Goal: Task Accomplishment & Management: Use online tool/utility

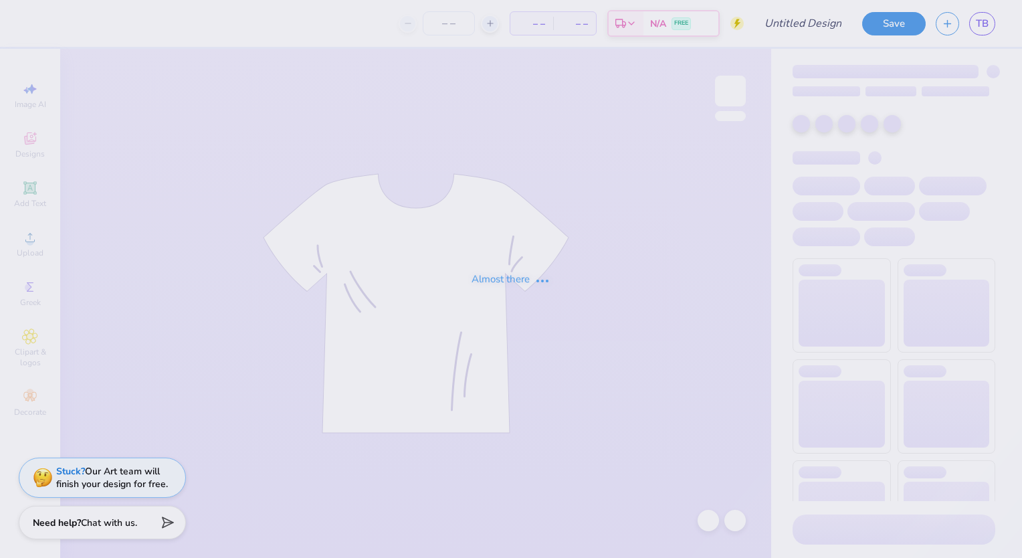
type input "Happy to be a Sigma"
type input "43"
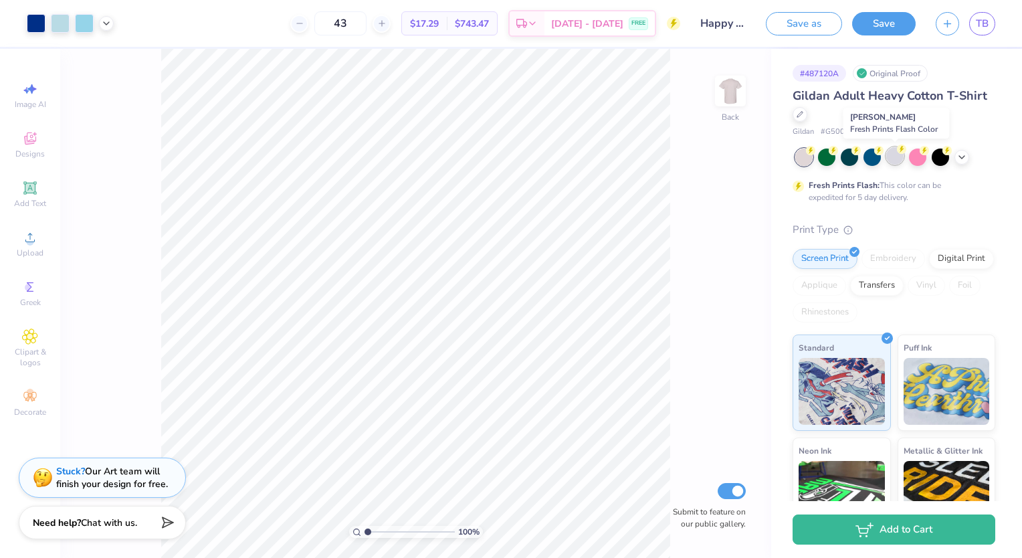
click at [895, 160] on div at bounding box center [894, 155] width 17 height 17
click at [875, 160] on div at bounding box center [871, 155] width 17 height 17
click at [877, 154] on div at bounding box center [871, 155] width 17 height 17
click at [963, 158] on icon at bounding box center [961, 155] width 11 height 11
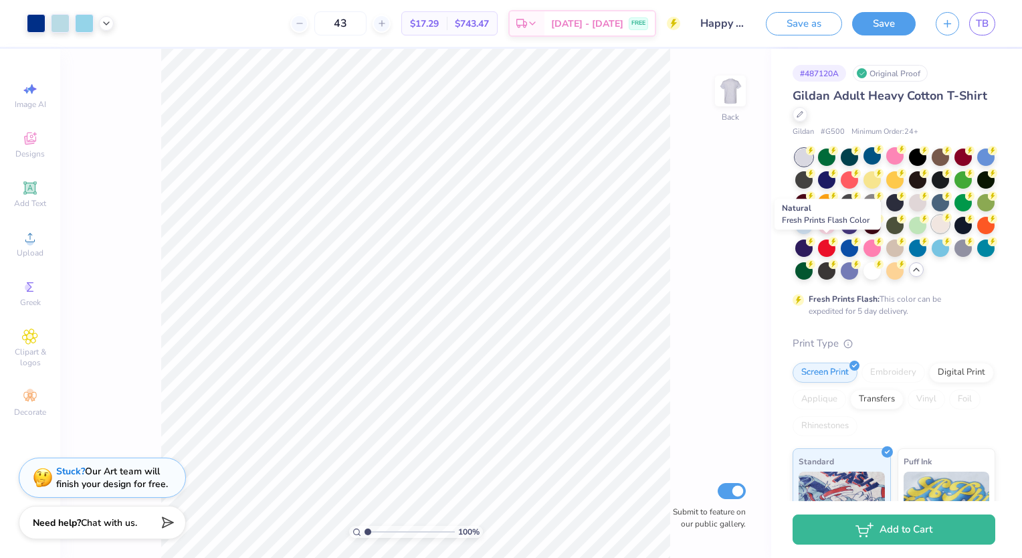
click at [815, 155] on circle at bounding box center [810, 150] width 9 height 9
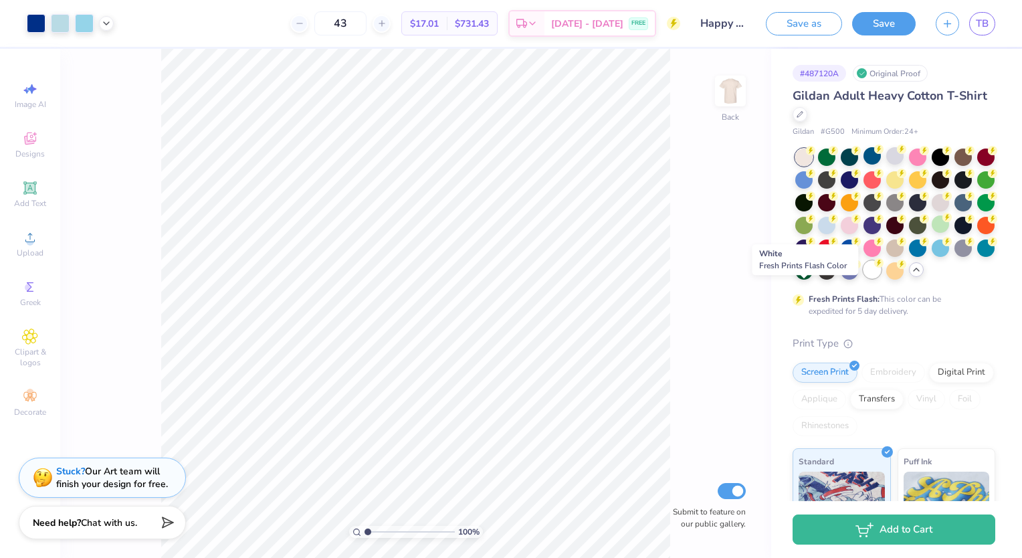
click at [863, 278] on div at bounding box center [871, 269] width 17 height 17
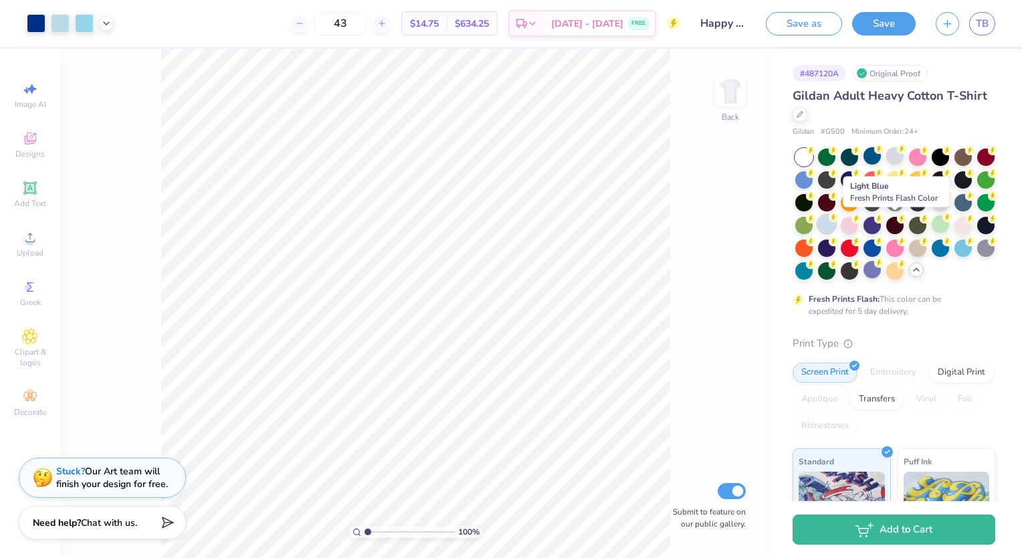
click at [835, 231] on div at bounding box center [826, 223] width 17 height 17
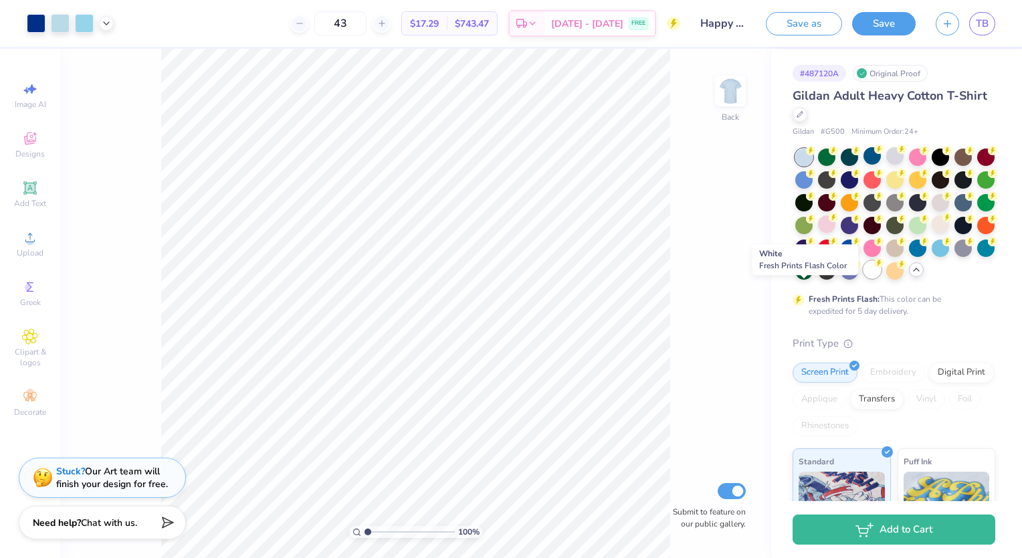
click at [863, 278] on div at bounding box center [871, 269] width 17 height 17
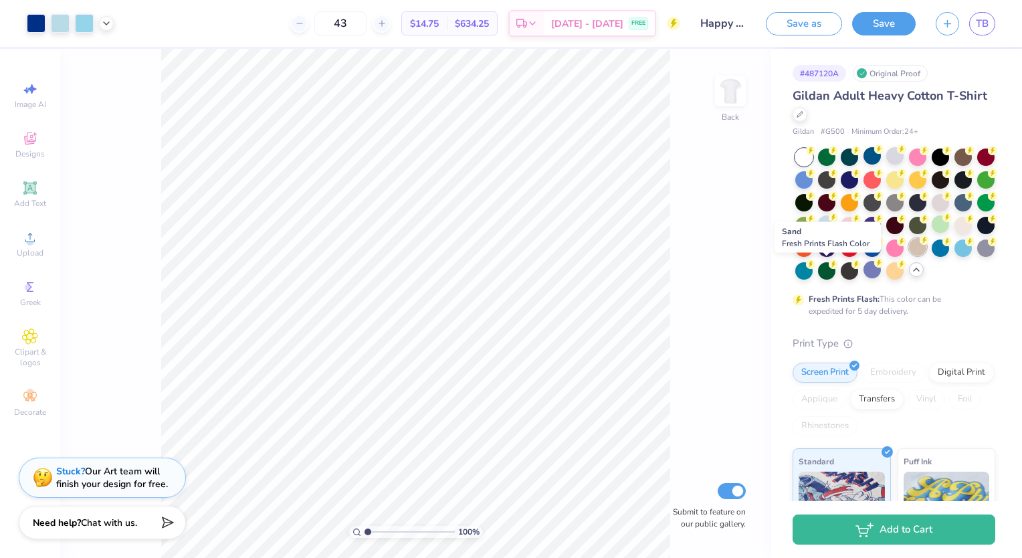
click at [909, 255] on div at bounding box center [917, 246] width 17 height 17
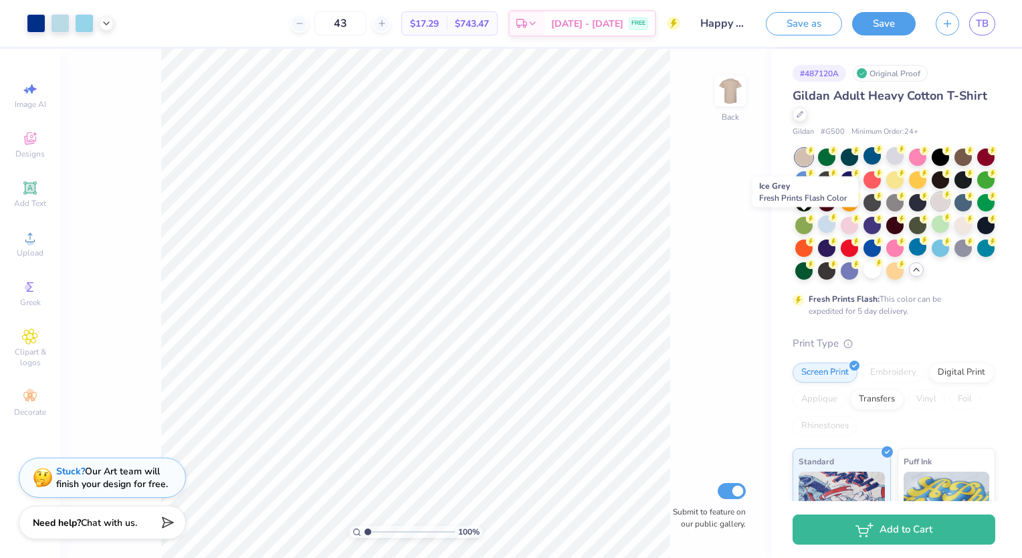
click at [932, 210] on div at bounding box center [940, 201] width 17 height 17
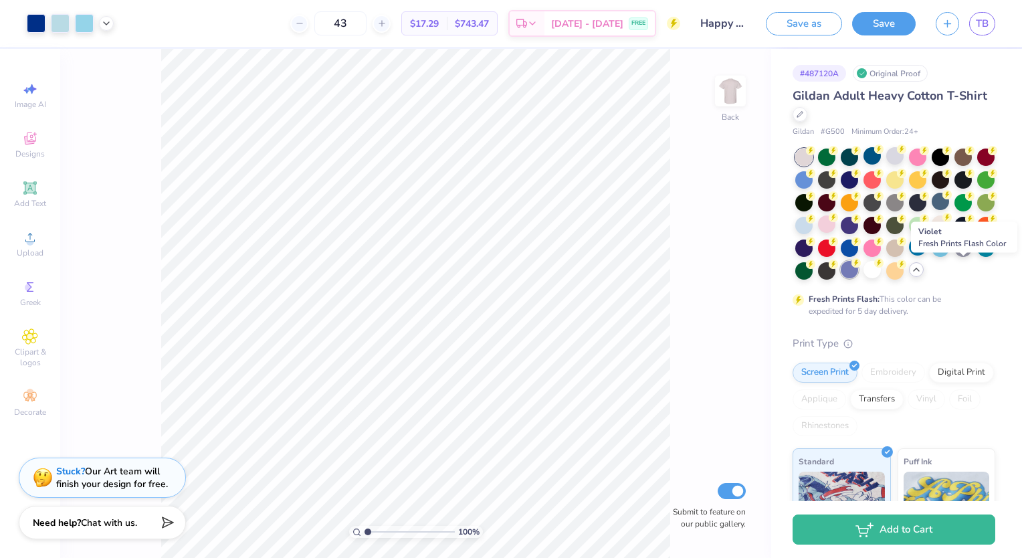
click at [858, 274] on div at bounding box center [849, 269] width 17 height 17
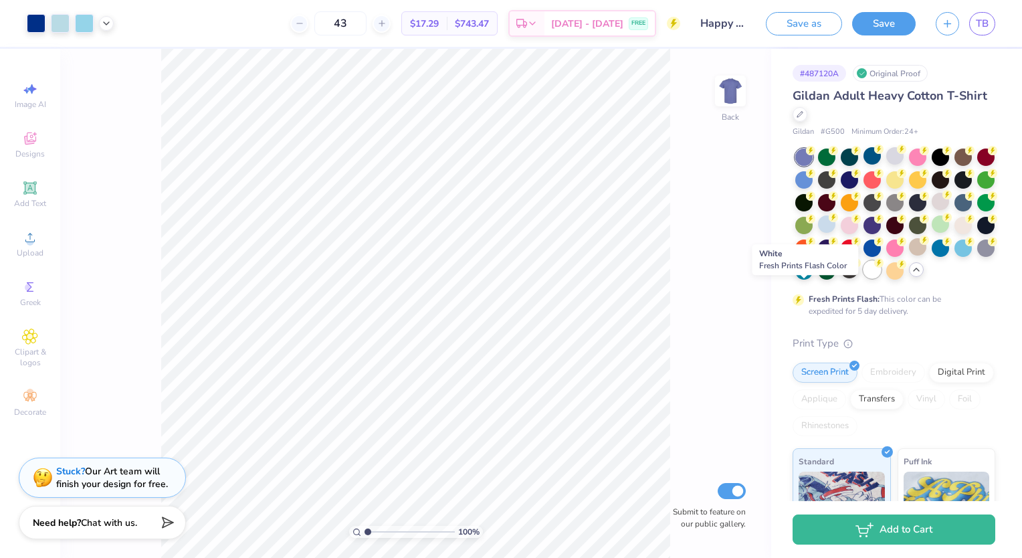
click at [863, 278] on div at bounding box center [871, 269] width 17 height 17
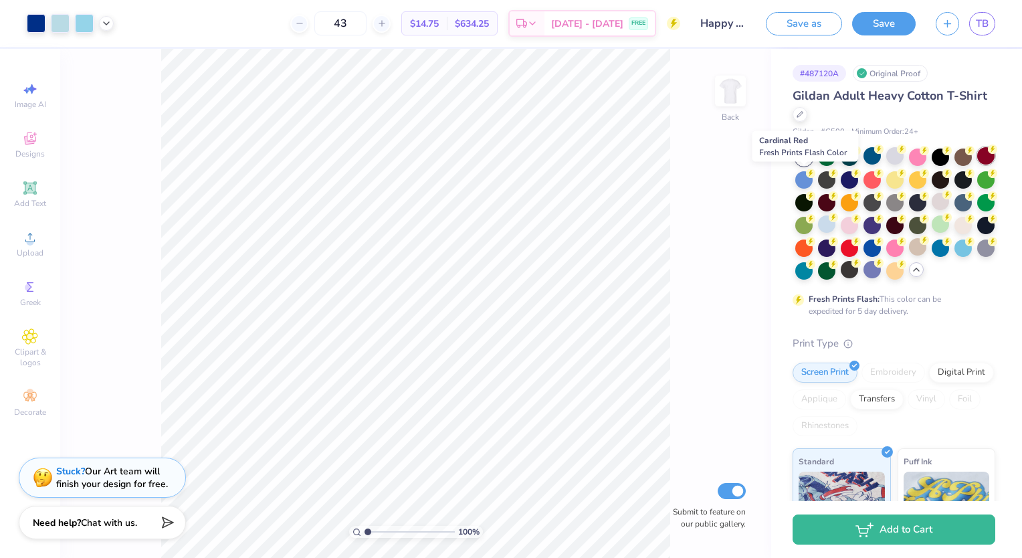
click at [977, 165] on div at bounding box center [985, 155] width 17 height 17
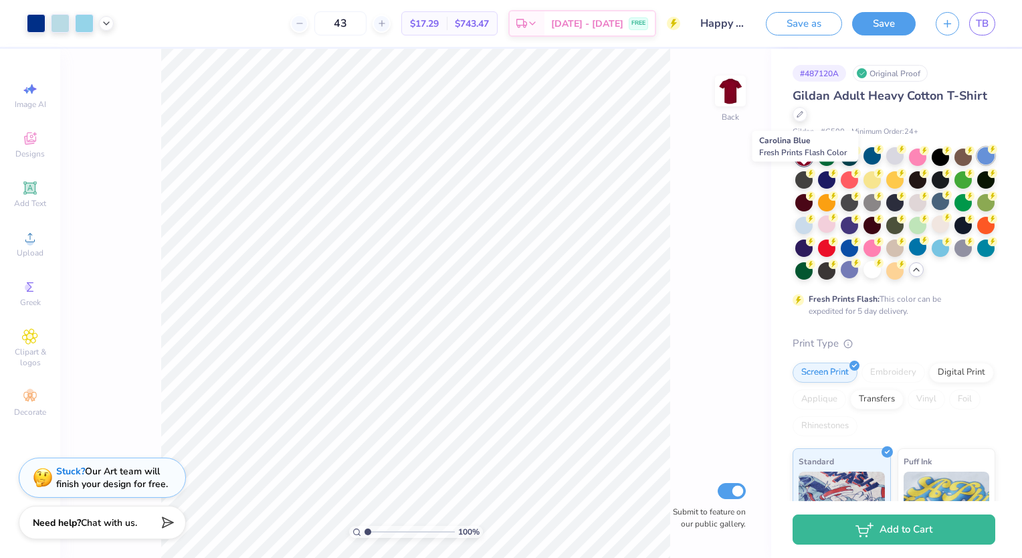
click at [977, 165] on div at bounding box center [985, 155] width 17 height 17
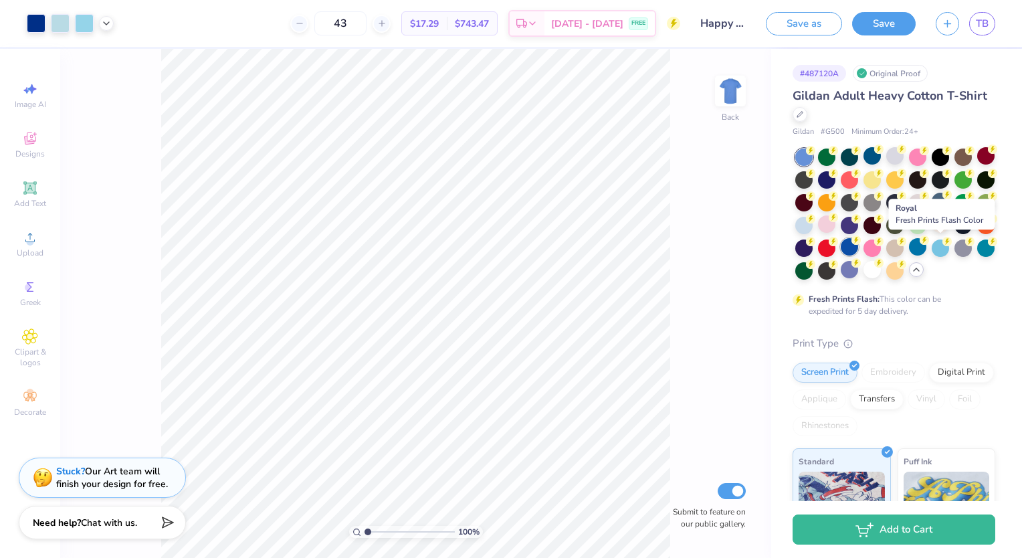
click at [858, 254] on div at bounding box center [849, 246] width 17 height 17
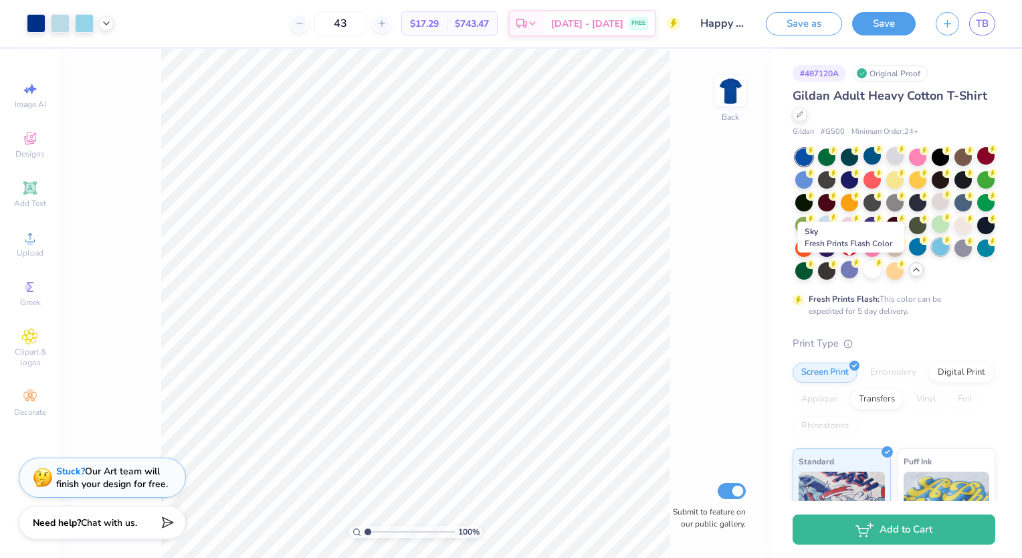
click at [932, 255] on div at bounding box center [940, 246] width 17 height 17
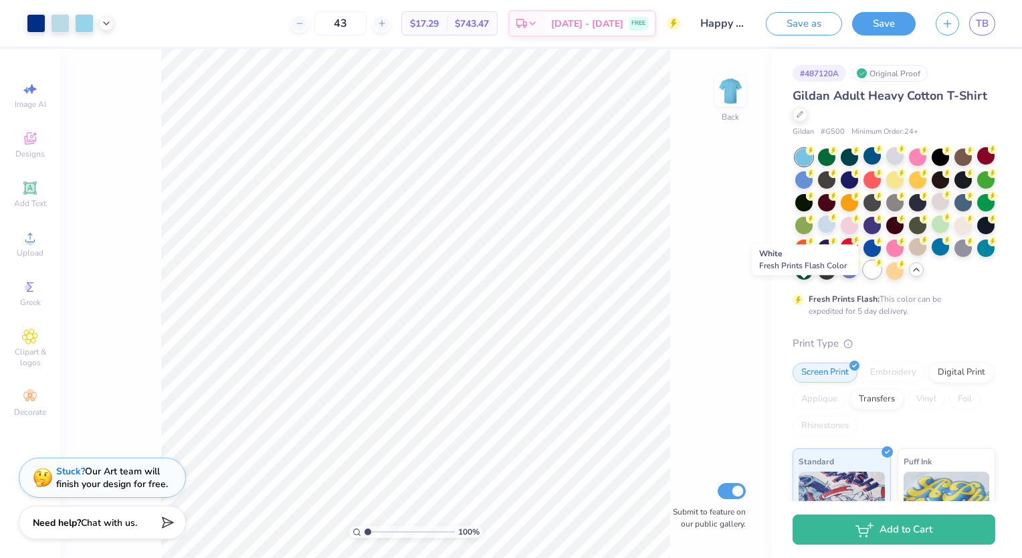
click at [863, 278] on div at bounding box center [871, 269] width 17 height 17
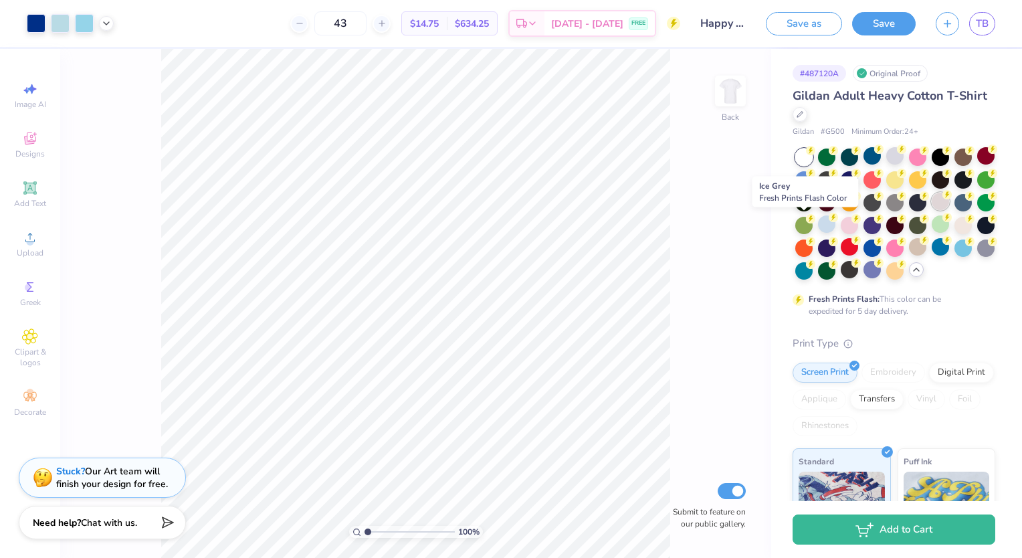
click at [932, 210] on div at bounding box center [940, 201] width 17 height 17
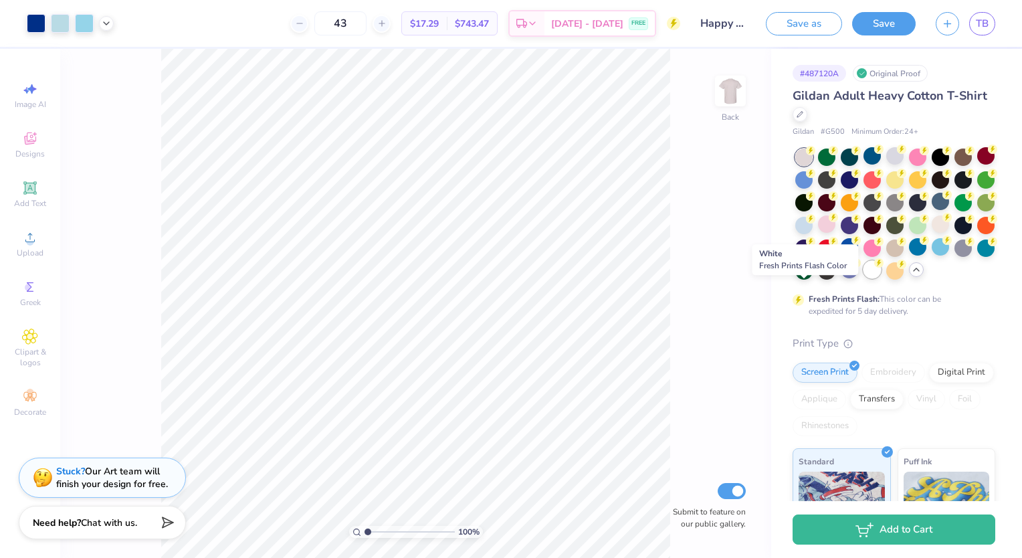
click at [874, 267] on icon at bounding box center [878, 262] width 9 height 9
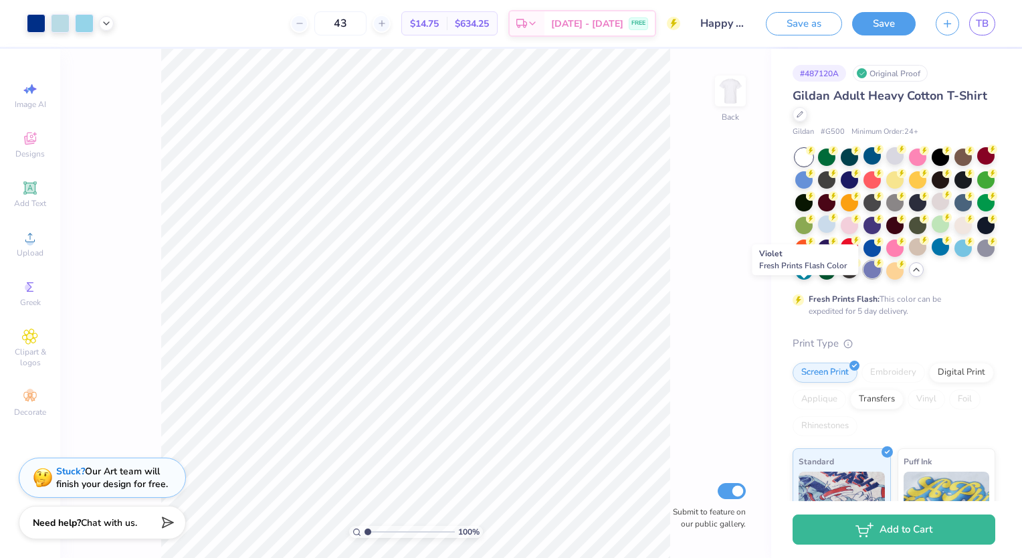
click at [863, 278] on div at bounding box center [871, 269] width 17 height 17
click at [897, 166] on div at bounding box center [895, 213] width 200 height 131
click at [893, 159] on div at bounding box center [894, 155] width 17 height 17
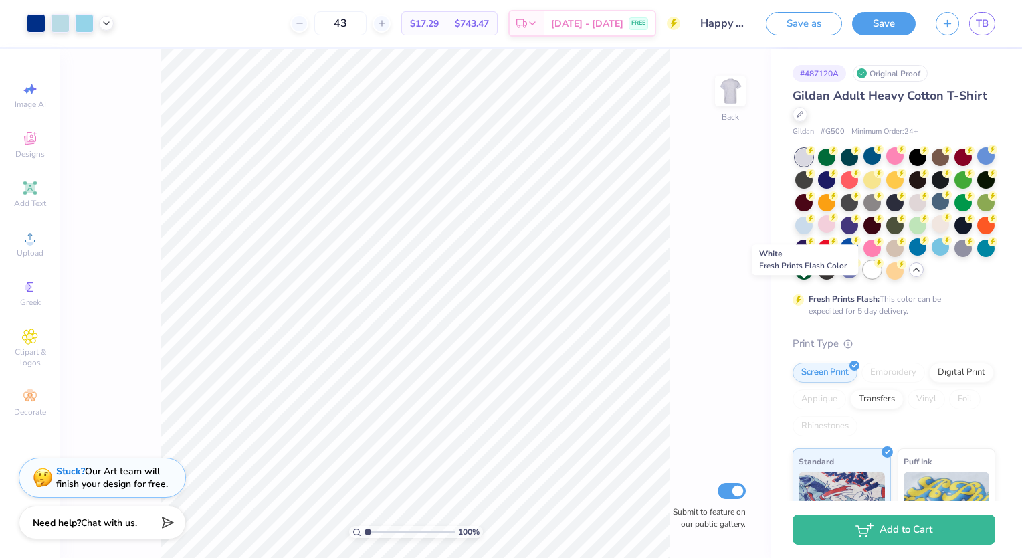
click at [863, 278] on div at bounding box center [871, 269] width 17 height 17
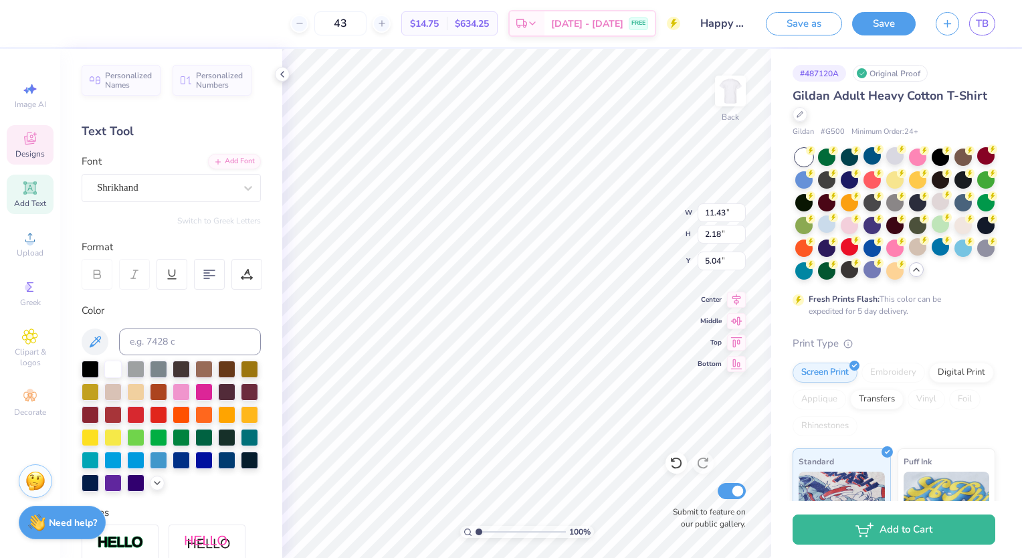
scroll to position [11, 1]
type textarea "EOT"
type textarea "Happy to be an"
type input "4.96"
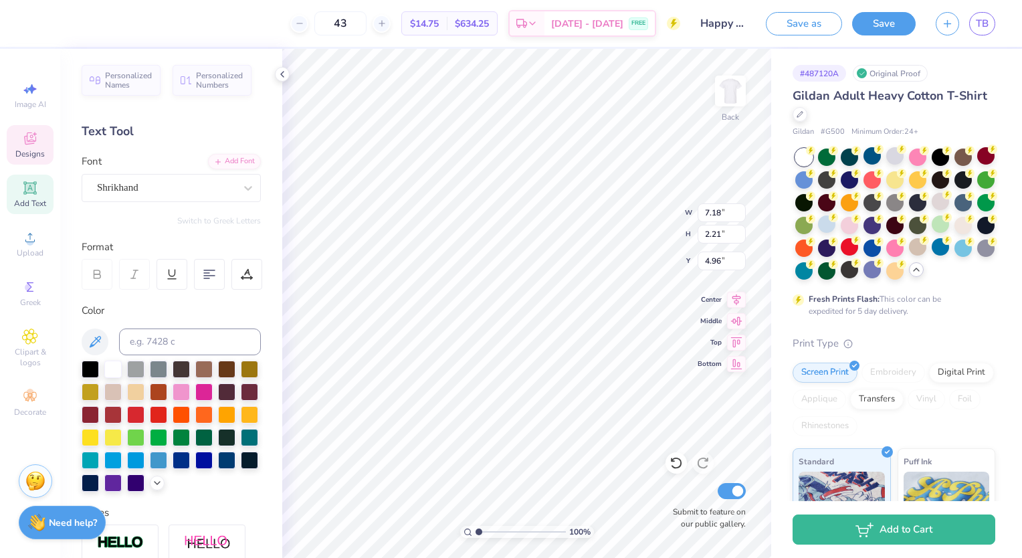
type input "7.14"
type input "1.28"
type input "3.67"
type input "7.18"
type input "2.21"
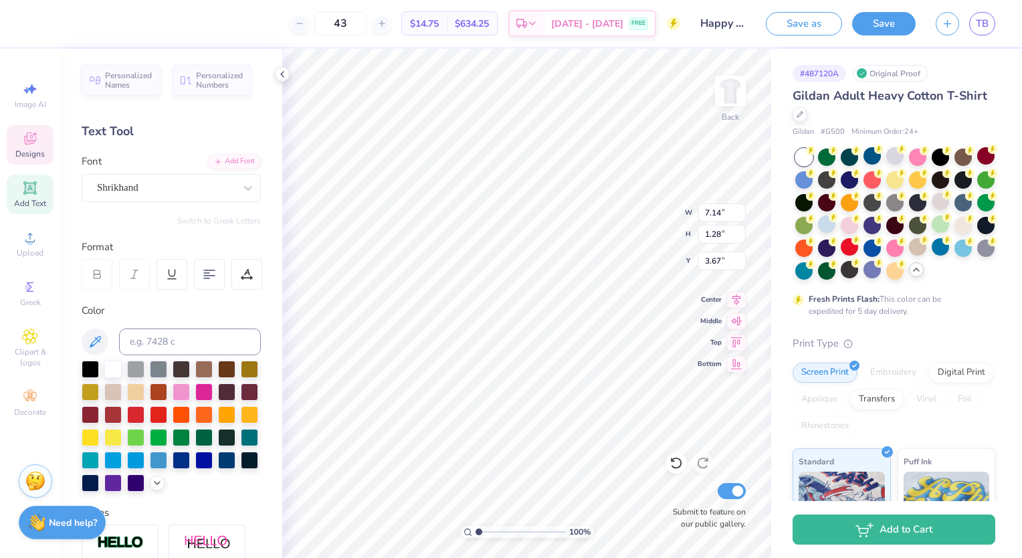
type input "4.96"
click at [676, 464] on icon at bounding box center [675, 462] width 13 height 13
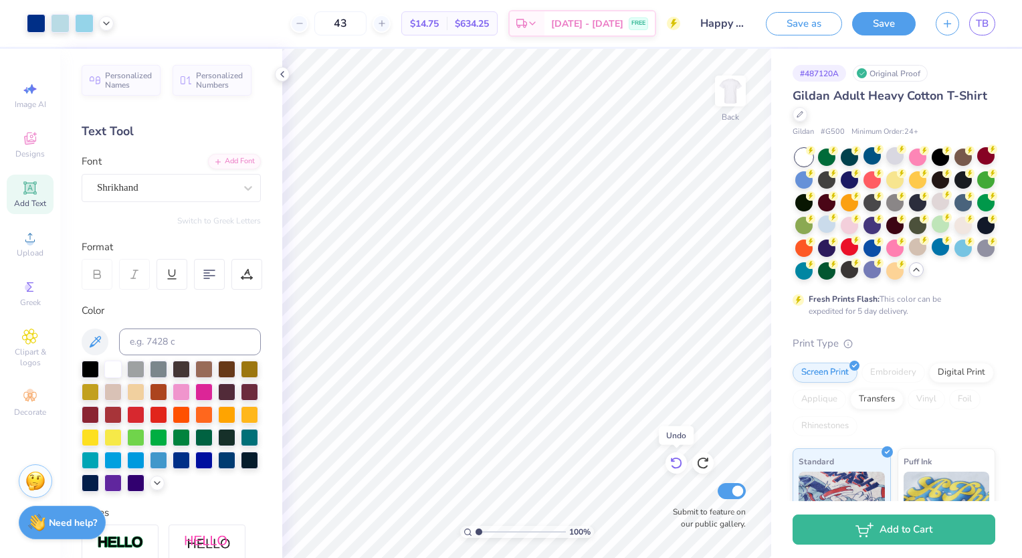
click at [676, 464] on icon at bounding box center [675, 462] width 13 height 13
click at [879, 25] on button "Save" at bounding box center [884, 21] width 64 height 23
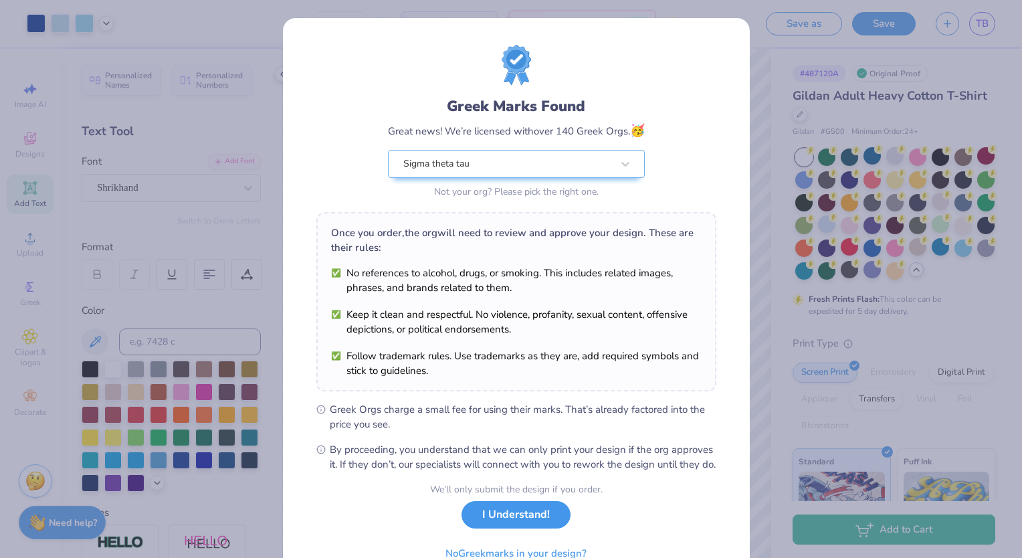
click at [554, 528] on button "I Understand!" at bounding box center [515, 514] width 109 height 27
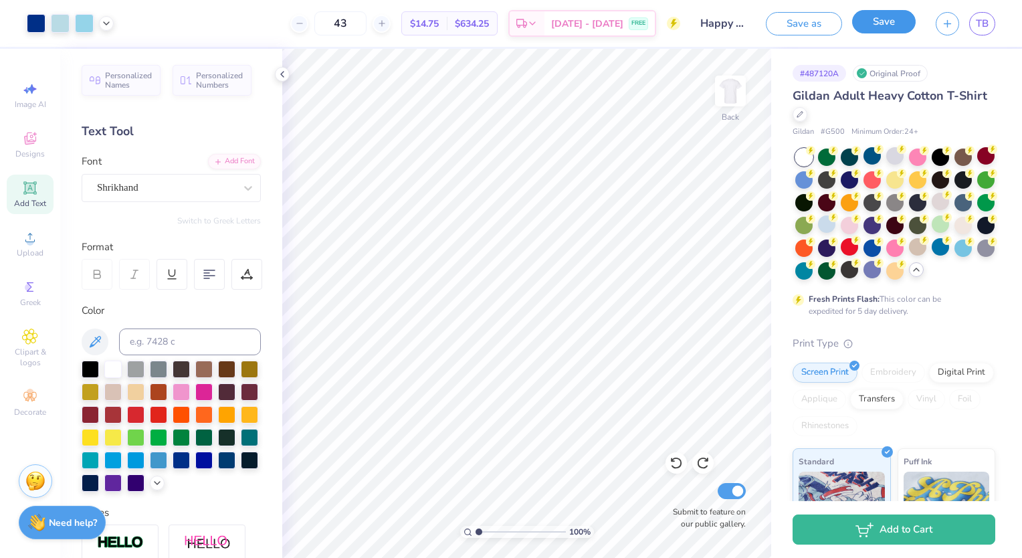
click at [898, 27] on button "Save" at bounding box center [884, 21] width 64 height 23
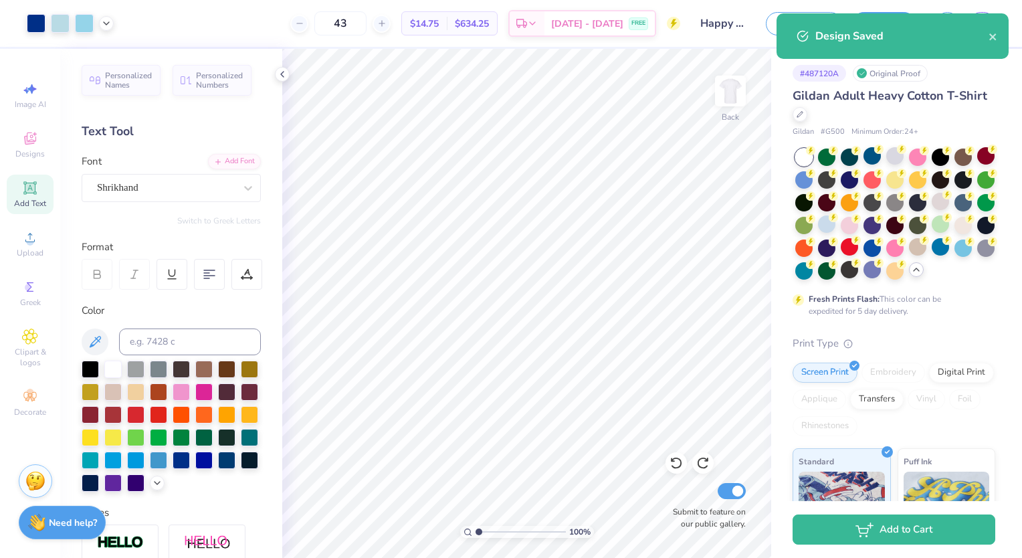
click at [987, 36] on div "Design Saved" at bounding box center [901, 36] width 173 height 16
click at [990, 36] on icon "close" at bounding box center [992, 36] width 9 height 11
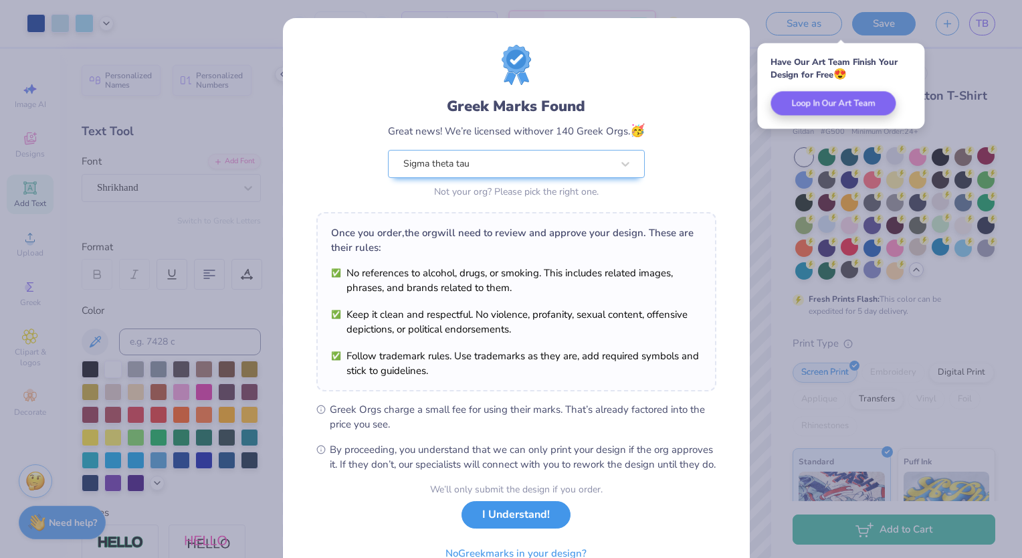
click at [498, 528] on button "I Understand!" at bounding box center [515, 514] width 109 height 27
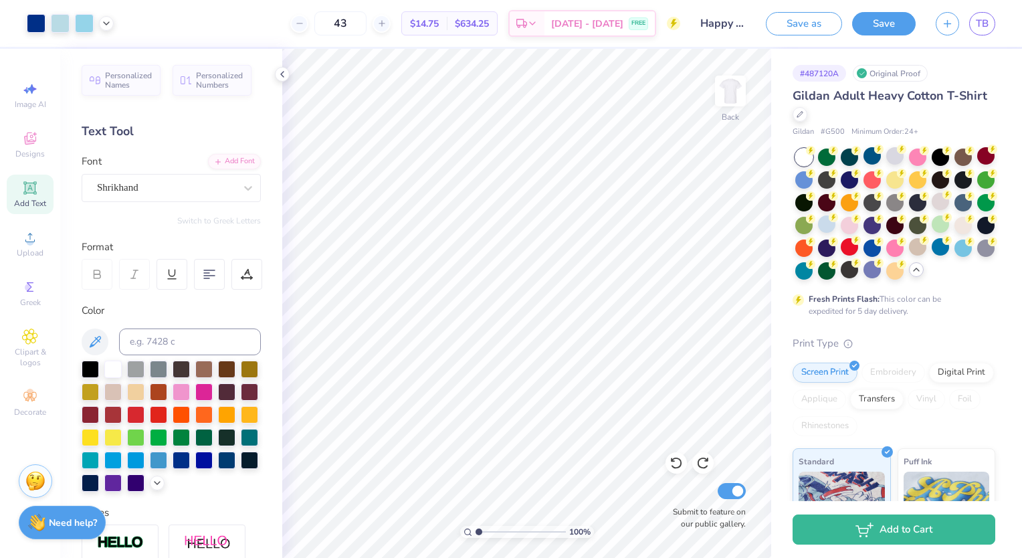
click at [982, 36] on div "Save as Save TB" at bounding box center [894, 23] width 256 height 47
click at [976, 19] on span "TB" at bounding box center [982, 23] width 13 height 15
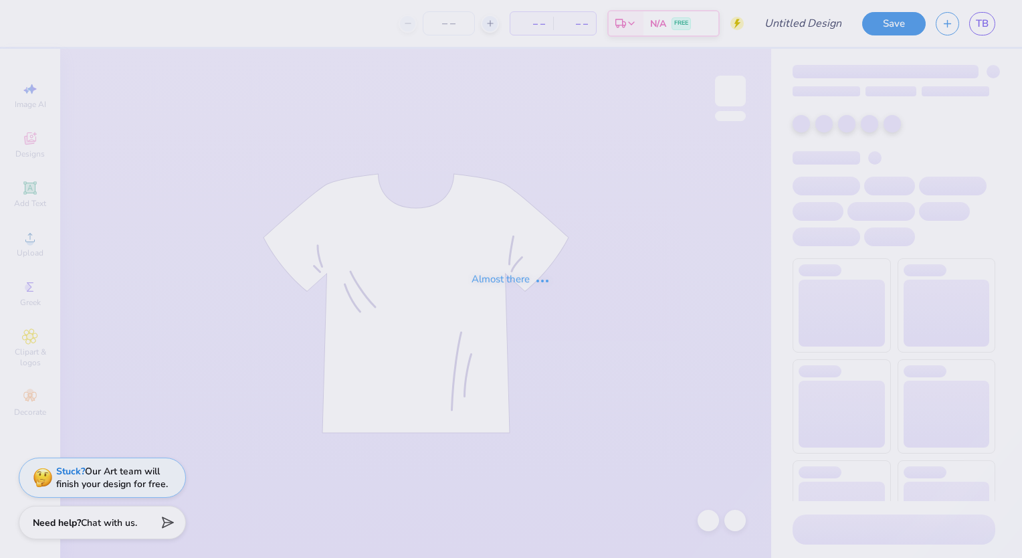
type input "70 Years (1)"
type input "43"
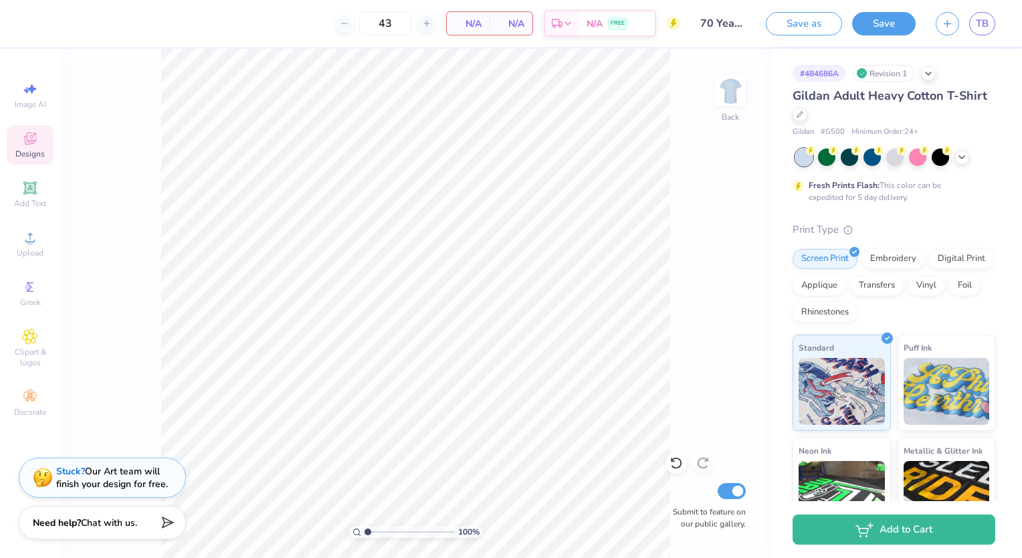
click at [19, 139] on div "Designs" at bounding box center [30, 144] width 47 height 39
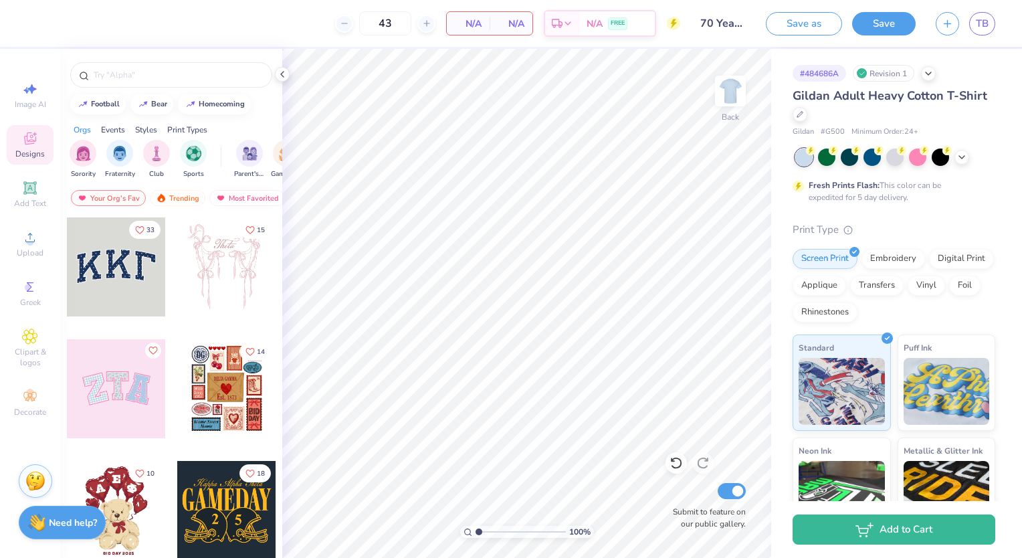
click at [213, 293] on div at bounding box center [226, 266] width 99 height 99
click at [67, 389] on div at bounding box center [17, 388] width 99 height 99
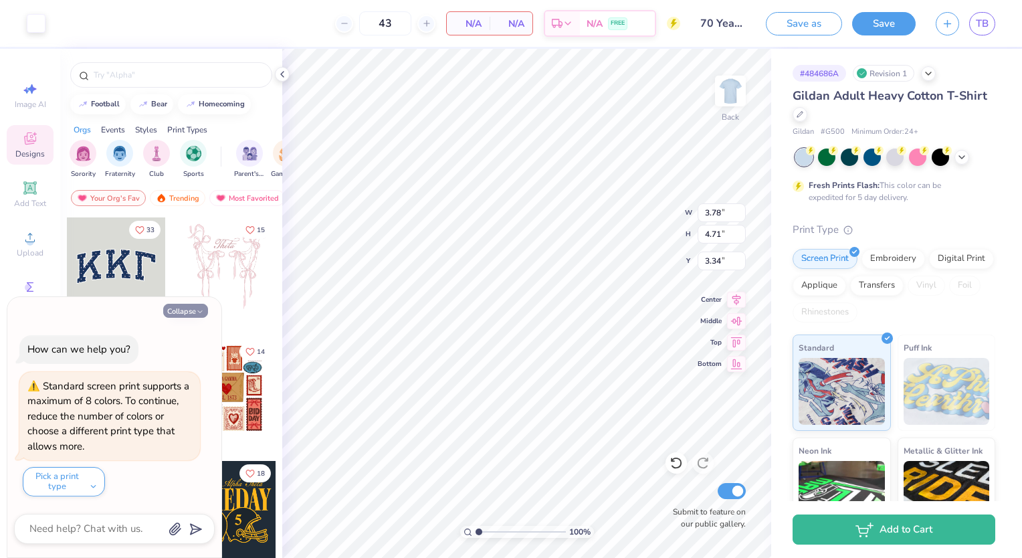
click at [198, 314] on icon "button" at bounding box center [200, 312] width 8 height 8
type textarea "x"
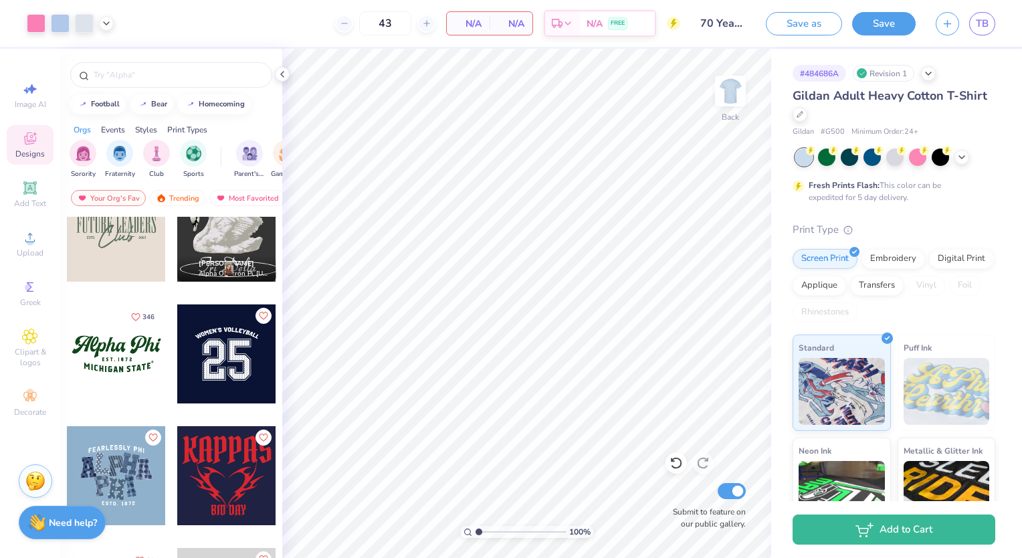
scroll to position [1243, 0]
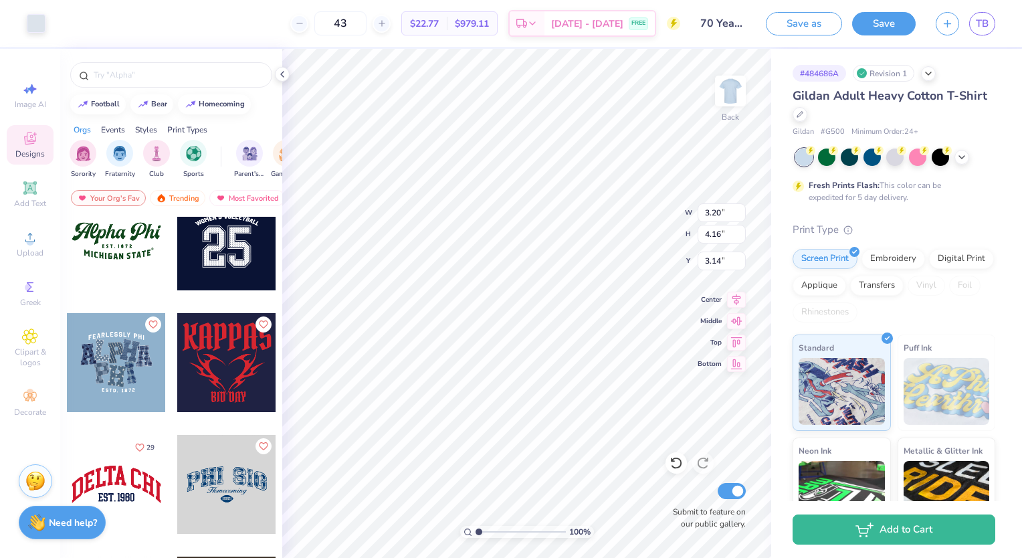
type input "3.78"
type input "4.71"
type input "3.34"
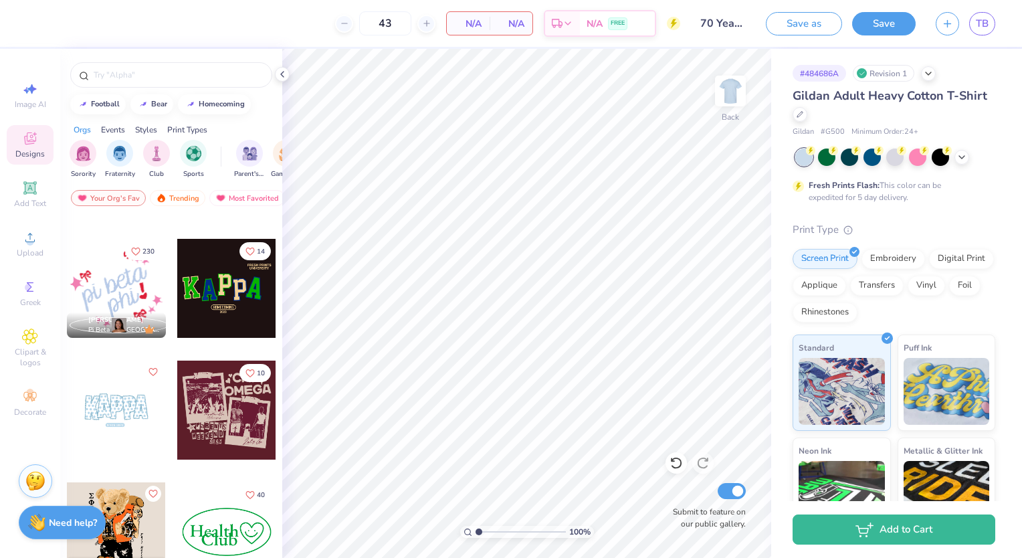
scroll to position [1925, 0]
click at [147, 292] on div at bounding box center [115, 288] width 99 height 99
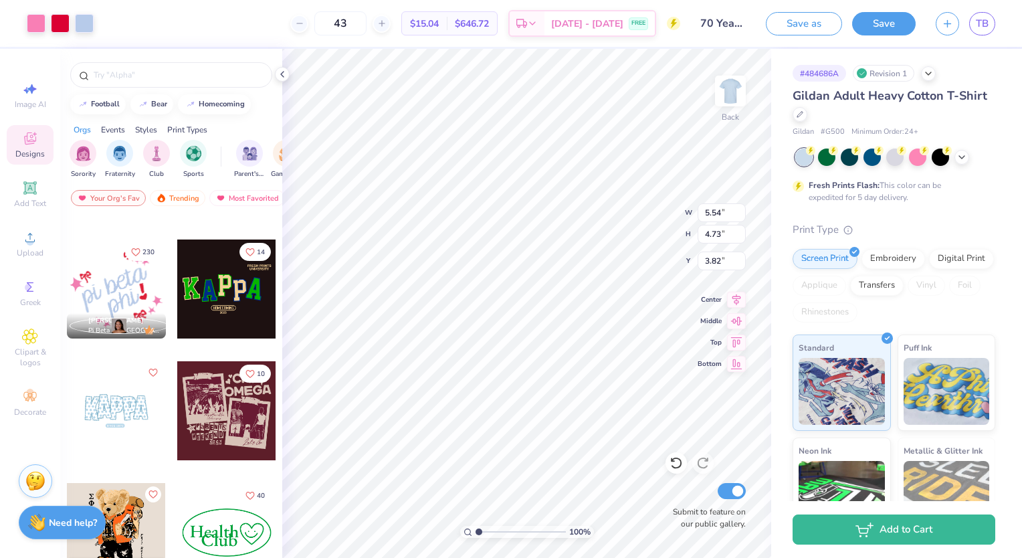
type input "3.82"
type input "10.99"
type input "9.38"
type input "3.27"
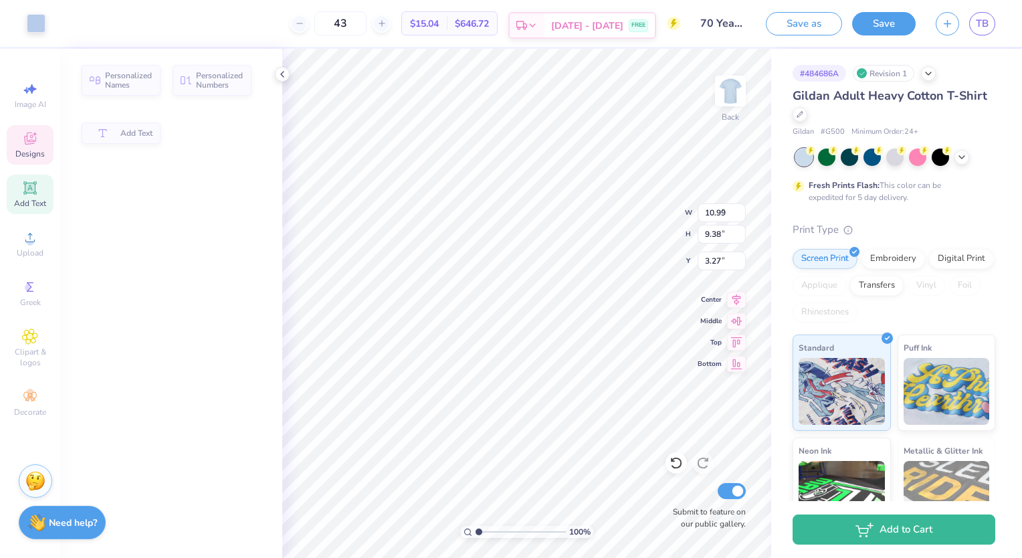
type input "7.67"
type input "5.29"
type input "5.51"
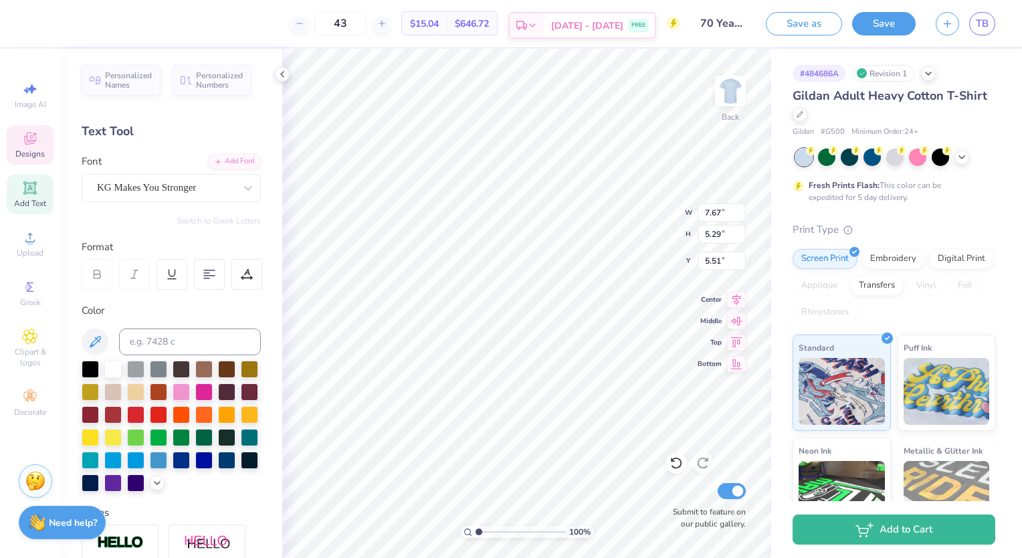
scroll to position [11, 2]
type textarea "sigma theta"
type input "3.69"
type input "3.93"
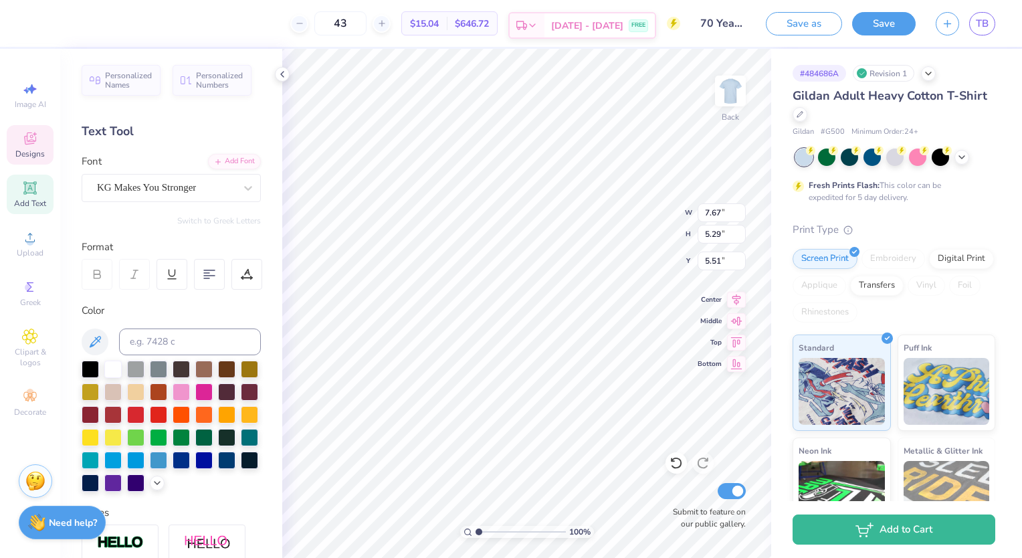
type input "7.97"
type input "12.95"
type input "6.53"
type input "4.40"
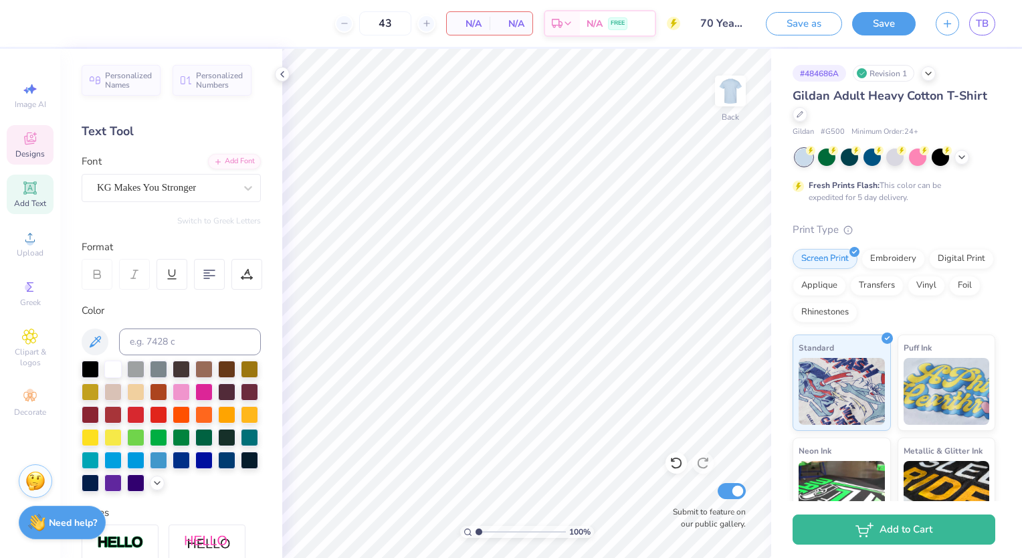
click at [33, 154] on span "Designs" at bounding box center [29, 153] width 29 height 11
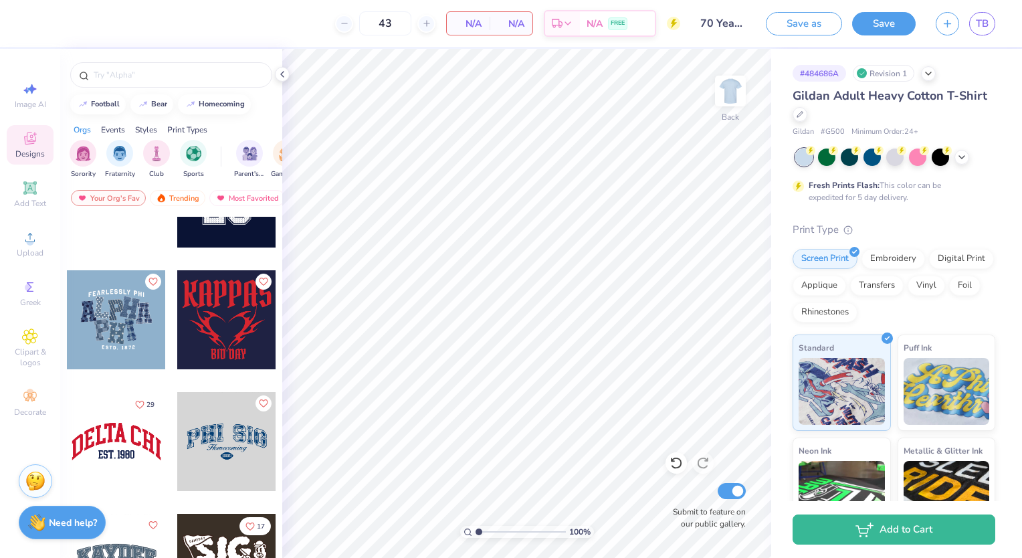
scroll to position [1286, 0]
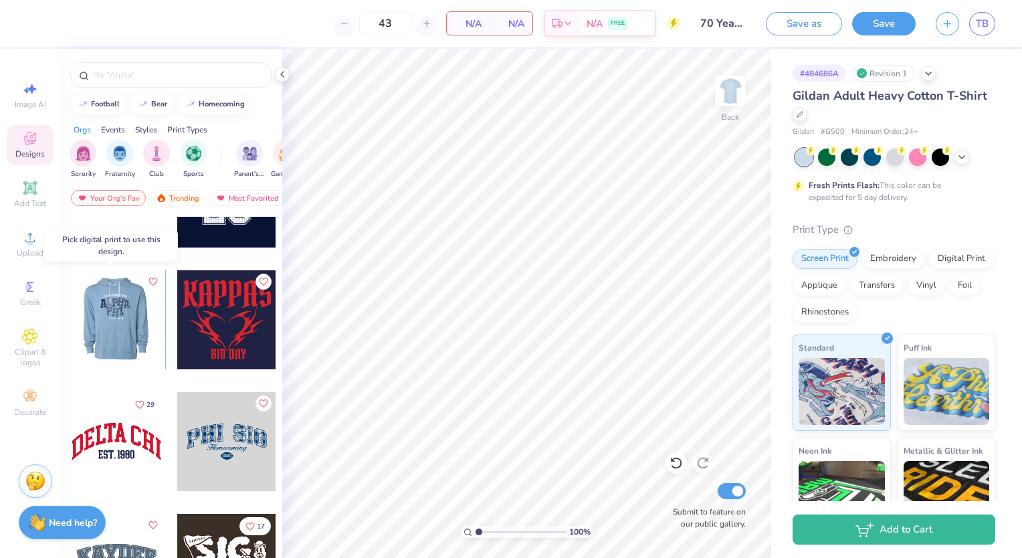
click at [122, 327] on div at bounding box center [116, 319] width 297 height 99
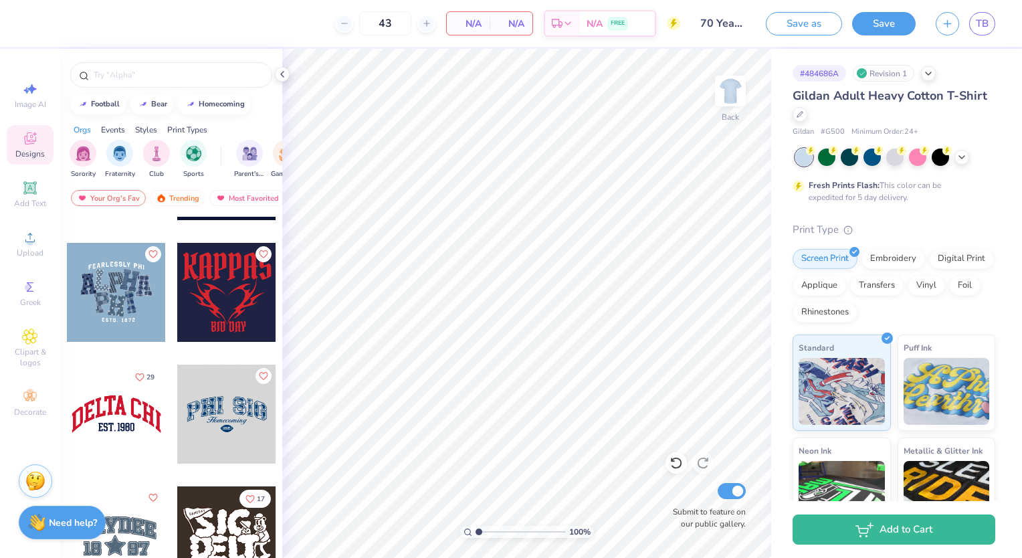
scroll to position [1313, 0]
click at [104, 282] on div at bounding box center [116, 292] width 99 height 99
click at [123, 303] on div at bounding box center [116, 292] width 99 height 99
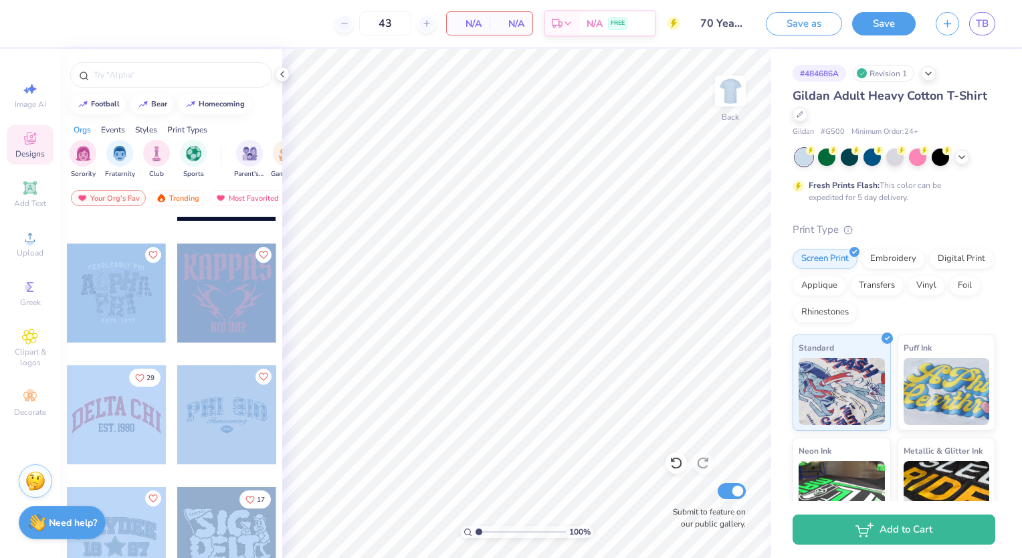
click at [441, 269] on div "43 N/A Per Item N/A Total Est. Delivery N/A FREE Design Title 70 Years (1) Save…" at bounding box center [511, 279] width 1022 height 558
click at [106, 278] on div at bounding box center [116, 292] width 99 height 99
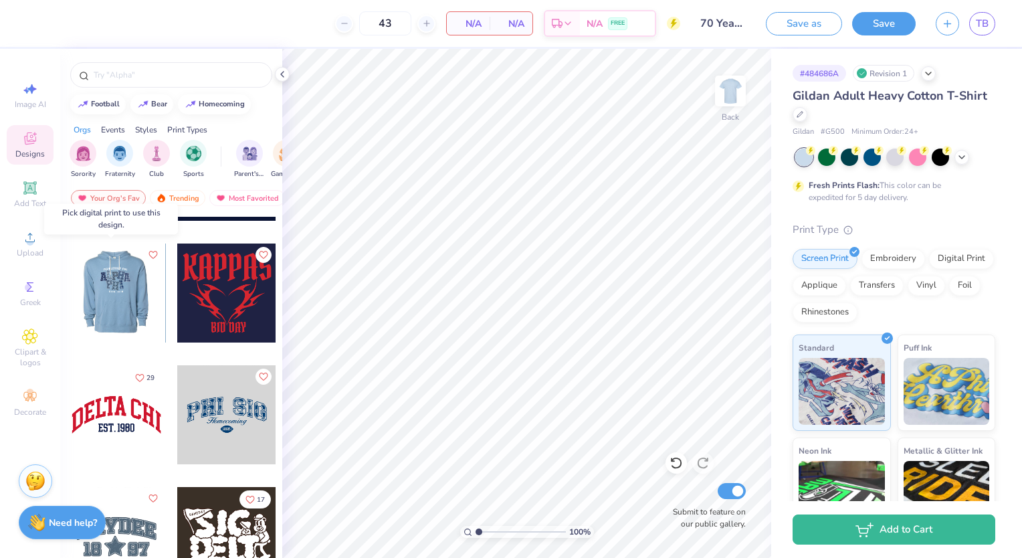
click at [120, 287] on div at bounding box center [115, 292] width 99 height 99
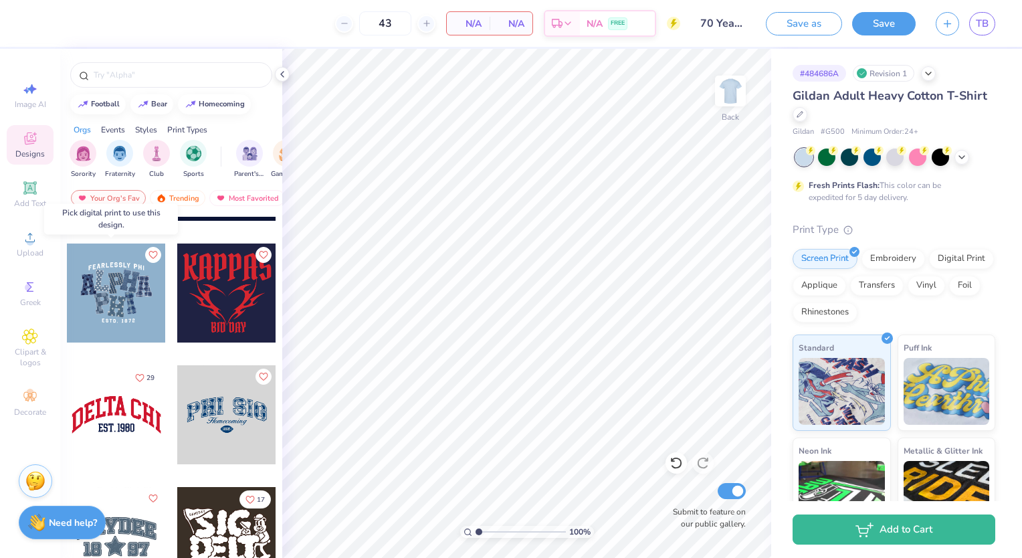
click at [120, 287] on div at bounding box center [116, 292] width 99 height 99
click at [929, 267] on div "Digital Print" at bounding box center [961, 257] width 65 height 20
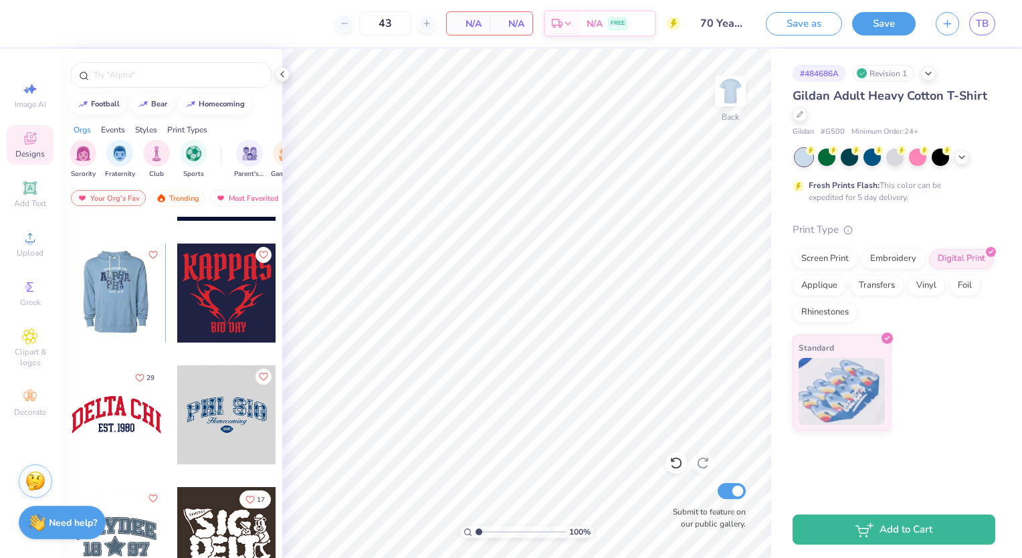
click at [98, 296] on div at bounding box center [116, 292] width 297 height 99
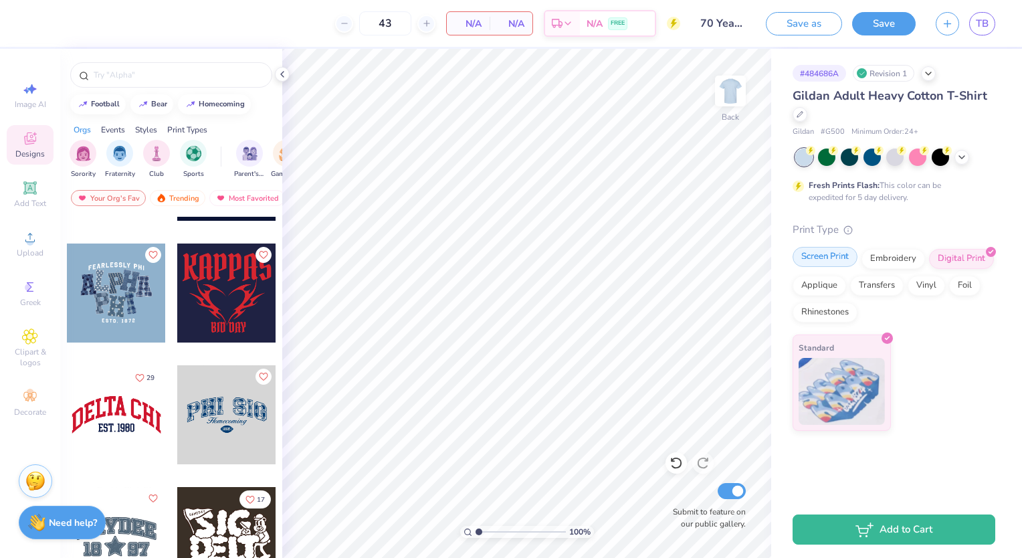
click at [824, 259] on div "Screen Print" at bounding box center [824, 257] width 65 height 20
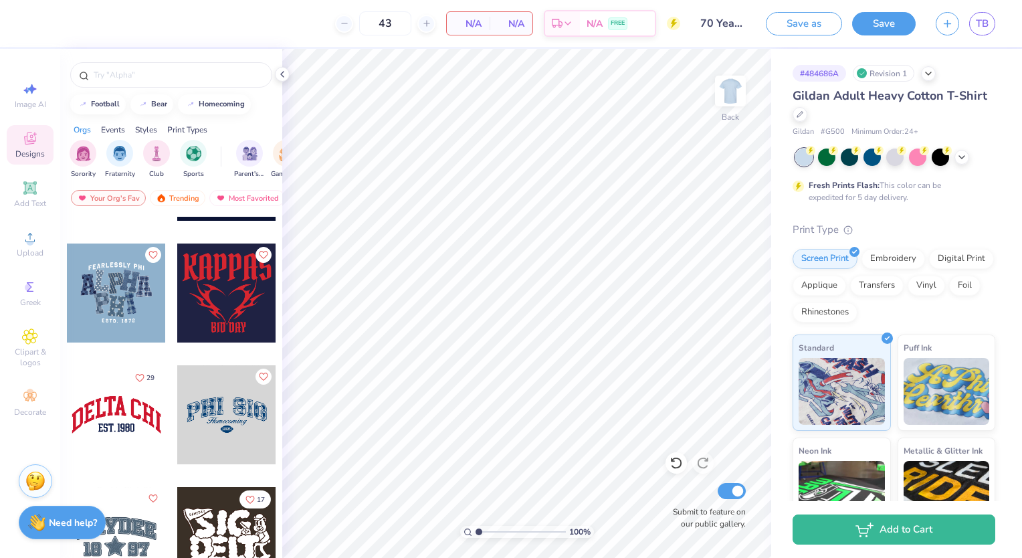
click at [222, 414] on div at bounding box center [226, 414] width 99 height 99
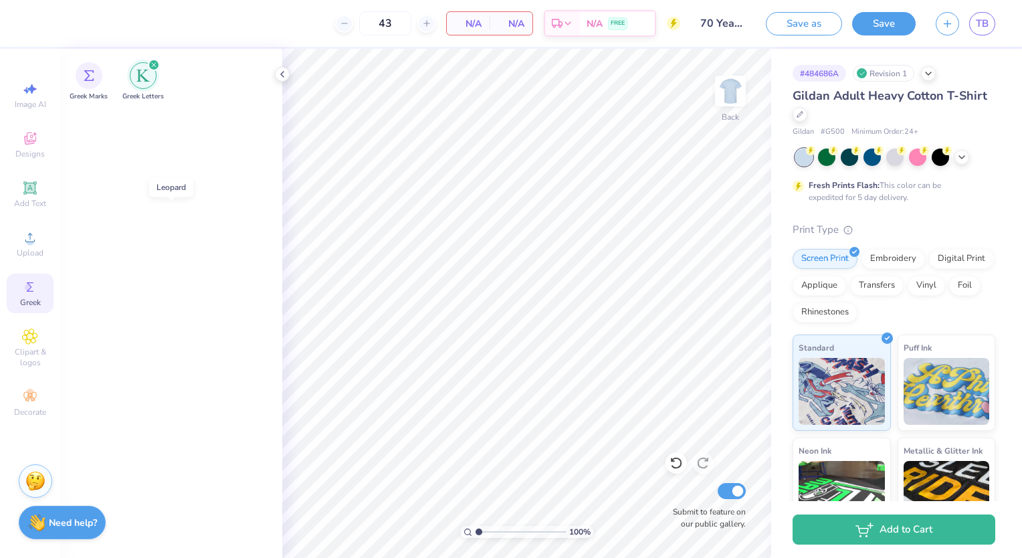
scroll to position [2143, 0]
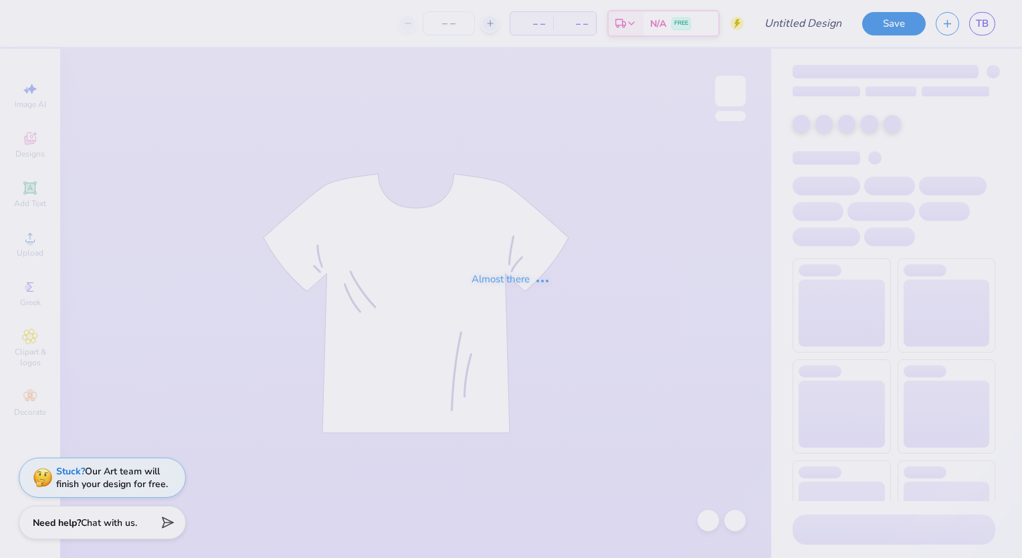
type input "70 Years (1)"
type input "20"
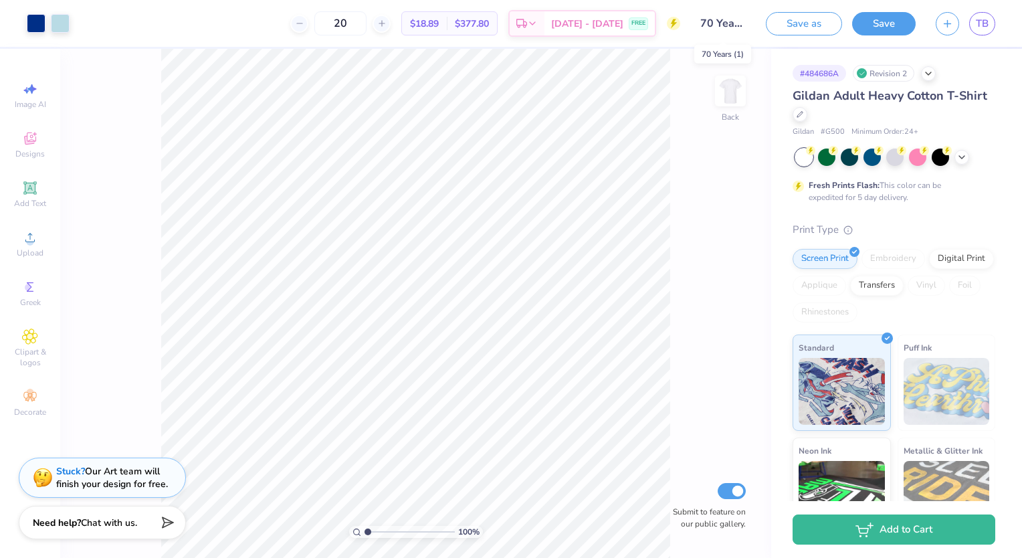
click at [729, 19] on input "70 Years (1)" at bounding box center [723, 23] width 66 height 27
drag, startPoint x: 729, startPoint y: 19, endPoint x: 697, endPoint y: 52, distance: 45.9
click at [738, 25] on input "70 Years (1)" at bounding box center [723, 23] width 66 height 27
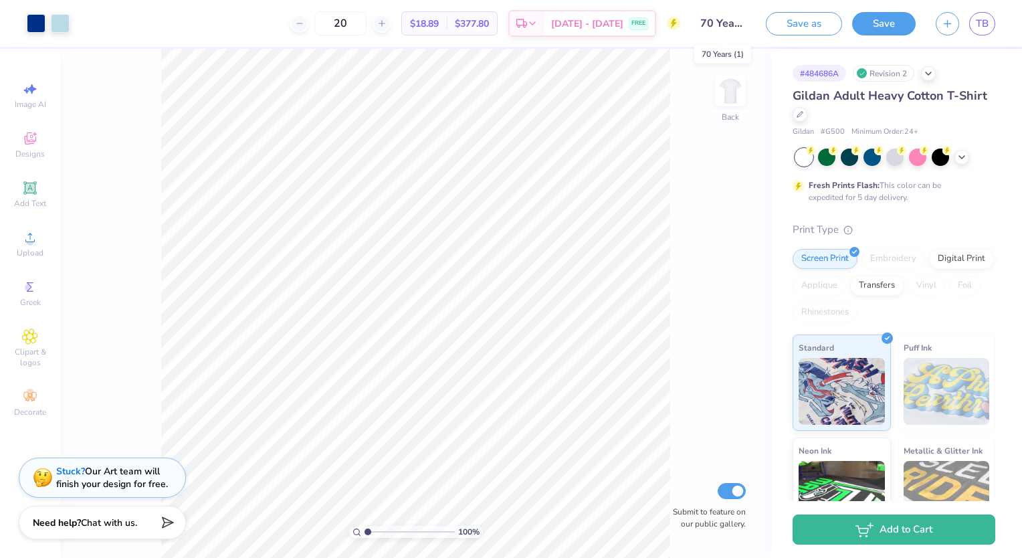
click at [738, 25] on input "70 Years (1)" at bounding box center [723, 23] width 66 height 27
drag, startPoint x: 738, startPoint y: 25, endPoint x: 729, endPoint y: 169, distance: 144.7
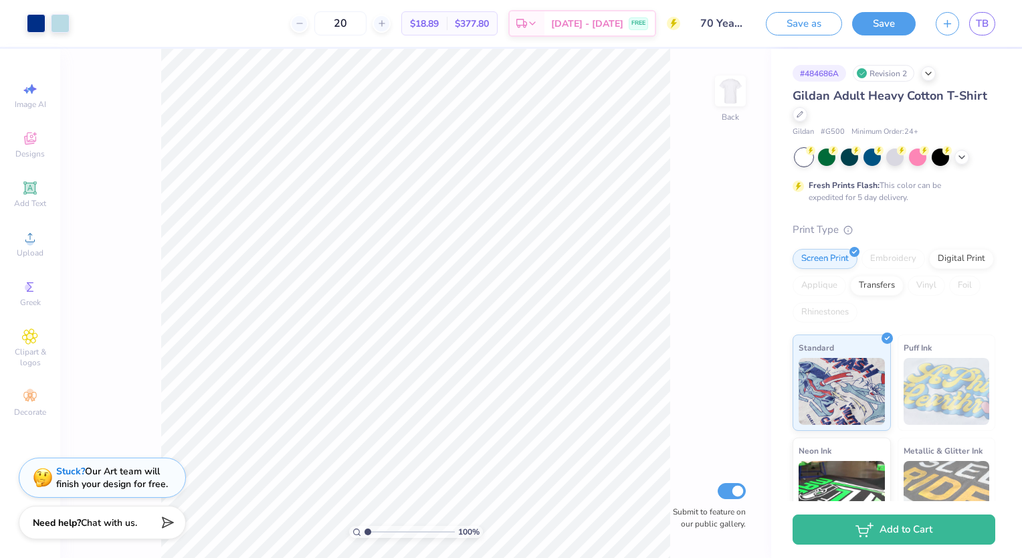
click at [729, 169] on div "100 % Back Submit to feature on our public gallery." at bounding box center [415, 303] width 711 height 509
click at [716, 28] on input "70 Years (1)" at bounding box center [723, 23] width 66 height 27
click at [963, 124] on div "Gildan Adult Heavy Cotton T-Shirt Gildan # G500 Minimum Order: 24 +" at bounding box center [893, 112] width 203 height 51
click at [721, 25] on input "70 Years (1)" at bounding box center [723, 23] width 66 height 27
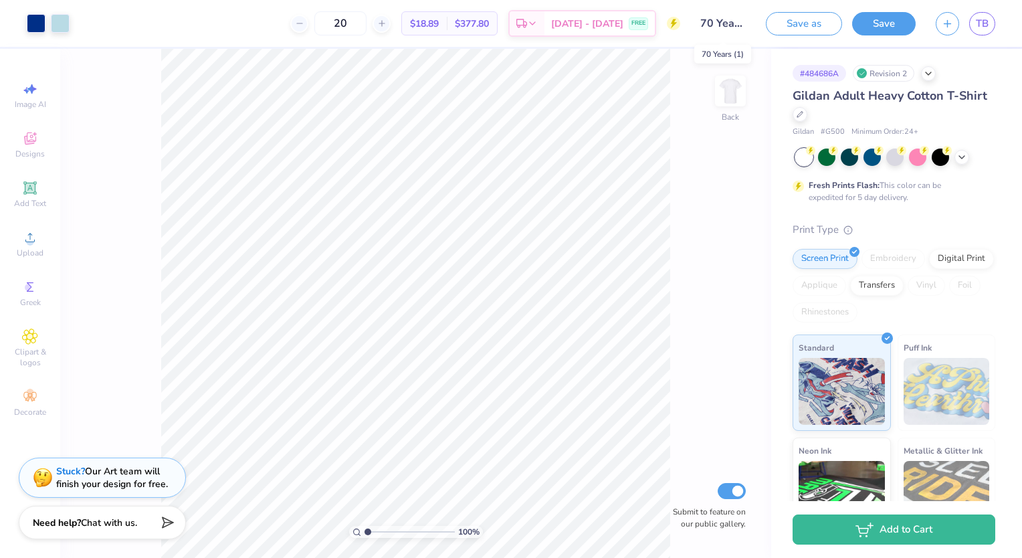
click at [721, 25] on input "70 Years (1)" at bounding box center [723, 23] width 66 height 27
drag, startPoint x: 721, startPoint y: 25, endPoint x: 703, endPoint y: 21, distance: 18.5
click at [703, 21] on input "70 Years (1)" at bounding box center [723, 23] width 66 height 27
drag, startPoint x: 703, startPoint y: 21, endPoint x: 752, endPoint y: 28, distance: 49.9
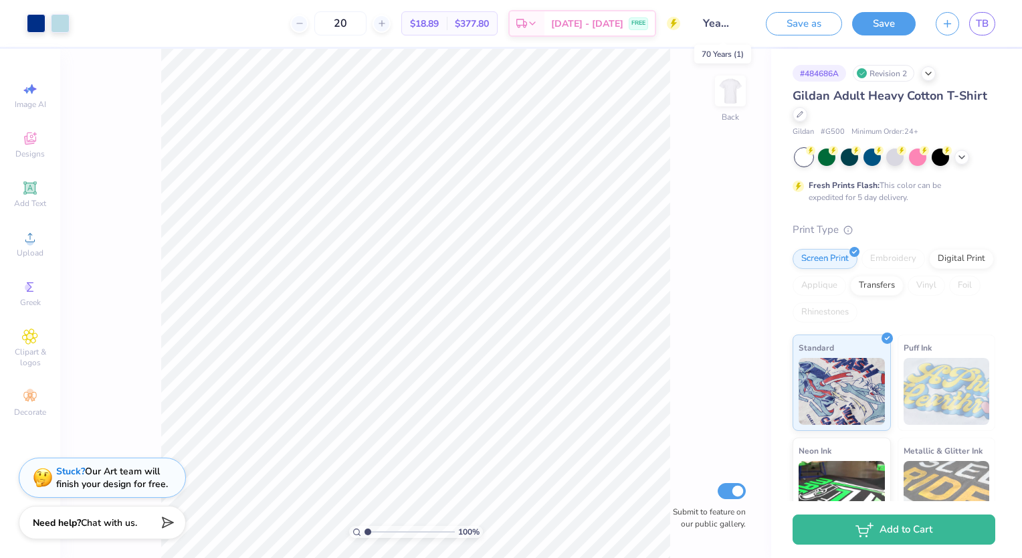
click at [752, 28] on input "70 Years (1)" at bounding box center [723, 23] width 66 height 27
drag, startPoint x: 752, startPoint y: 28, endPoint x: 702, endPoint y: 89, distance: 79.3
click at [702, 89] on div "100 % Back Submit to feature on our public gallery." at bounding box center [415, 303] width 711 height 509
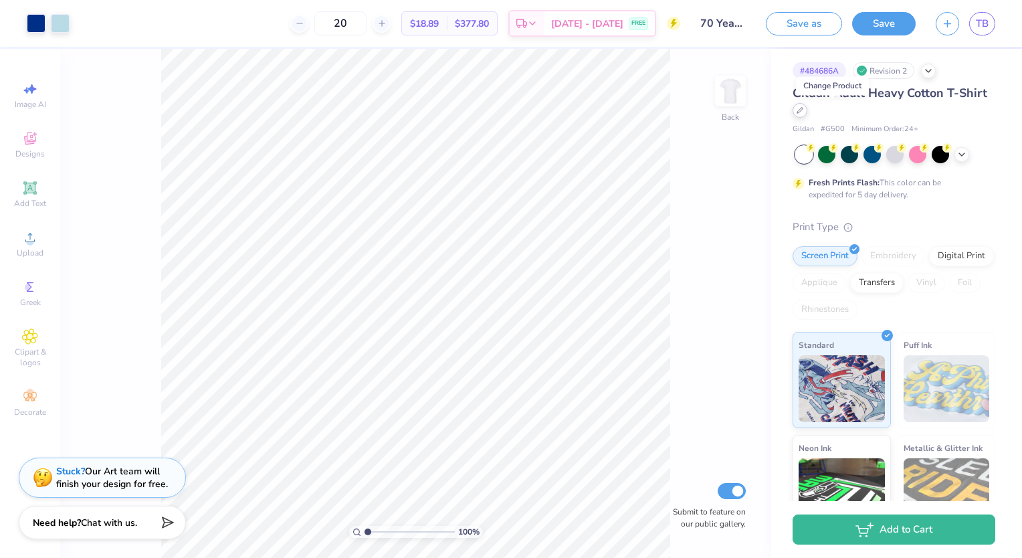
click at [803, 114] on icon at bounding box center [799, 110] width 7 height 7
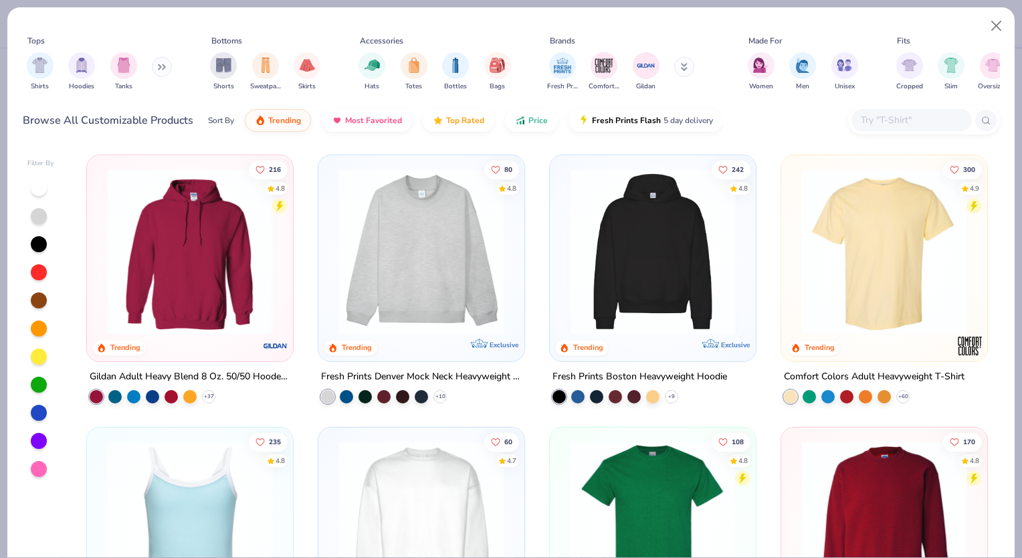
click at [150, 74] on div "Shirts Hoodies Tanks" at bounding box center [100, 71] width 154 height 49
click at [160, 69] on icon at bounding box center [162, 67] width 8 height 7
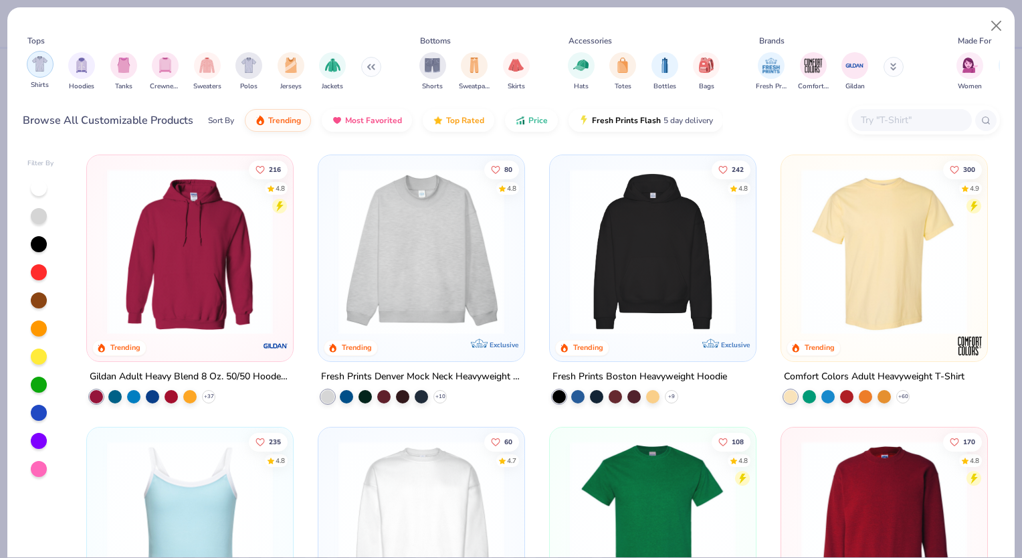
click at [35, 66] on img "filter for Shirts" at bounding box center [39, 63] width 15 height 15
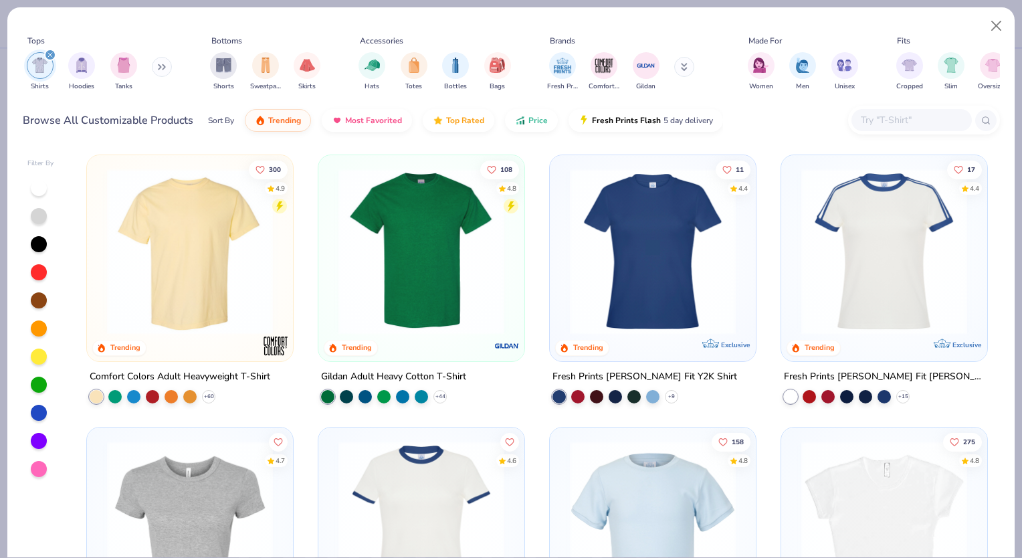
click at [417, 241] on img at bounding box center [421, 252] width 179 height 166
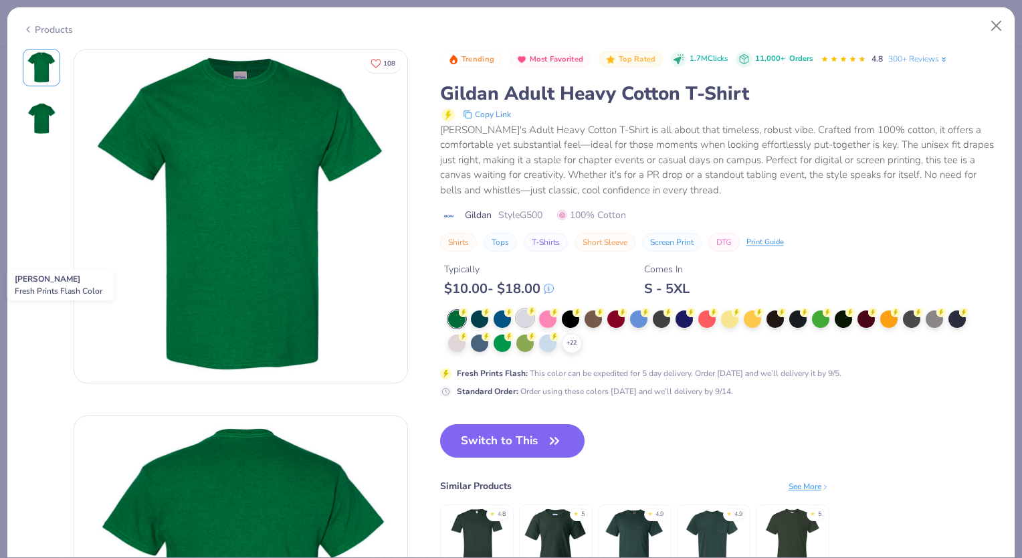
click at [523, 325] on div at bounding box center [524, 317] width 17 height 17
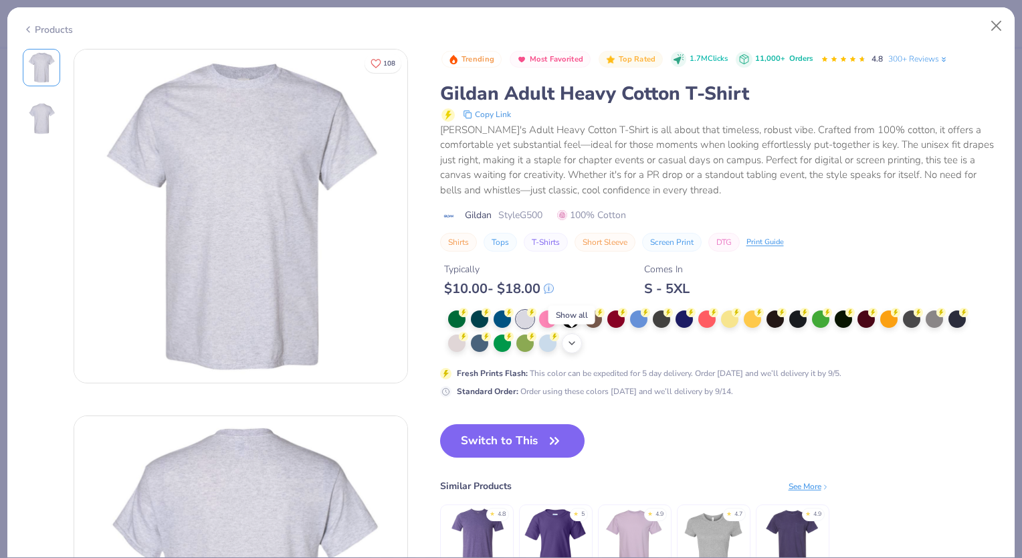
click at [567, 346] on icon at bounding box center [571, 343] width 11 height 11
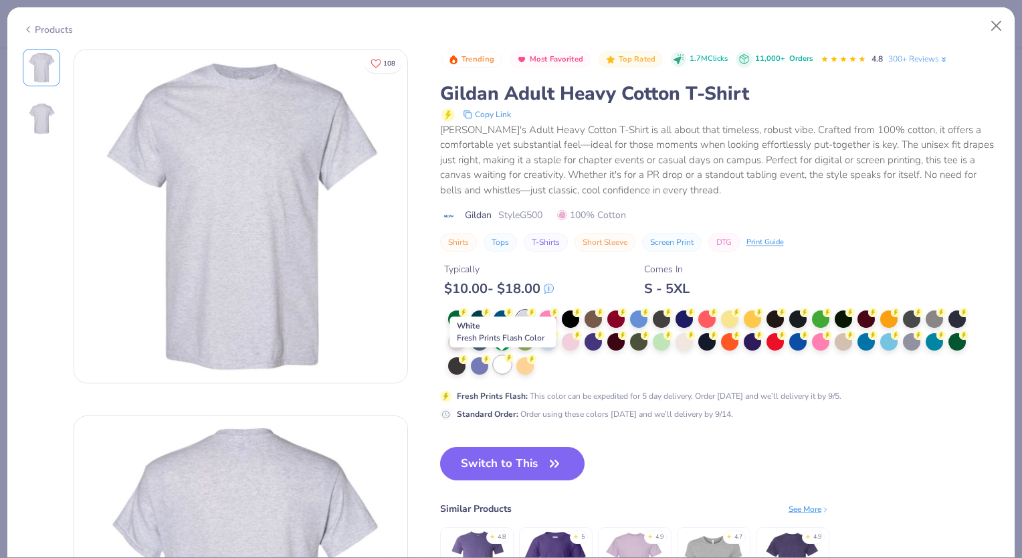
click at [503, 364] on div at bounding box center [502, 364] width 17 height 17
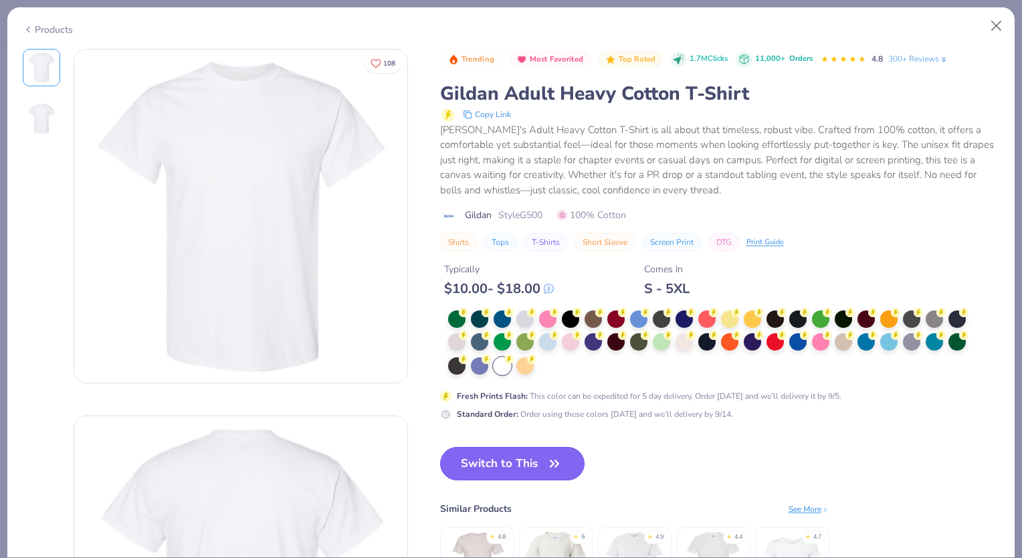
click at [494, 471] on button "Switch to This" at bounding box center [512, 463] width 145 height 33
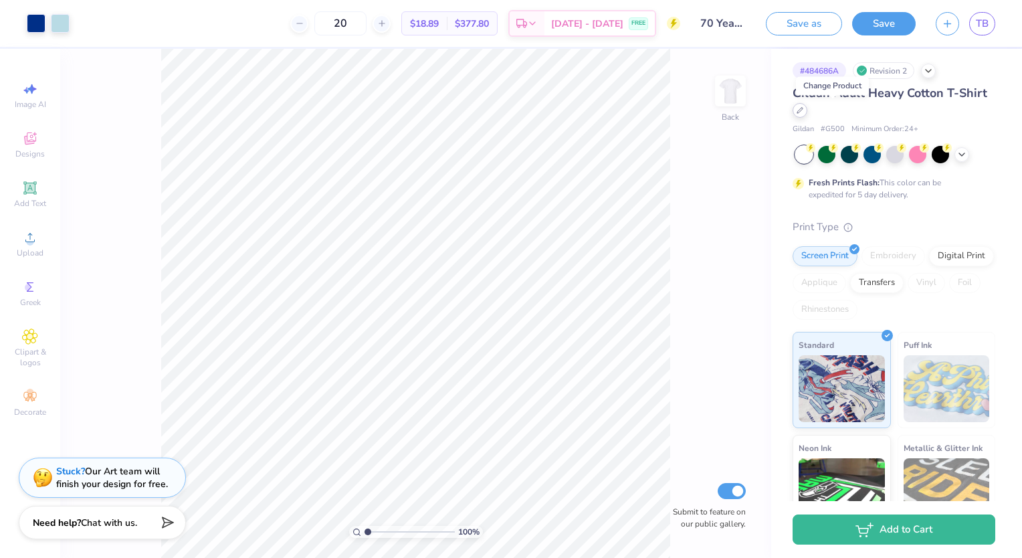
click at [802, 110] on icon at bounding box center [799, 110] width 5 height 5
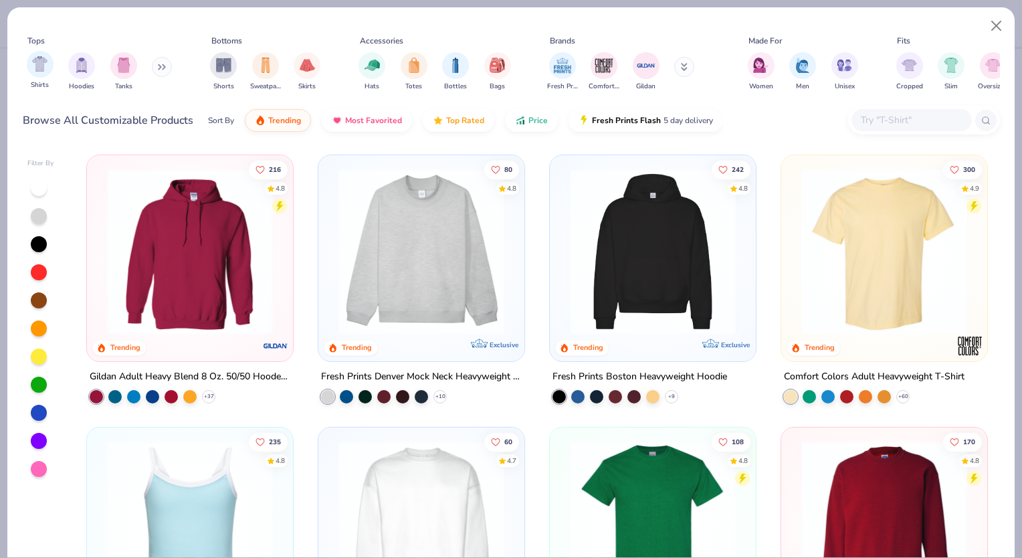
click at [43, 80] on span "Shirts" at bounding box center [40, 85] width 18 height 10
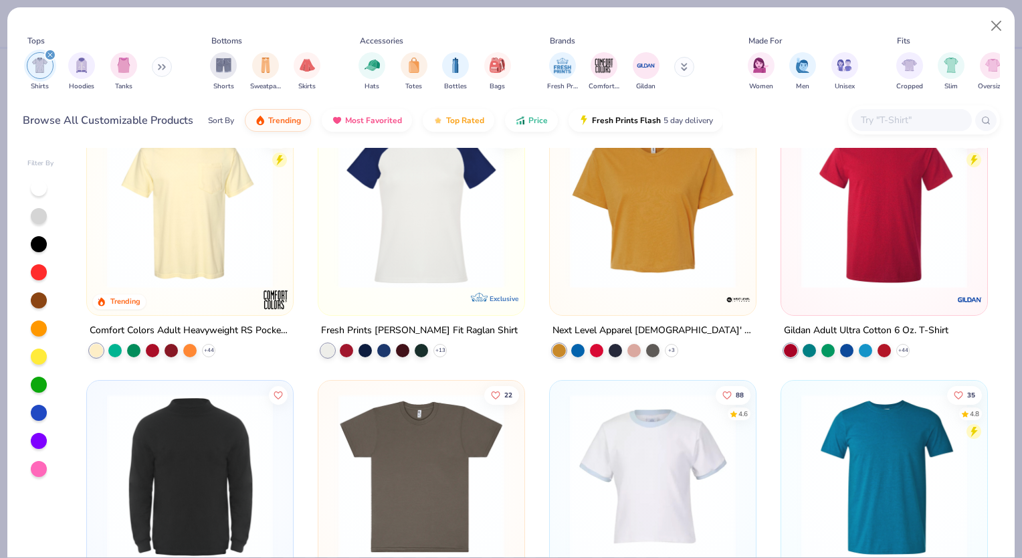
scroll to position [590, 0]
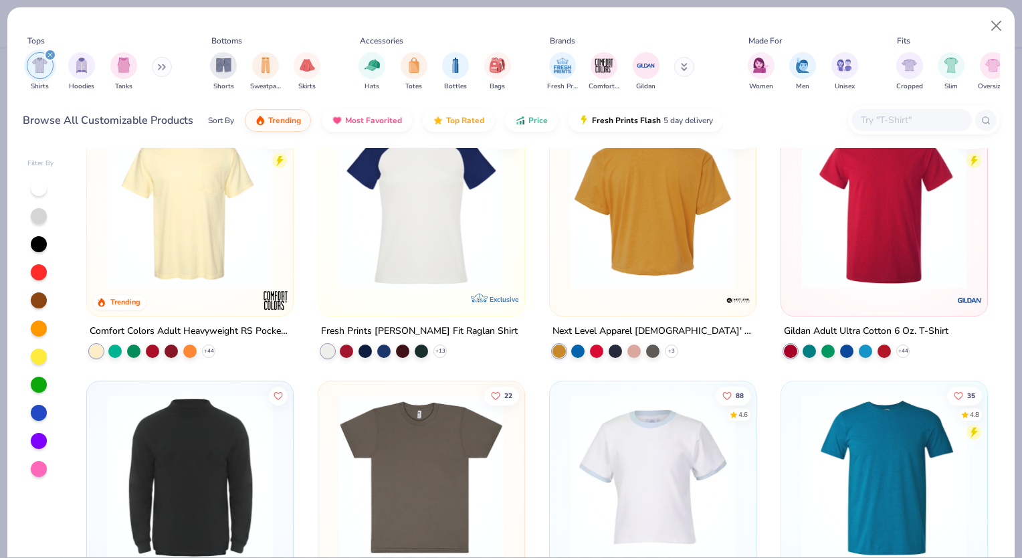
click at [663, 227] on div at bounding box center [652, 205] width 537 height 166
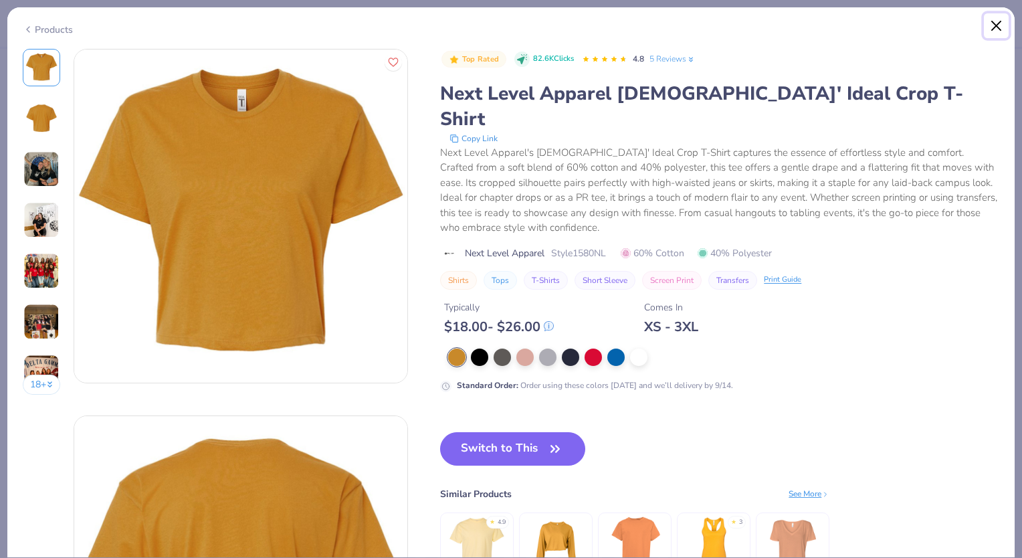
click at [994, 29] on button "Close" at bounding box center [996, 25] width 25 height 25
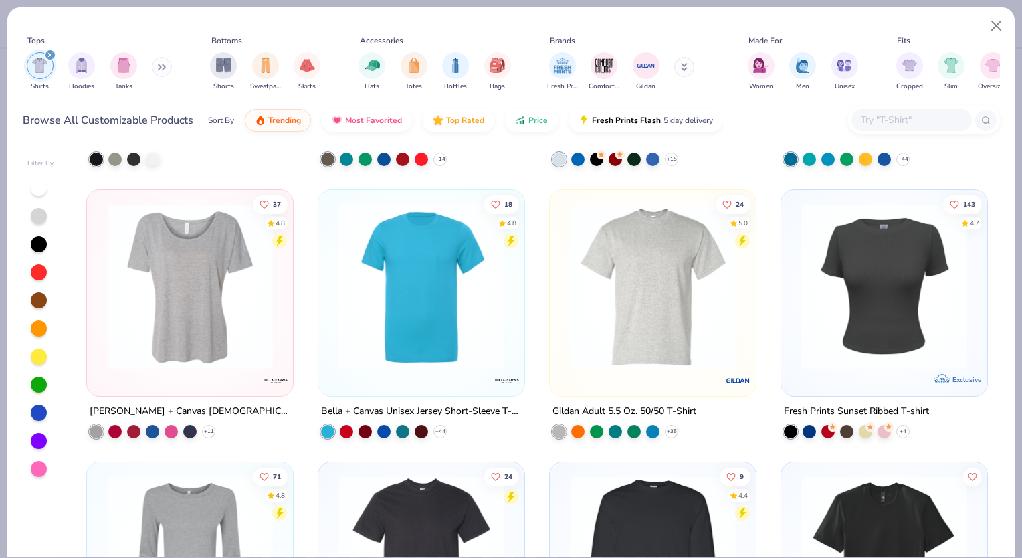
scroll to position [1054, 0]
click at [934, 288] on img at bounding box center [883, 286] width 179 height 166
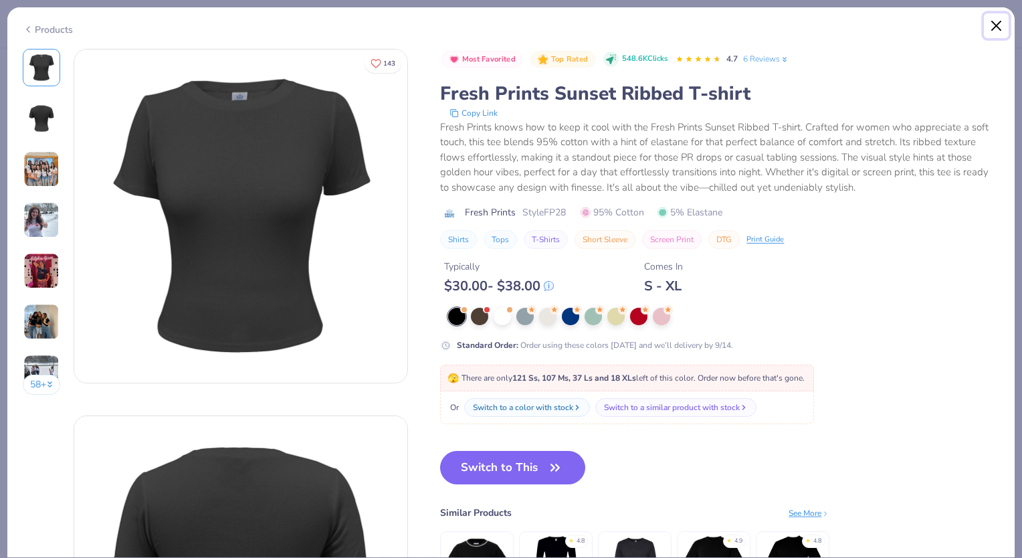
click at [990, 32] on button "Close" at bounding box center [996, 25] width 25 height 25
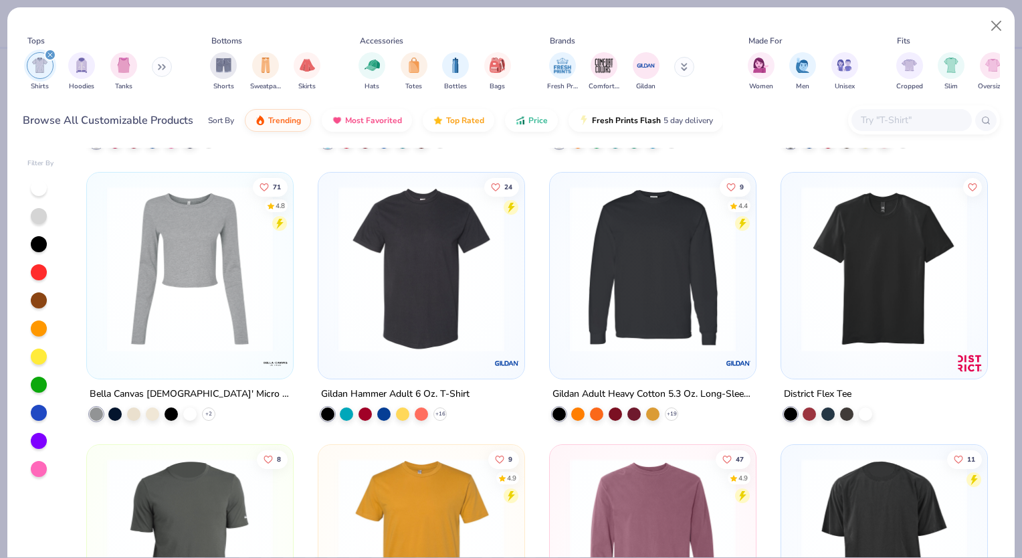
scroll to position [1348, 0]
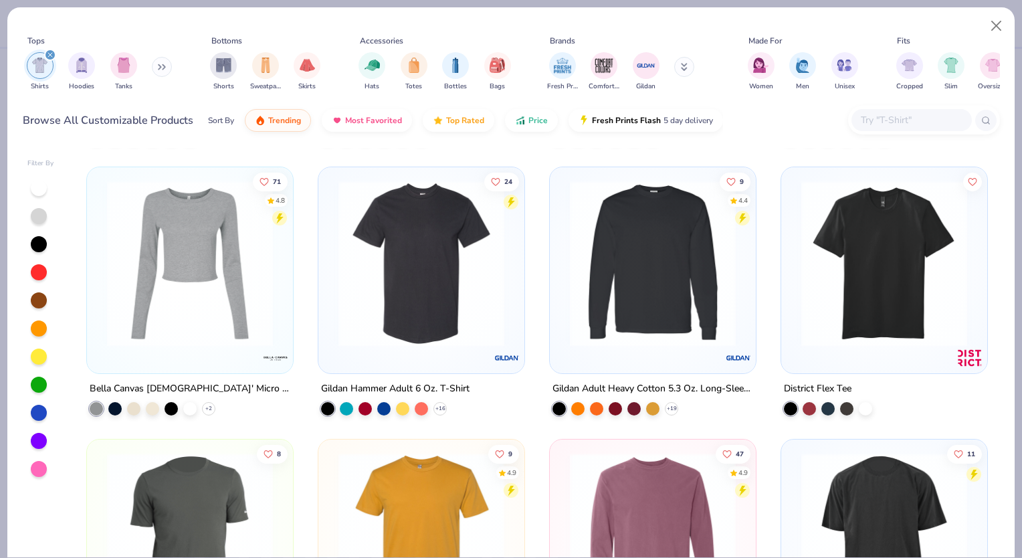
click at [419, 270] on img at bounding box center [421, 264] width 179 height 166
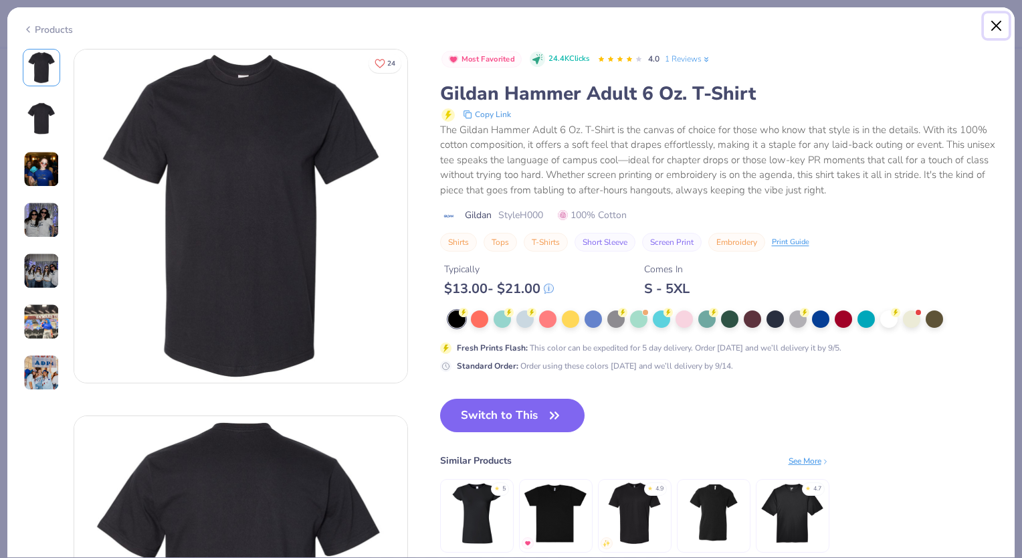
click at [990, 30] on button "Close" at bounding box center [996, 25] width 25 height 25
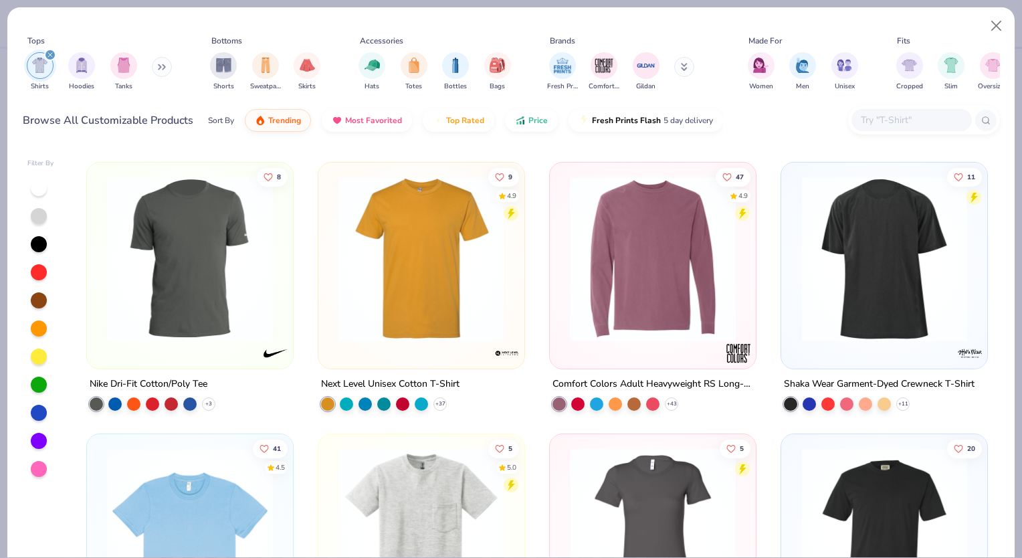
scroll to position [1711, 0]
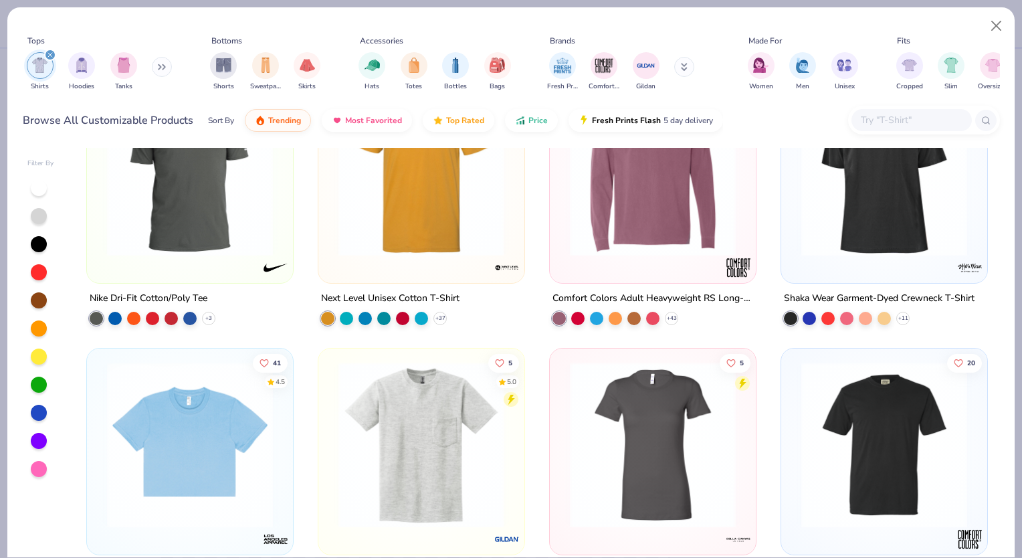
click at [429, 237] on img at bounding box center [421, 173] width 179 height 166
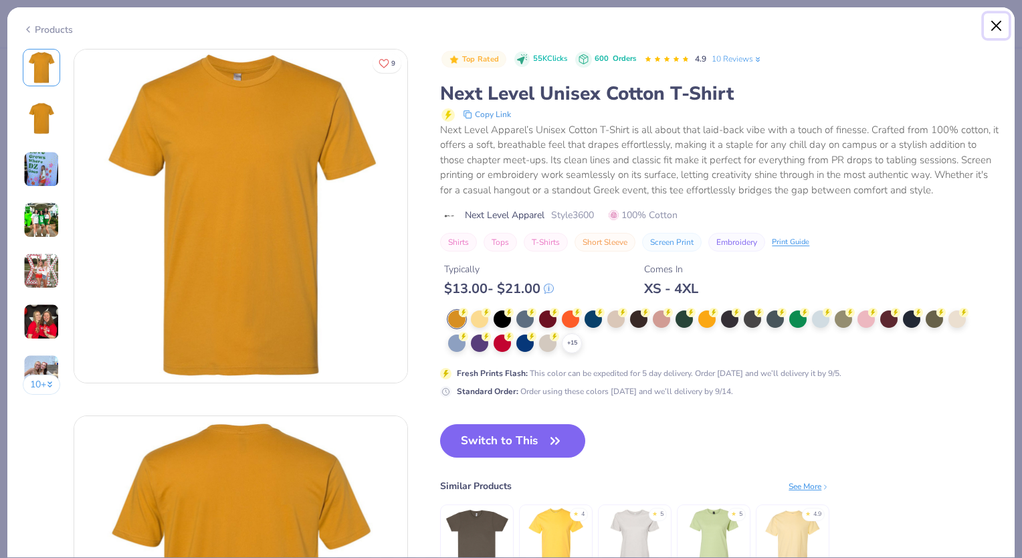
click at [1006, 33] on button "Close" at bounding box center [996, 25] width 25 height 25
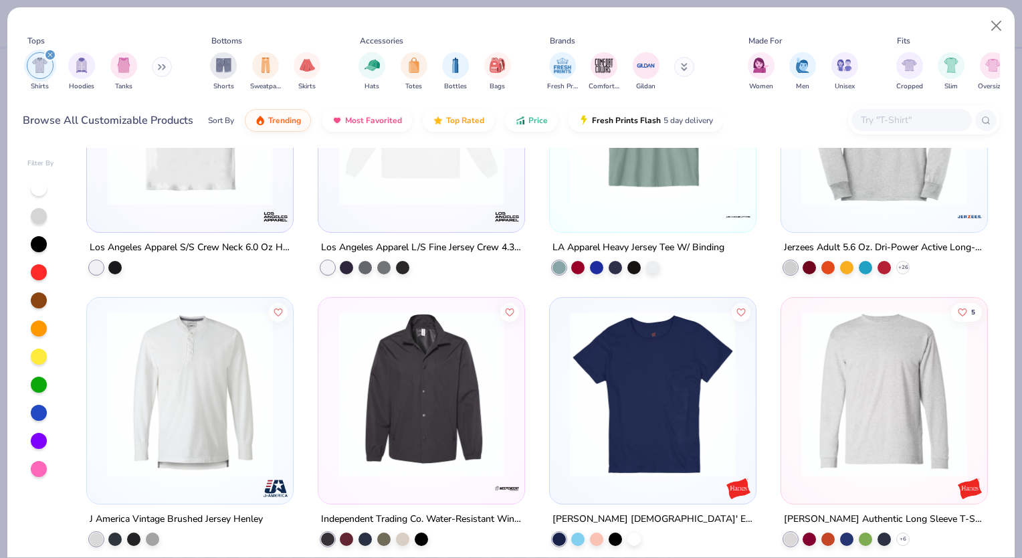
scroll to position [8429, 0]
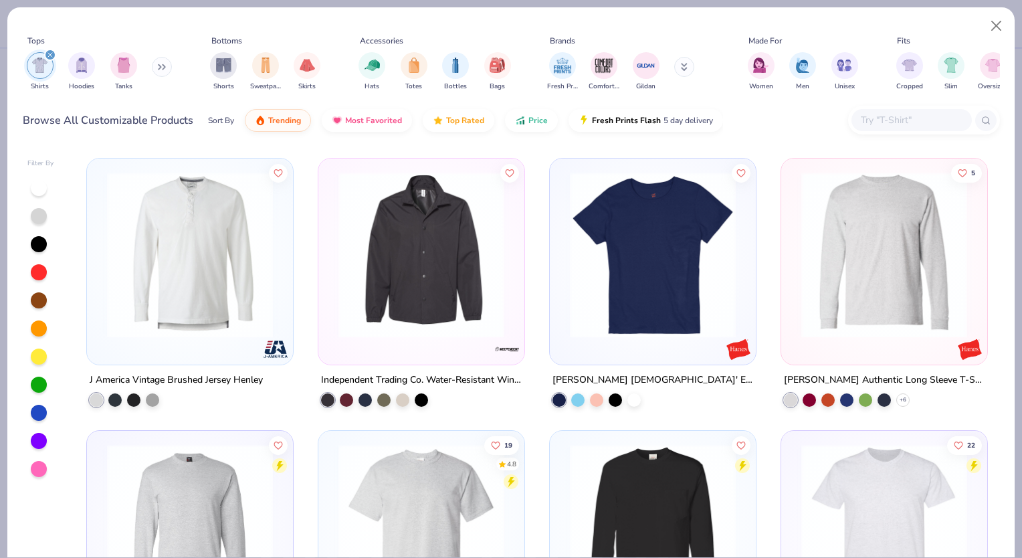
click at [642, 298] on img at bounding box center [652, 255] width 179 height 166
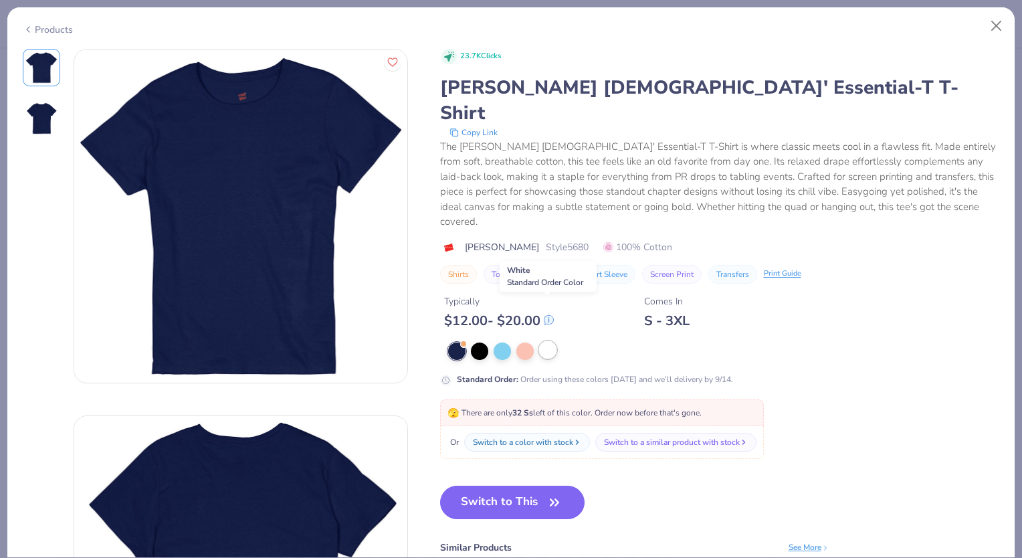
click at [548, 341] on div at bounding box center [547, 349] width 17 height 17
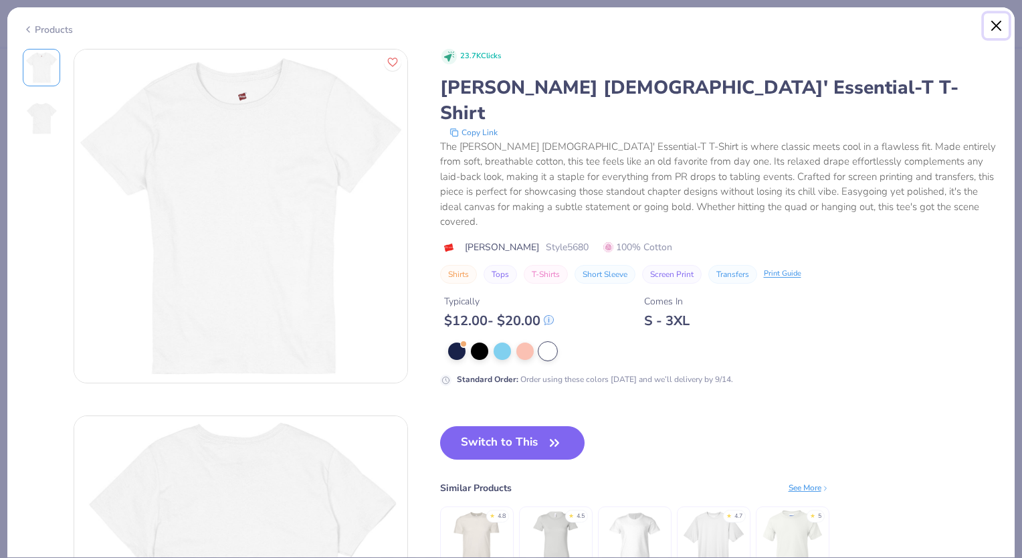
click at [995, 21] on button "Close" at bounding box center [996, 25] width 25 height 25
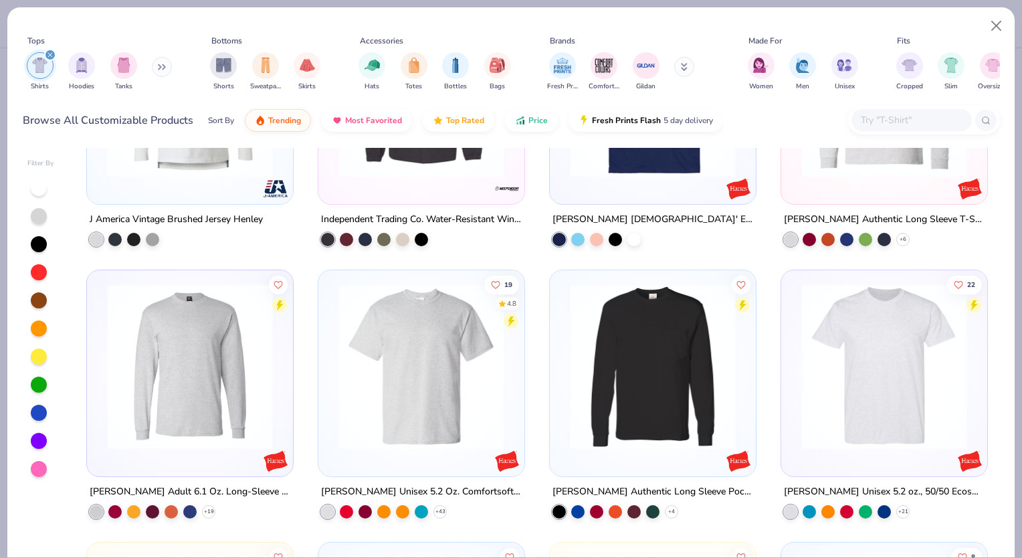
scroll to position [8669, 0]
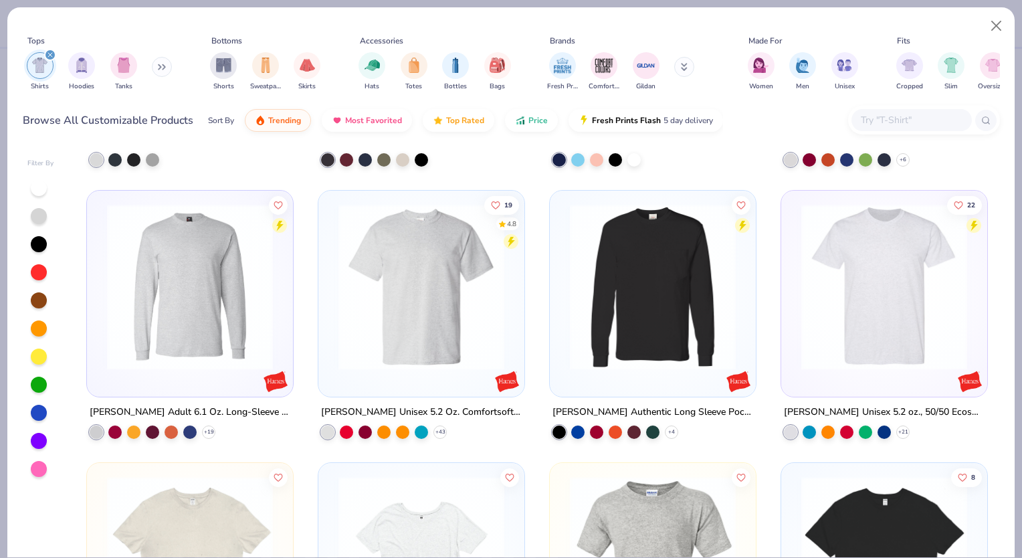
click at [421, 278] on img at bounding box center [421, 287] width 179 height 166
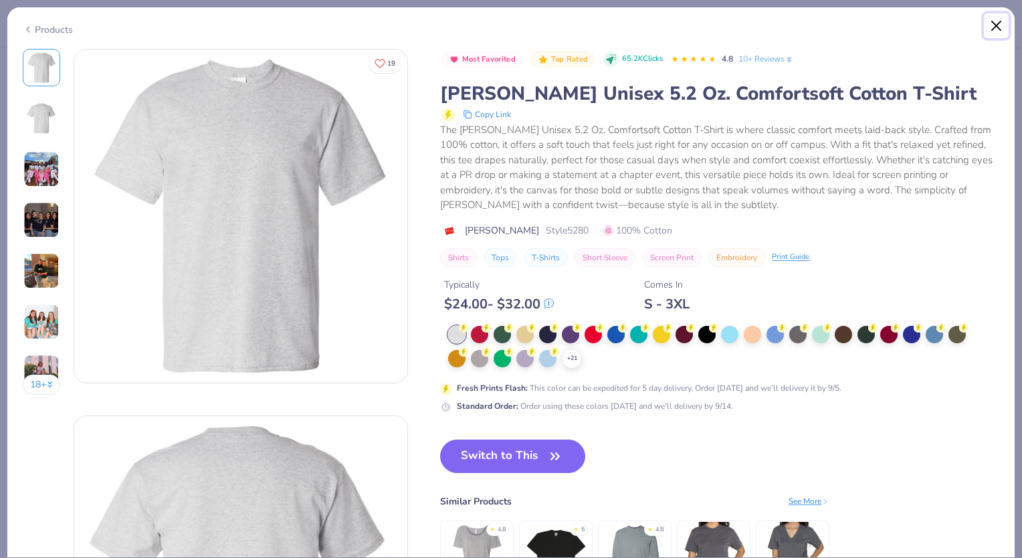
click at [999, 30] on button "Close" at bounding box center [996, 25] width 25 height 25
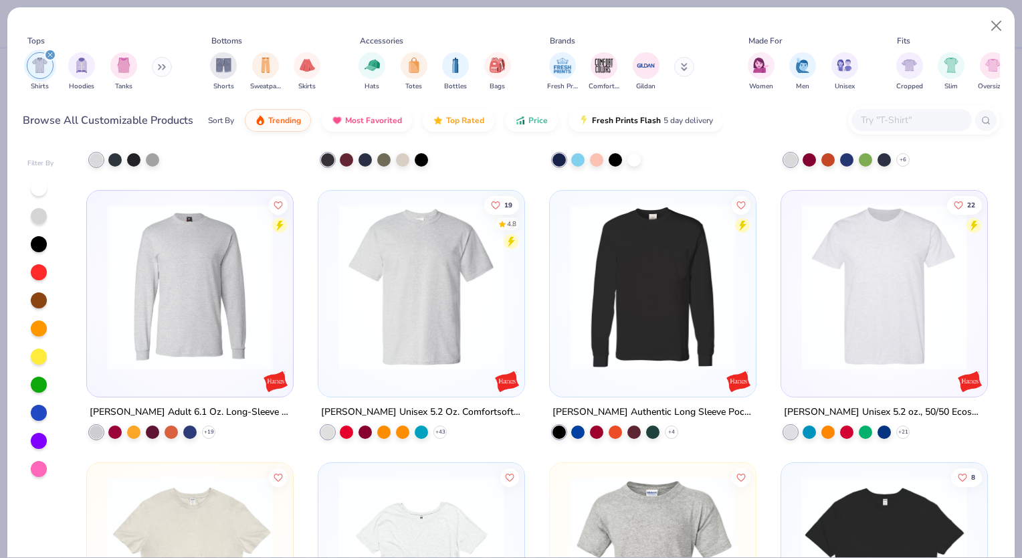
scroll to position [8695, 0]
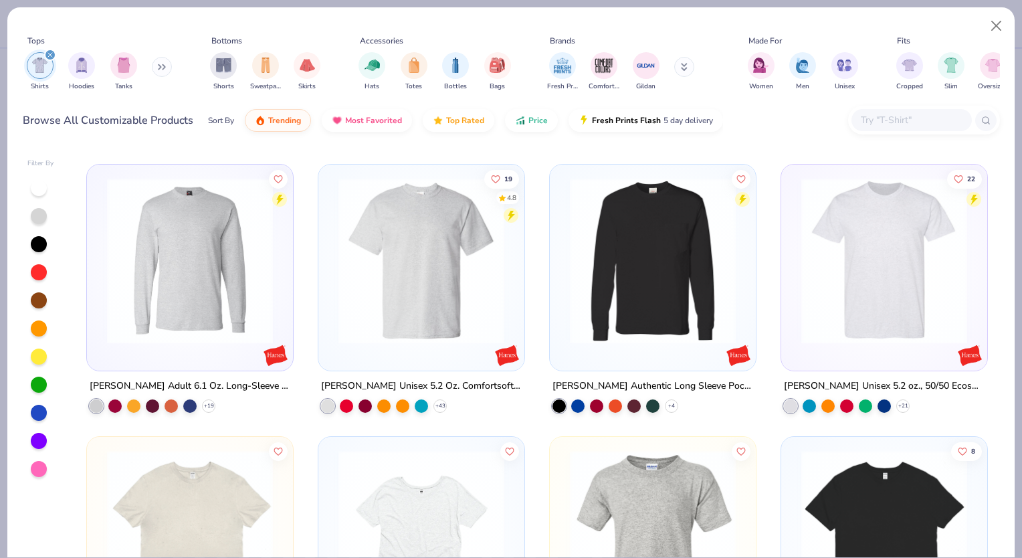
click at [829, 274] on img at bounding box center [883, 261] width 179 height 166
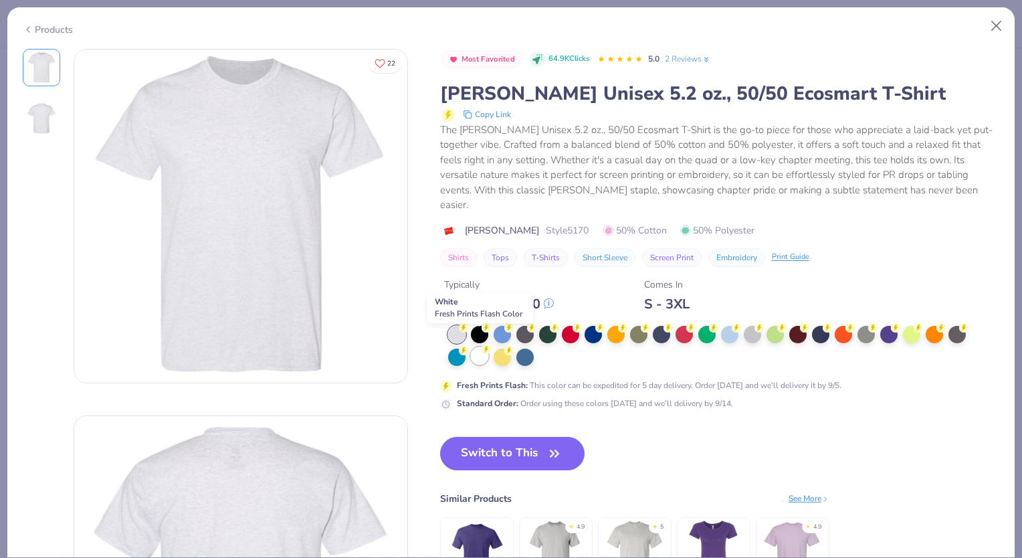
click at [468, 332] on circle at bounding box center [463, 327] width 9 height 9
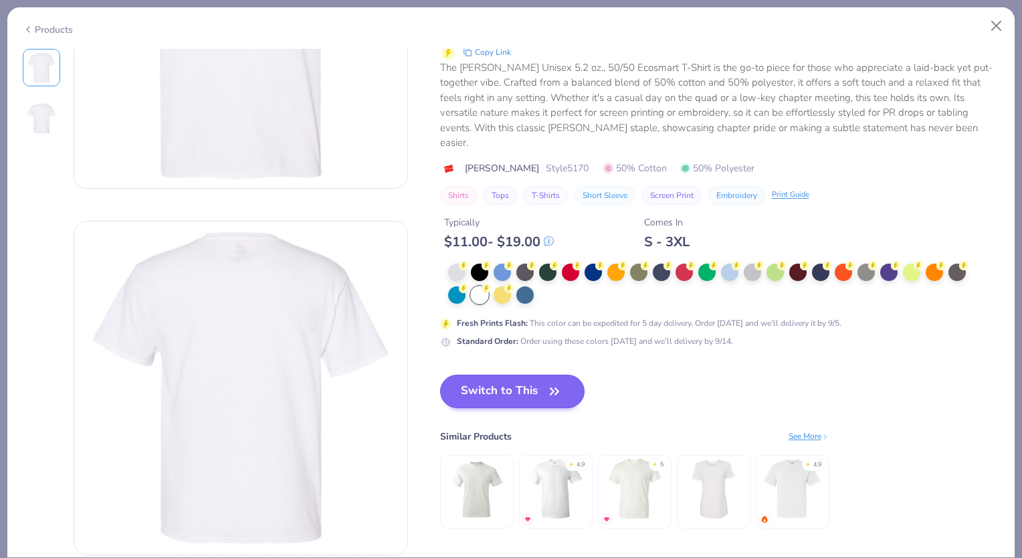
scroll to position [195, 0]
click at [516, 379] on button "Switch to This" at bounding box center [512, 390] width 145 height 33
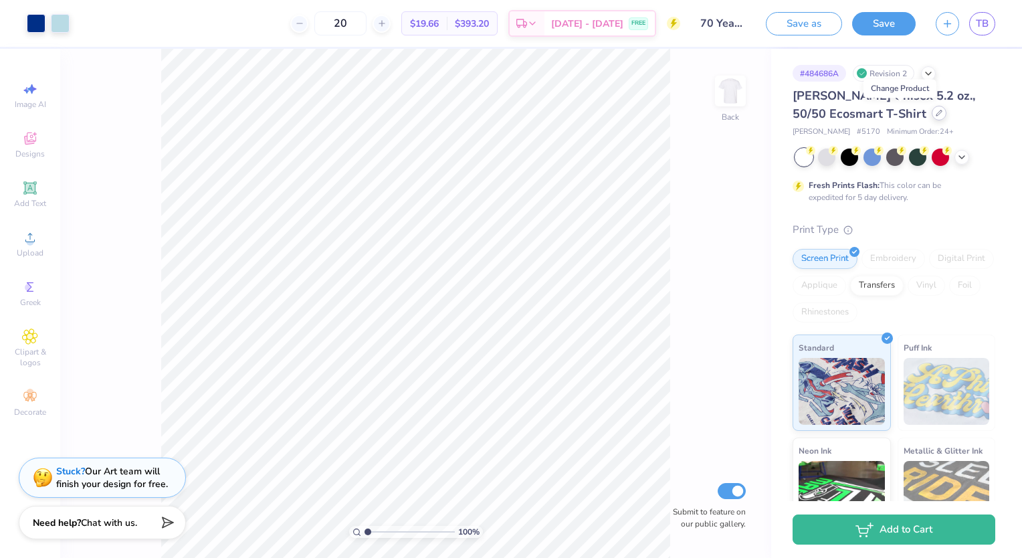
click at [936, 116] on icon at bounding box center [939, 113] width 7 height 7
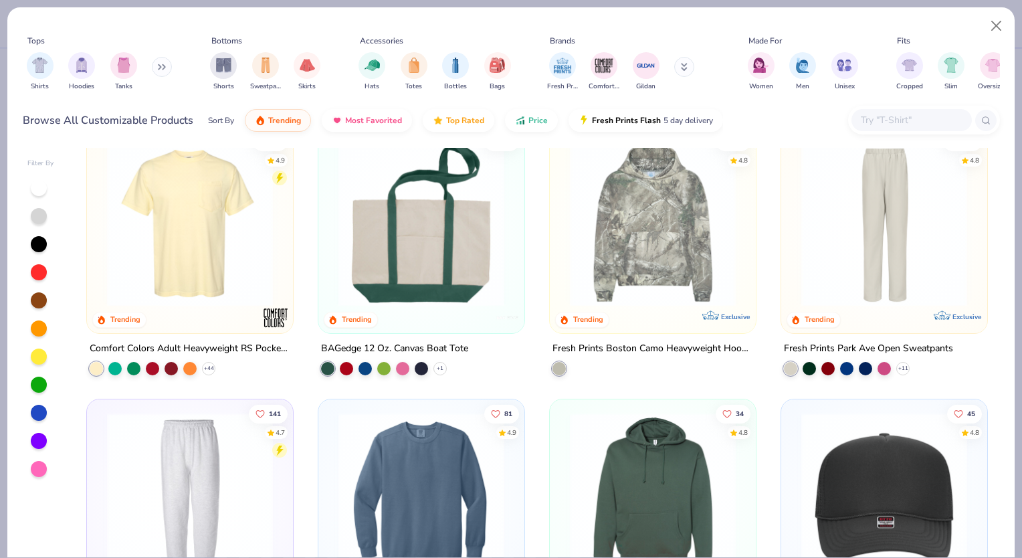
scroll to position [2203, 0]
click at [409, 283] on img at bounding box center [421, 224] width 179 height 166
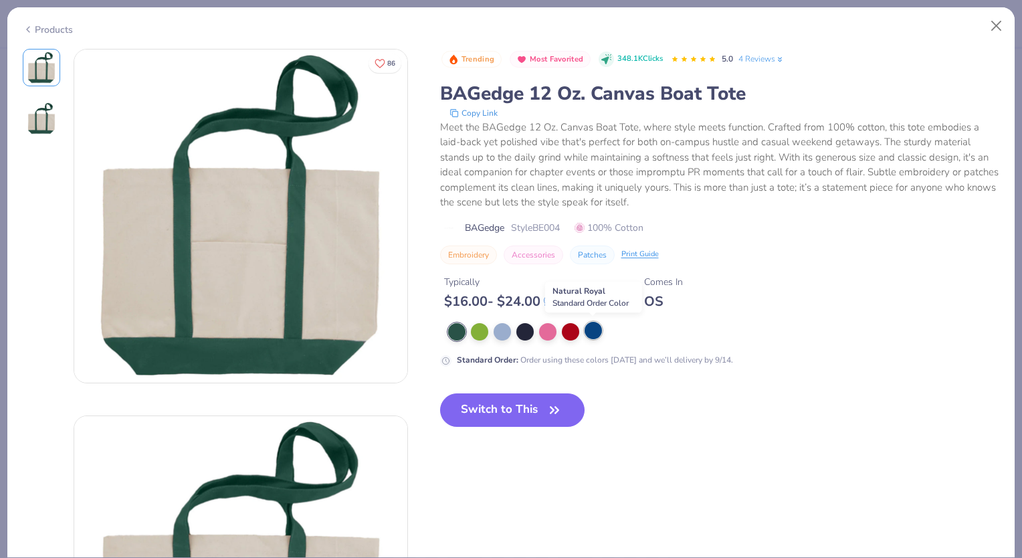
click at [594, 324] on div at bounding box center [592, 330] width 17 height 17
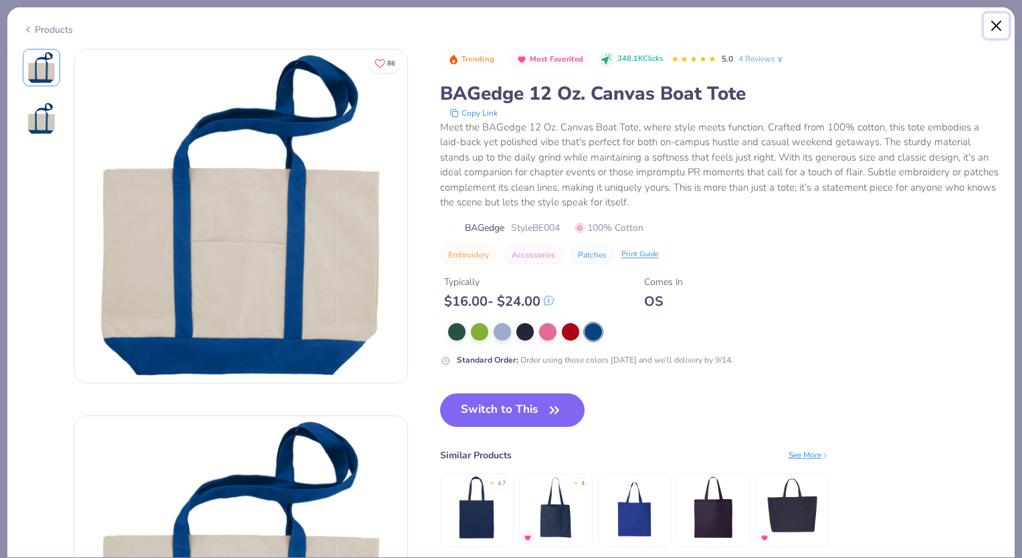
click at [1003, 17] on button "Close" at bounding box center [996, 25] width 25 height 25
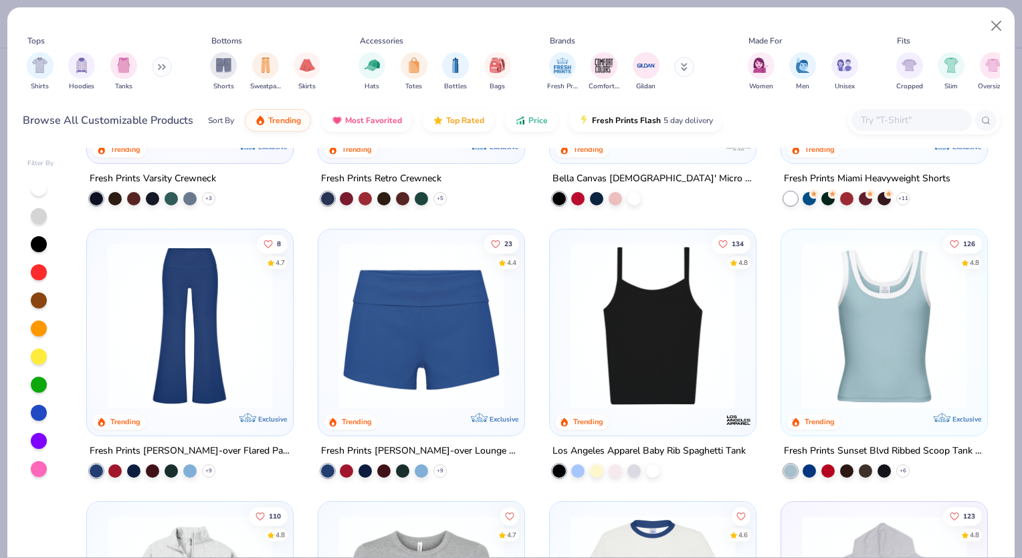
scroll to position [991, 0]
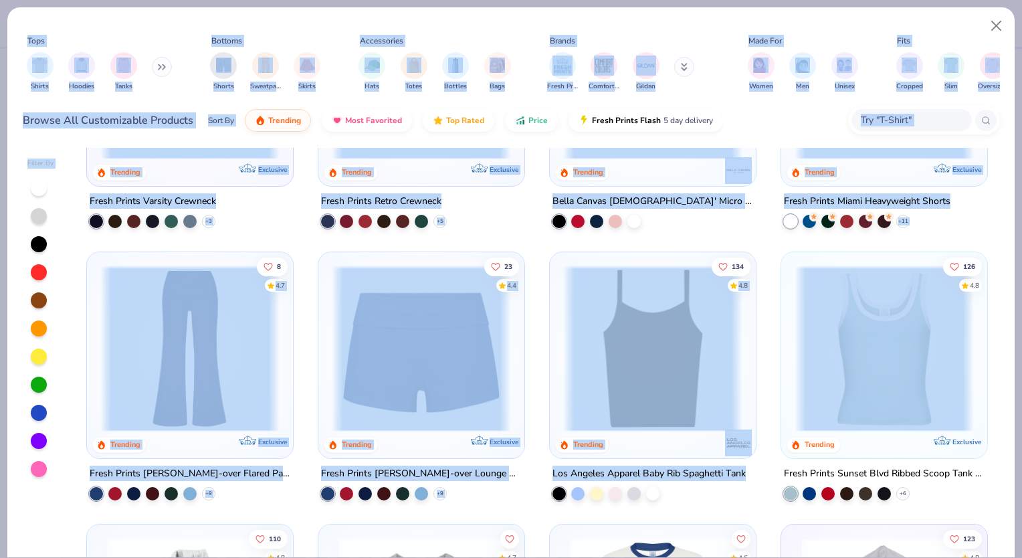
drag, startPoint x: 829, startPoint y: 258, endPoint x: 827, endPoint y: -23, distance: 281.5
click at [827, 0] on html "Art colors 20 $19.66 Per Item $393.20 Total Est. Delivery Sep 11 - 14 FREE Desi…" at bounding box center [511, 279] width 1022 height 558
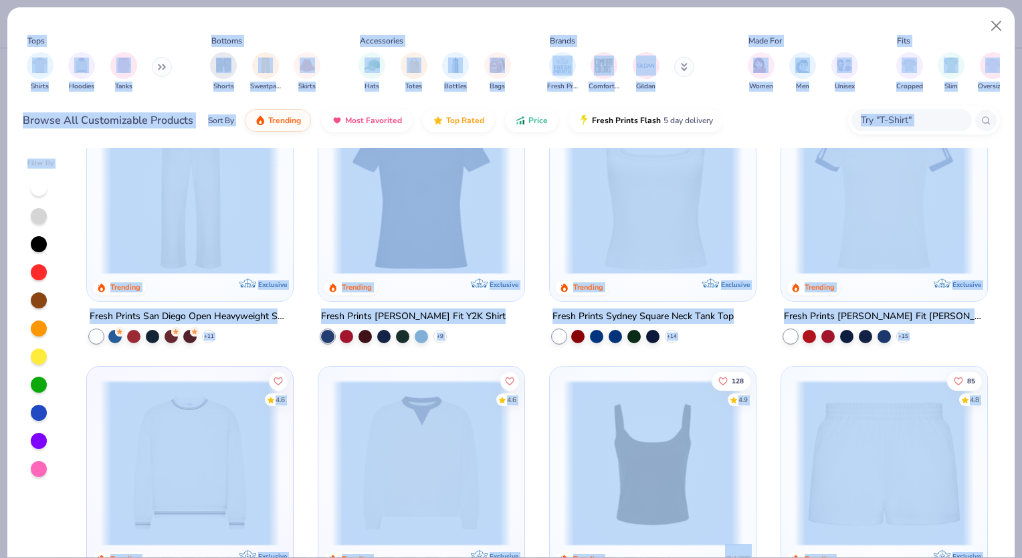
click at [982, 167] on div "235 4.8 Trending Exclusive Fresh Prints Cali Camisole Top + 16 60 4.7 Trending …" at bounding box center [537, 353] width 926 height 410
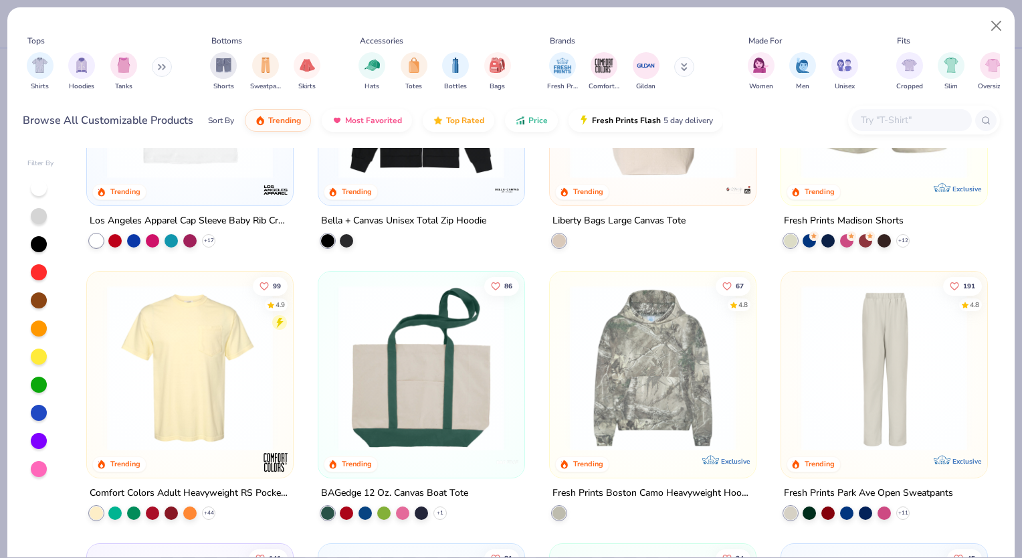
scroll to position [1959, 0]
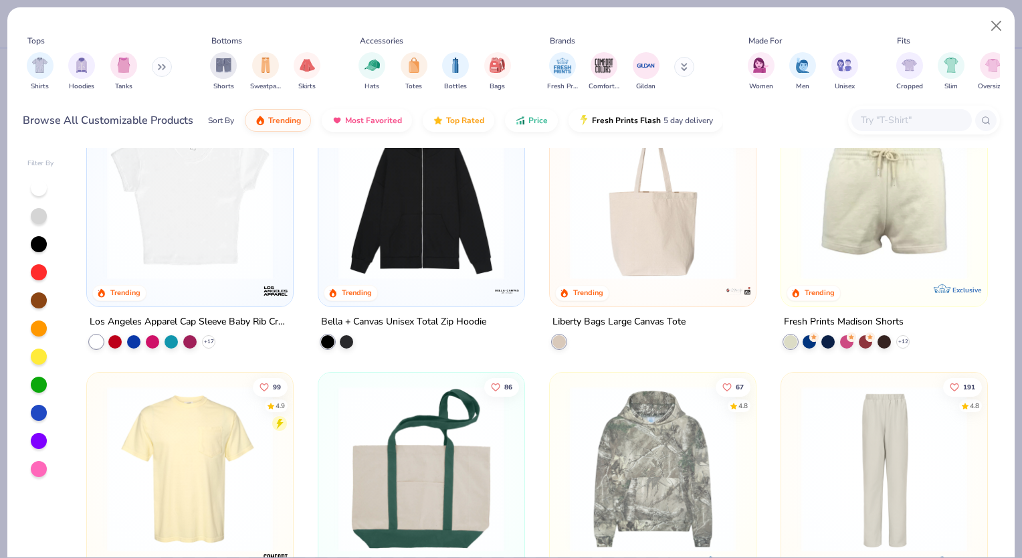
click at [699, 248] on img at bounding box center [652, 197] width 179 height 166
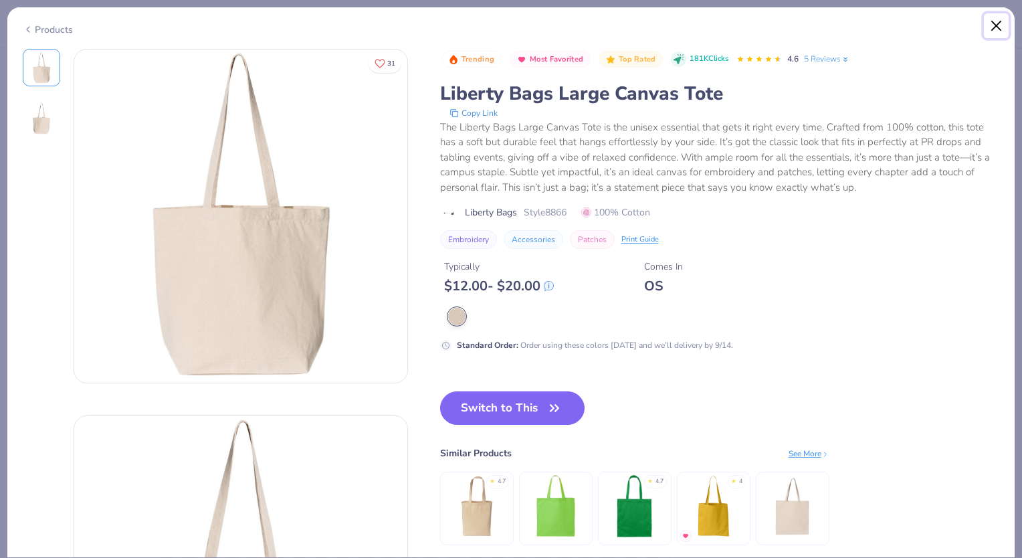
click at [998, 29] on button "Close" at bounding box center [996, 25] width 25 height 25
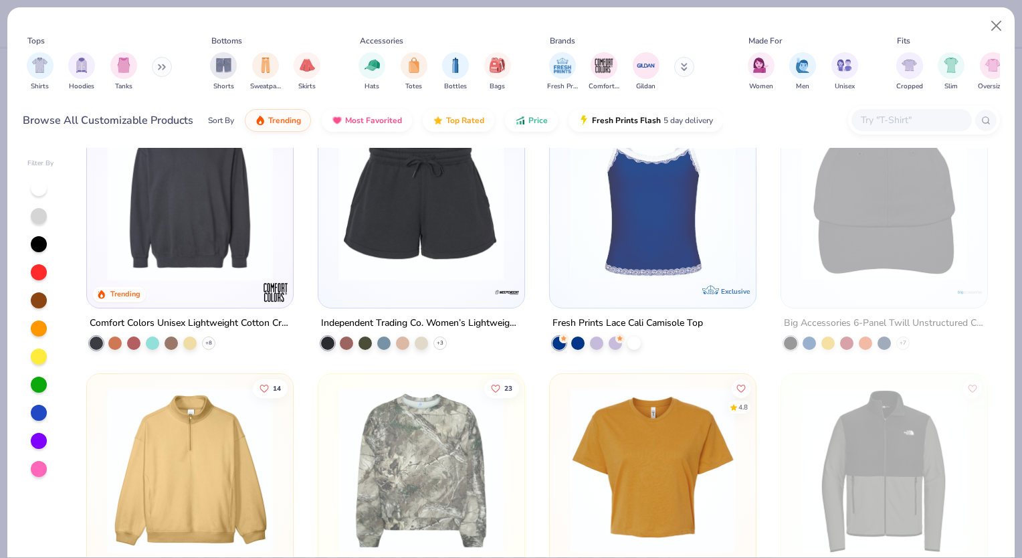
scroll to position [3317, 0]
click at [628, 242] on img at bounding box center [652, 199] width 179 height 166
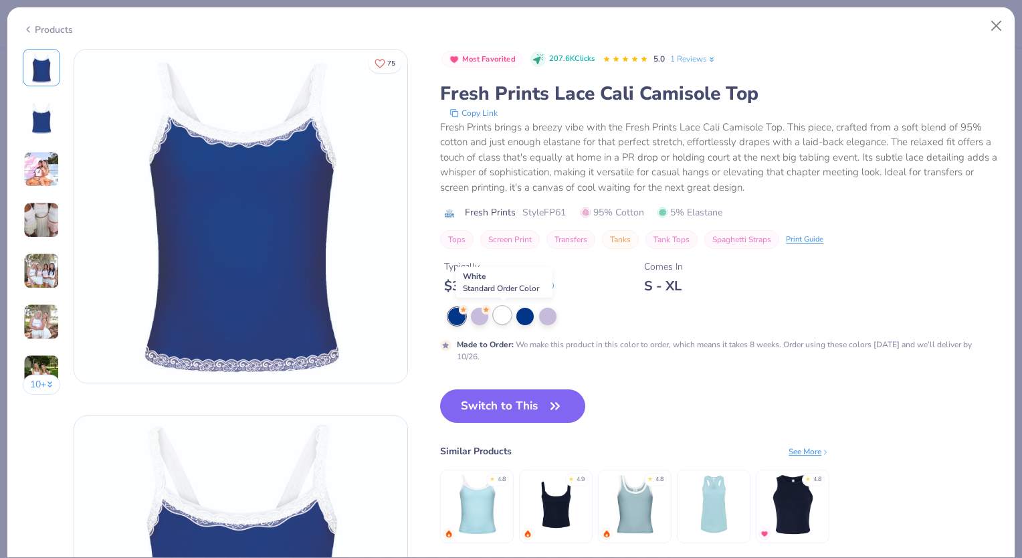
click at [503, 316] on div at bounding box center [502, 314] width 17 height 17
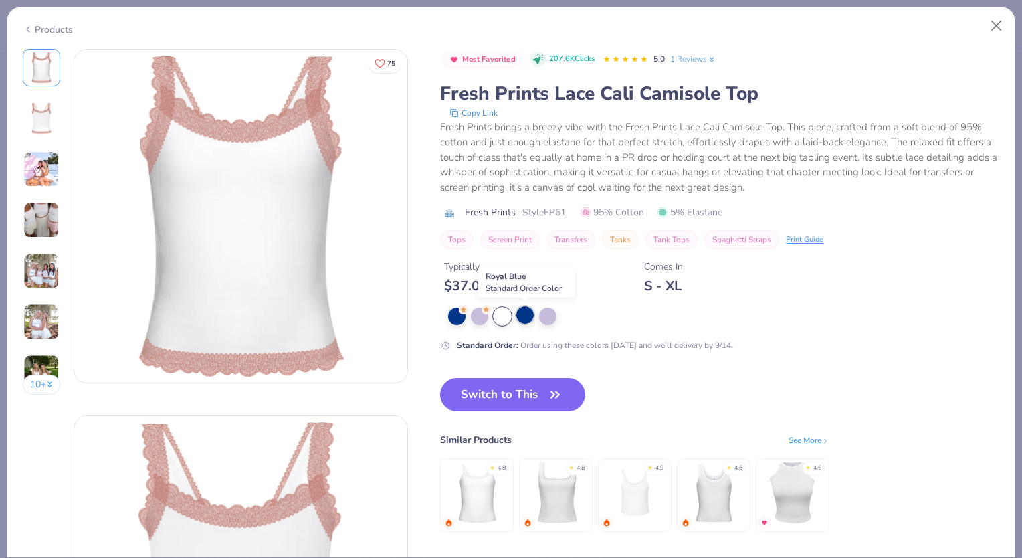
click at [527, 309] on div at bounding box center [524, 314] width 17 height 17
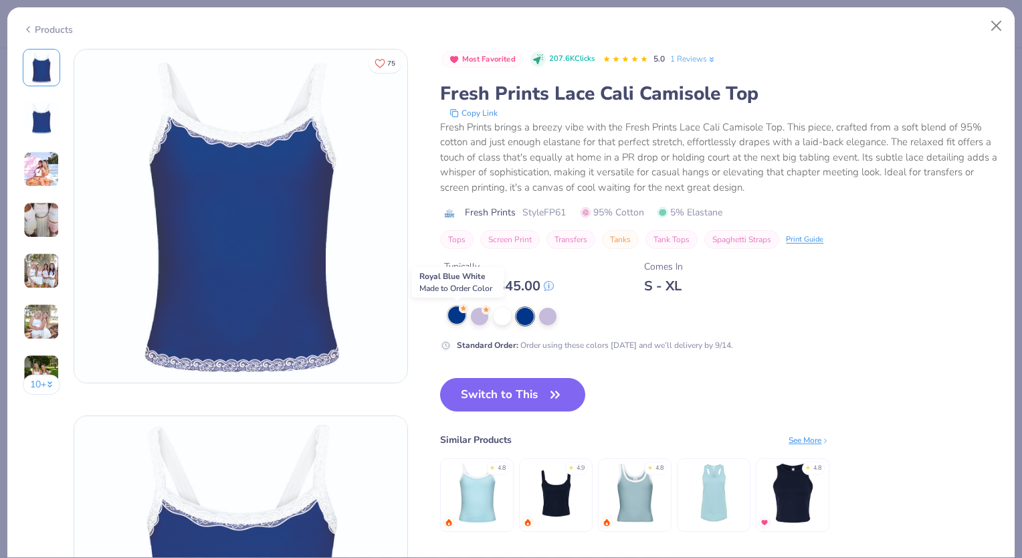
click at [463, 316] on div at bounding box center [456, 314] width 17 height 17
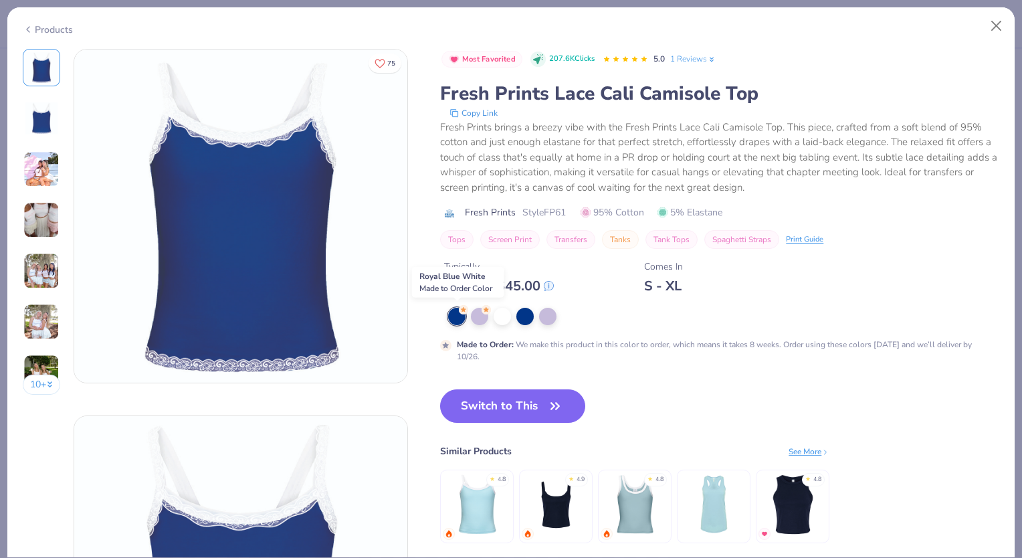
click at [459, 316] on div at bounding box center [456, 316] width 17 height 17
click at [477, 312] on div at bounding box center [479, 314] width 17 height 17
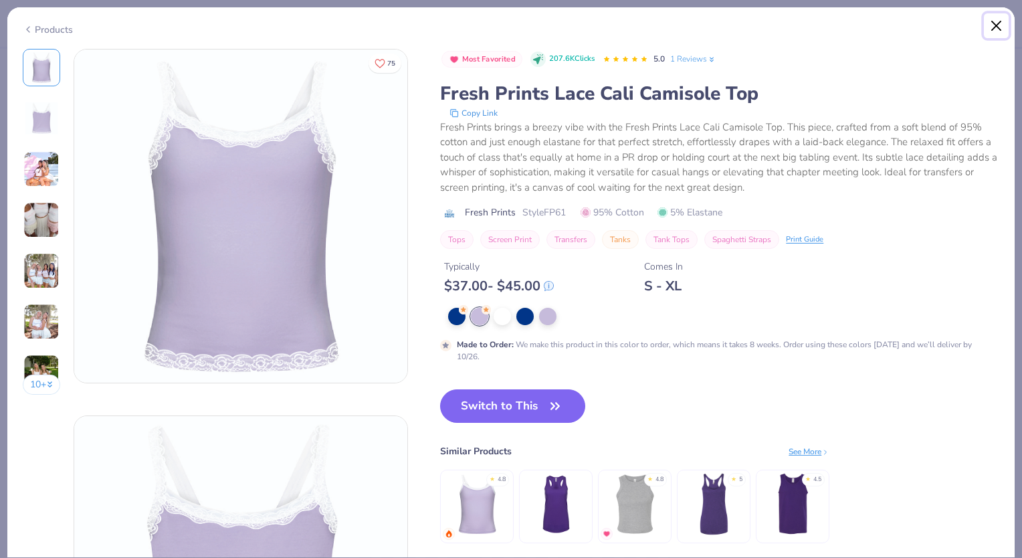
click at [999, 37] on button "Close" at bounding box center [996, 25] width 25 height 25
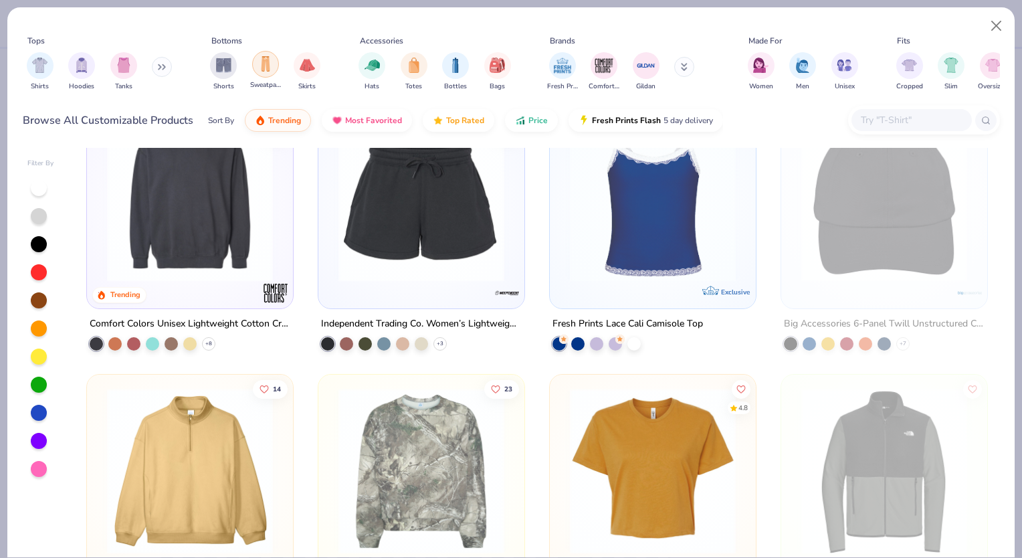
click at [271, 70] on img "filter for Sweatpants" at bounding box center [265, 63] width 15 height 15
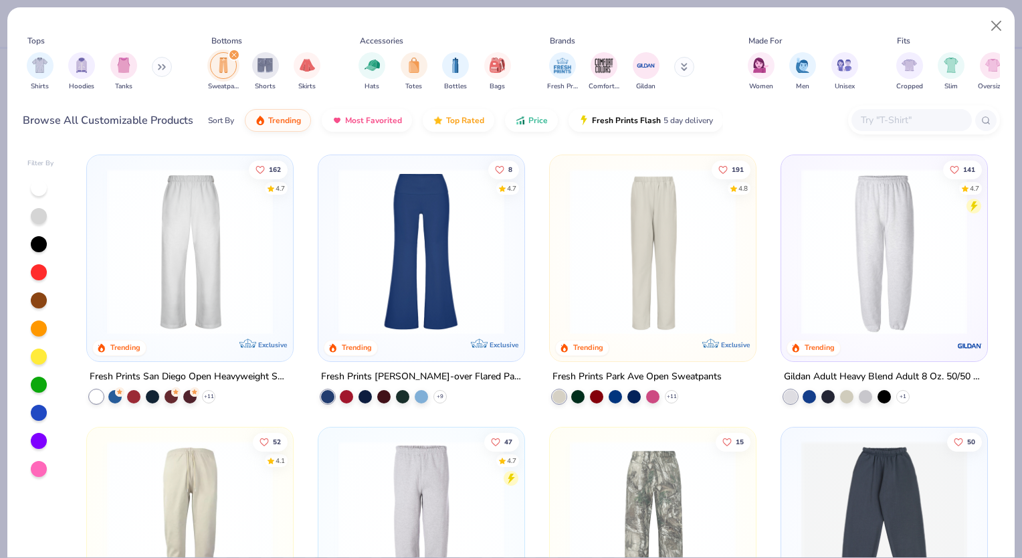
click at [227, 201] on img at bounding box center [189, 252] width 179 height 166
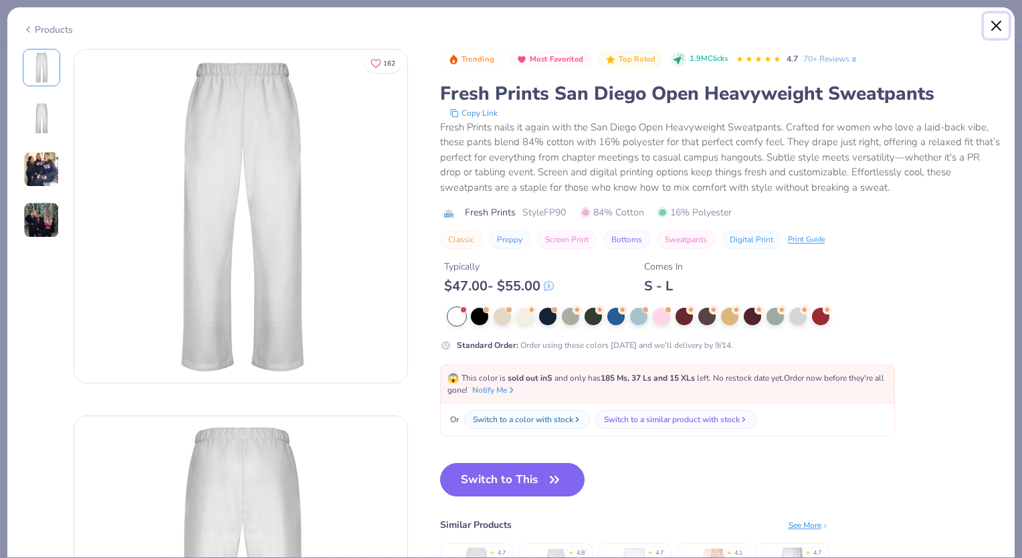
click at [1000, 24] on button "Close" at bounding box center [996, 25] width 25 height 25
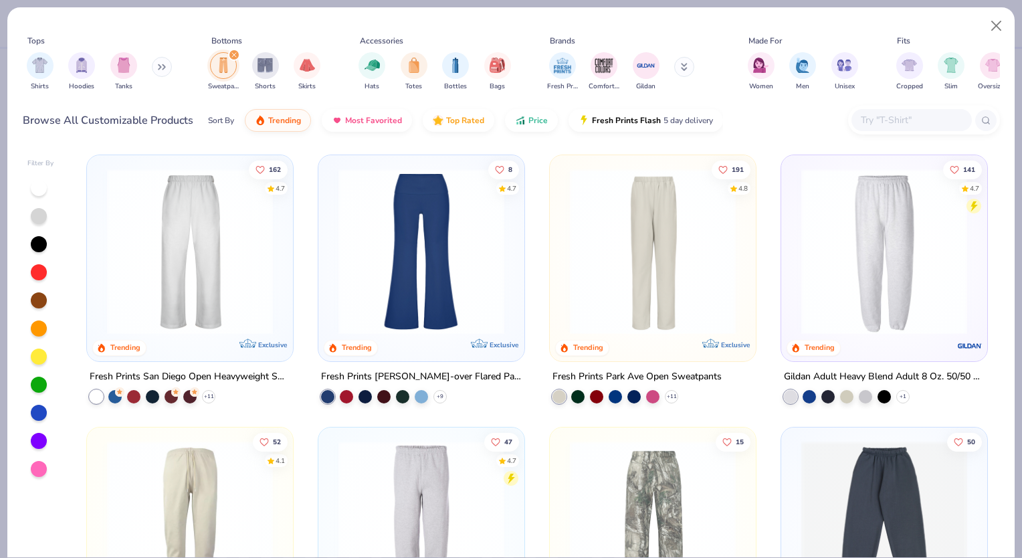
click at [876, 211] on img at bounding box center [883, 252] width 179 height 166
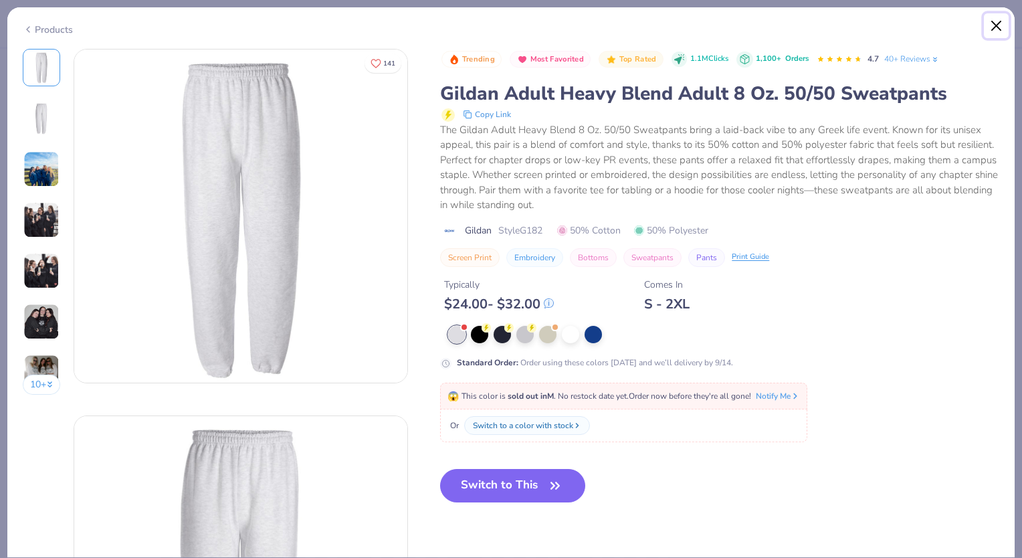
click at [991, 28] on button "Close" at bounding box center [996, 25] width 25 height 25
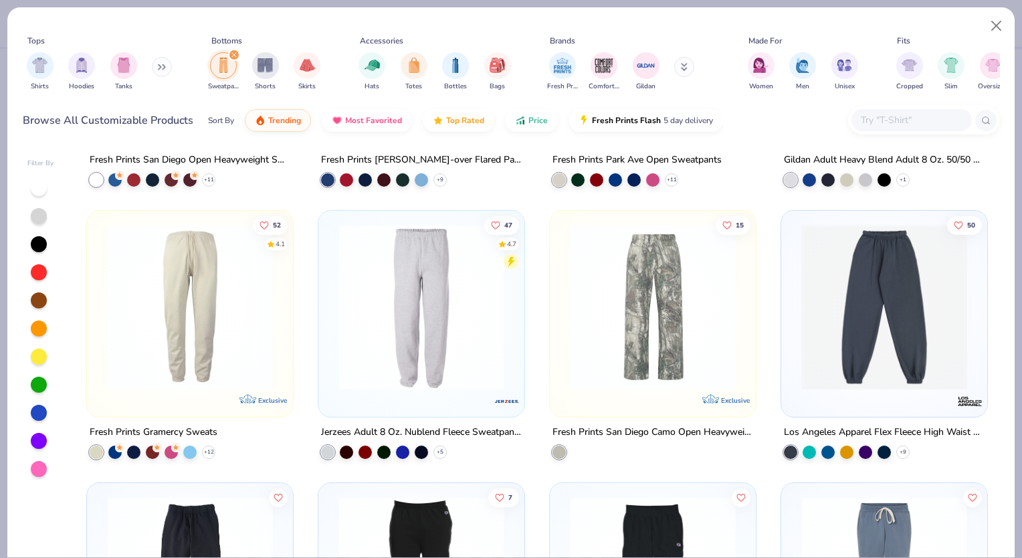
scroll to position [217, 0]
click at [393, 312] on img at bounding box center [421, 307] width 179 height 166
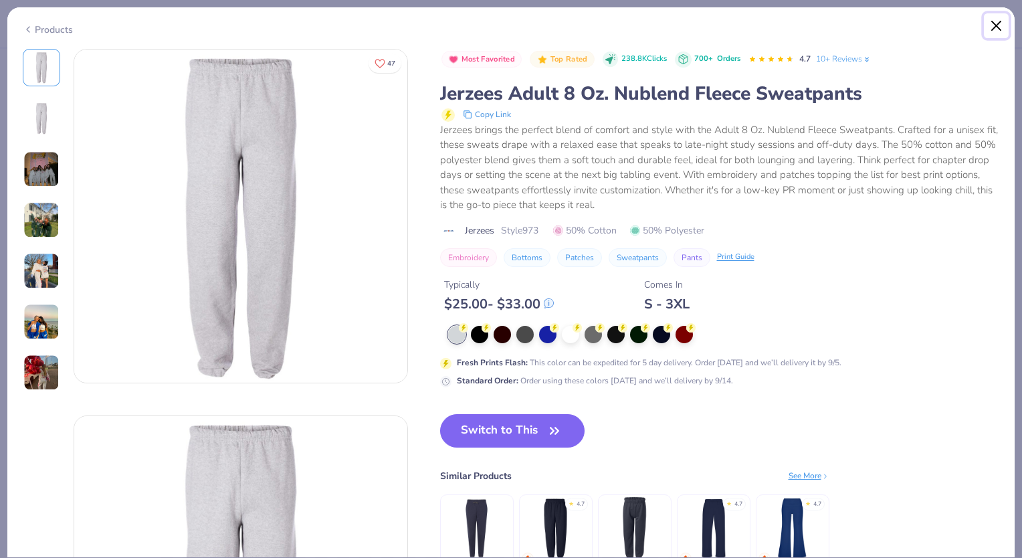
click at [996, 25] on button "Close" at bounding box center [996, 25] width 25 height 25
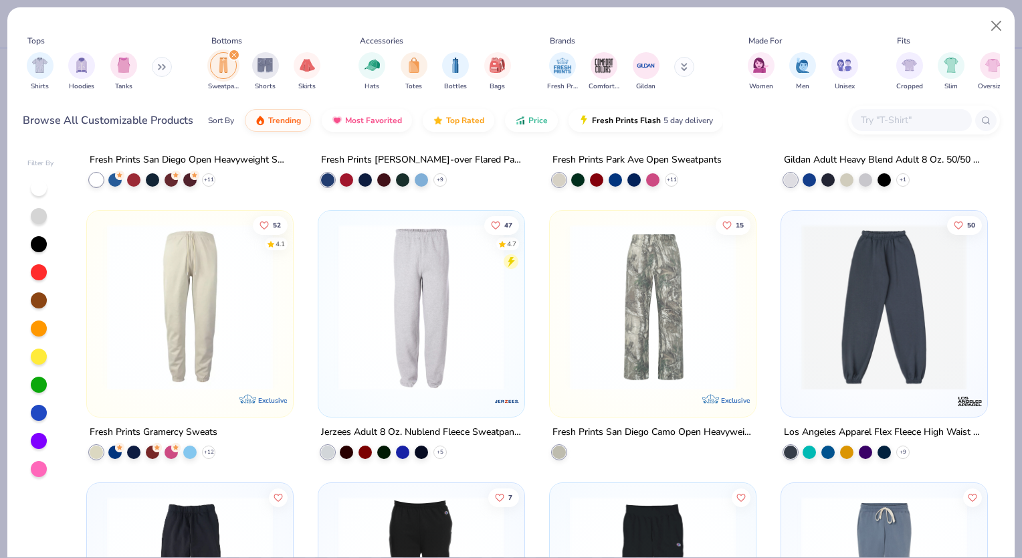
click at [794, 277] on img at bounding box center [704, 307] width 179 height 166
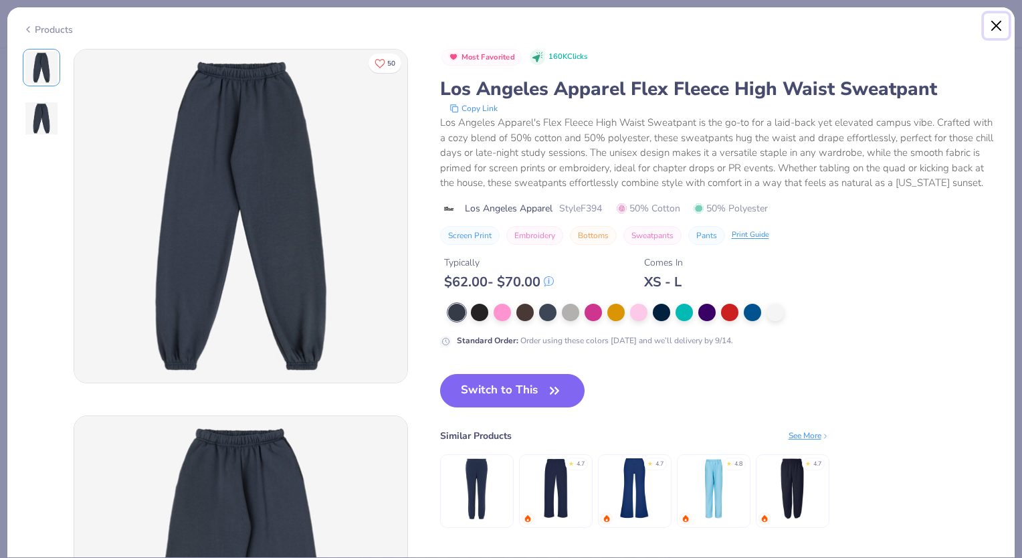
click at [998, 19] on button "Close" at bounding box center [996, 25] width 25 height 25
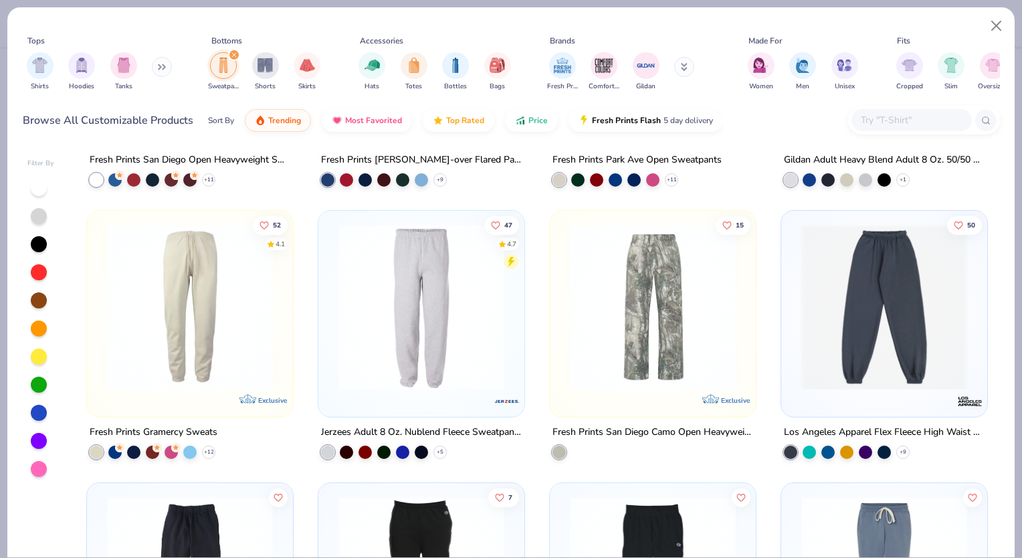
scroll to position [120, 0]
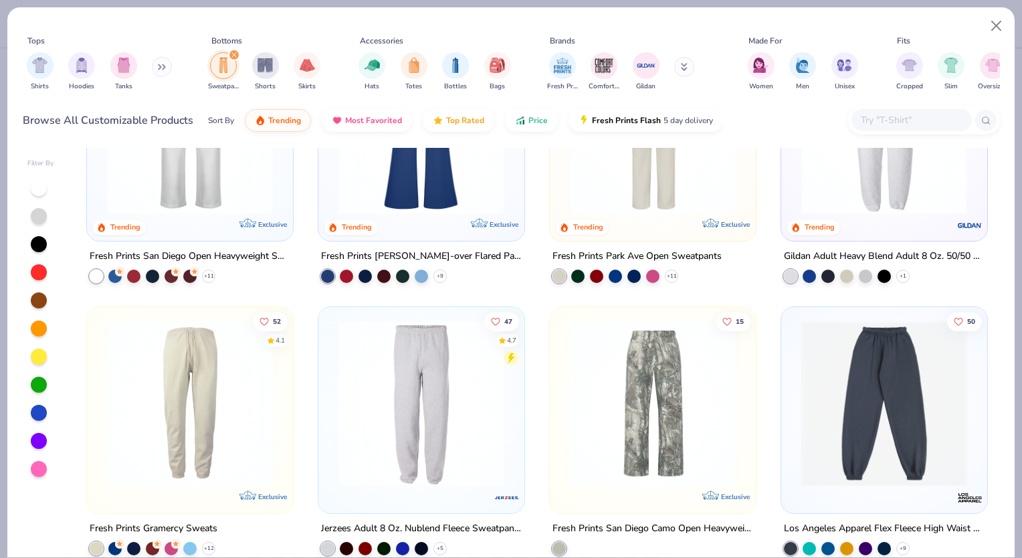
click at [930, 183] on img at bounding box center [883, 131] width 179 height 166
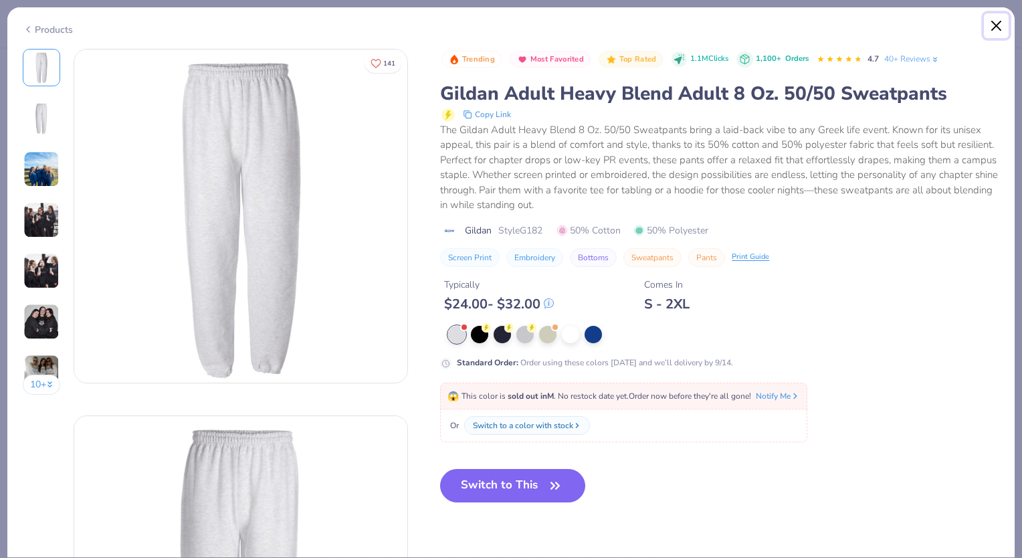
click at [993, 27] on button "Close" at bounding box center [996, 25] width 25 height 25
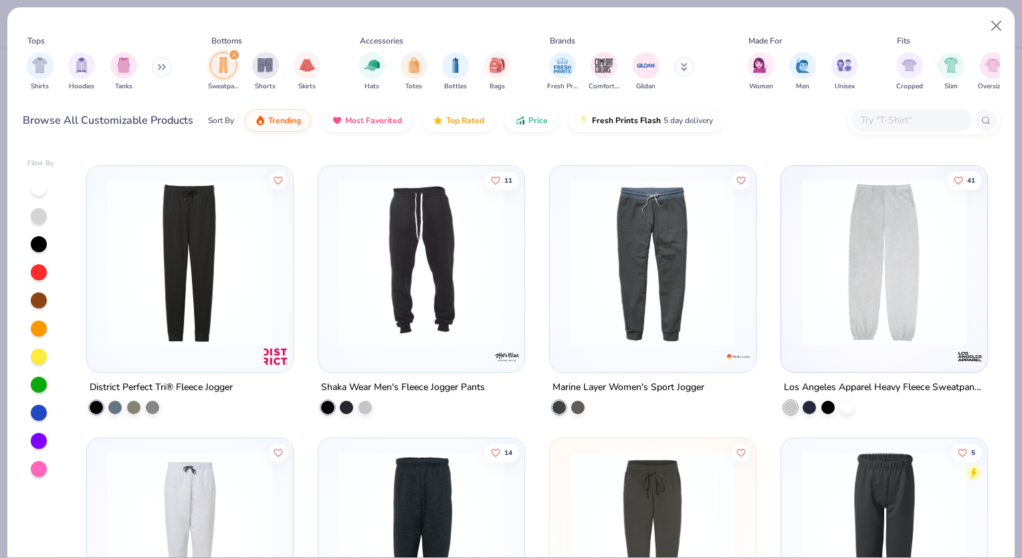
scroll to position [805, 0]
click at [896, 272] on img at bounding box center [883, 262] width 179 height 166
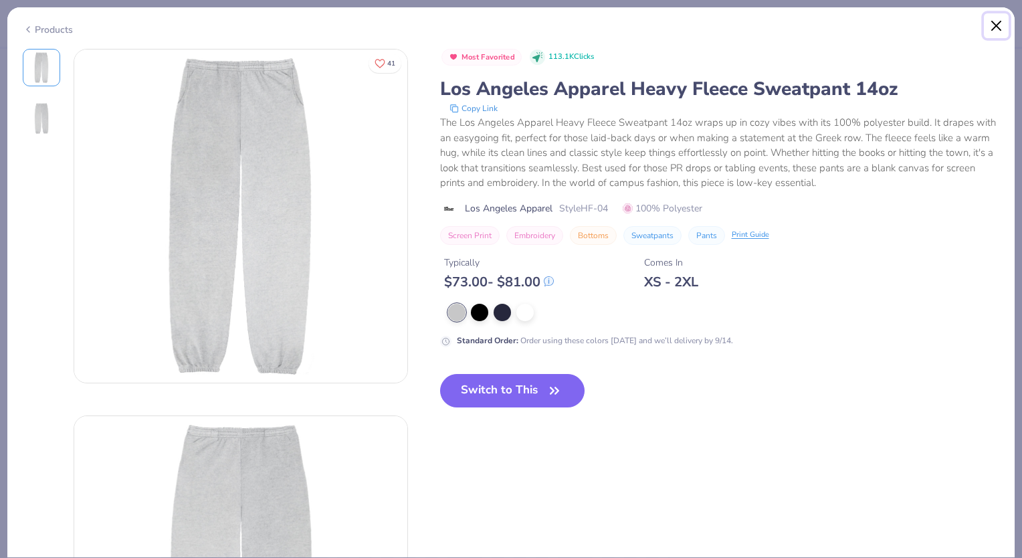
click at [990, 23] on button "Close" at bounding box center [996, 25] width 25 height 25
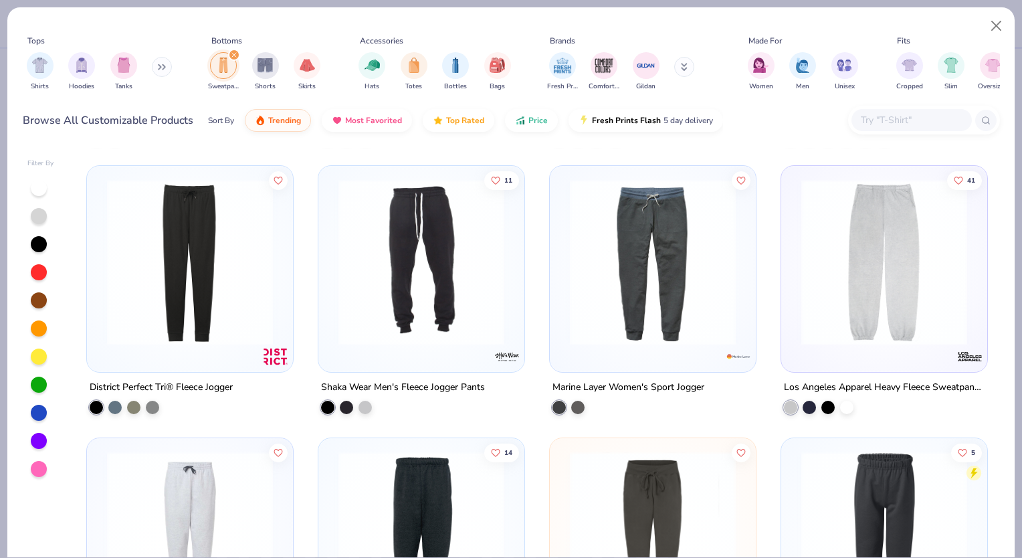
click at [233, 52] on icon "filter for Sweatpants" at bounding box center [233, 54] width 5 height 5
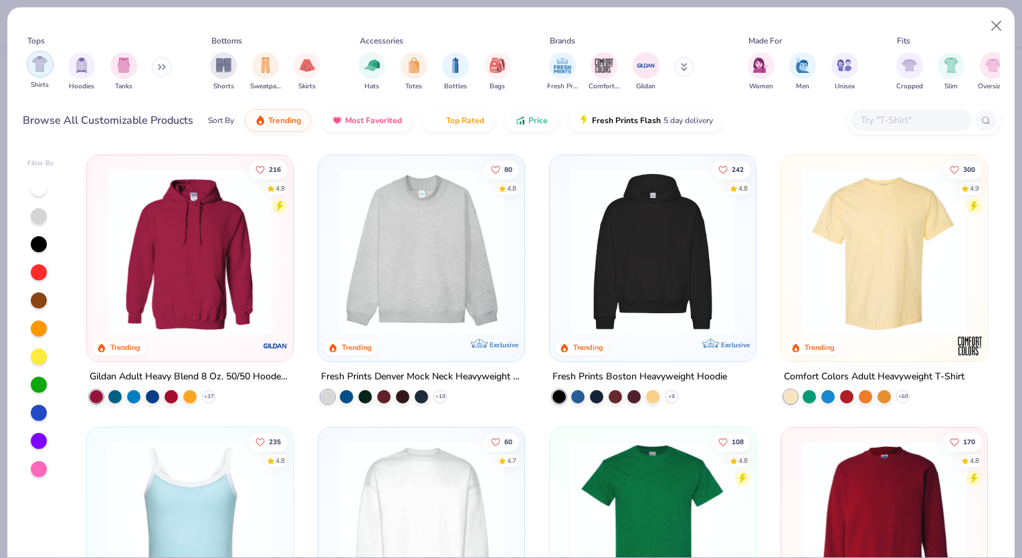
click at [39, 66] on img "filter for Shirts" at bounding box center [39, 63] width 15 height 15
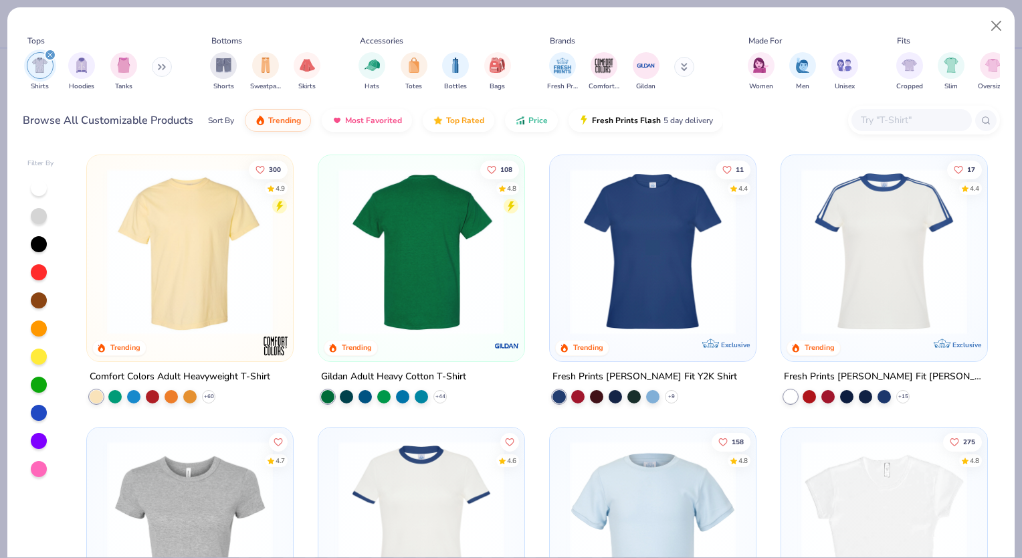
click at [332, 289] on img at bounding box center [241, 252] width 179 height 166
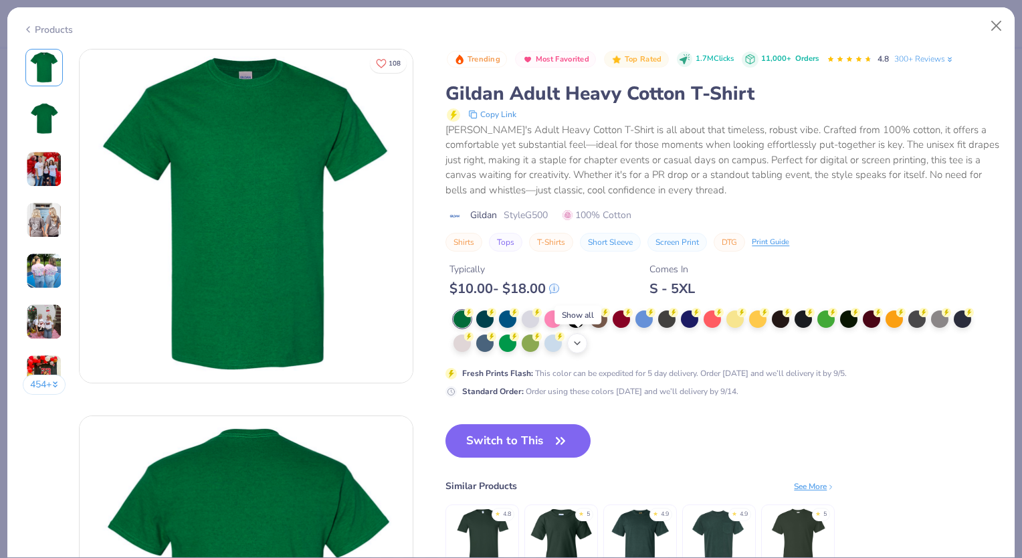
click at [580, 349] on div "+ 22" at bounding box center [577, 343] width 20 height 20
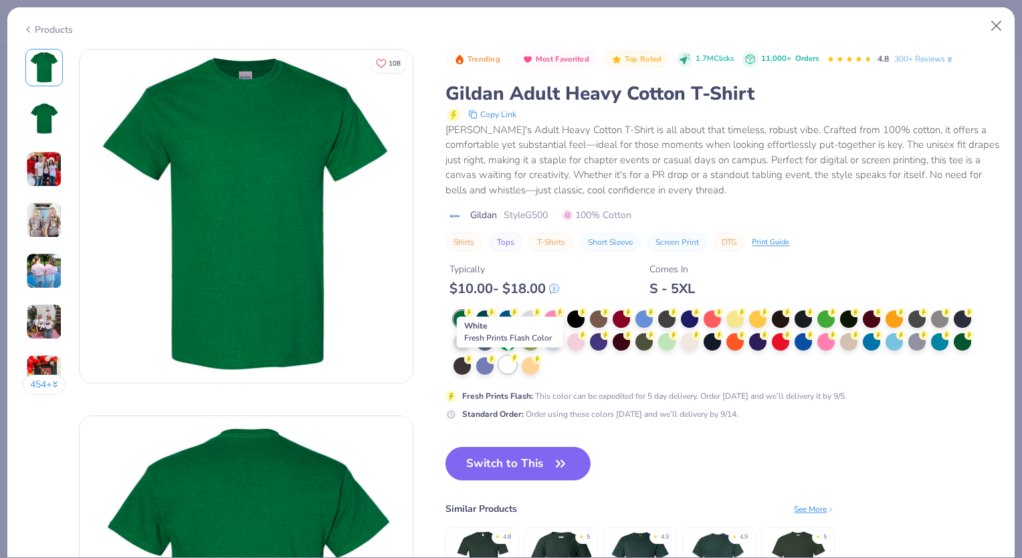
click at [514, 372] on div at bounding box center [507, 364] width 17 height 17
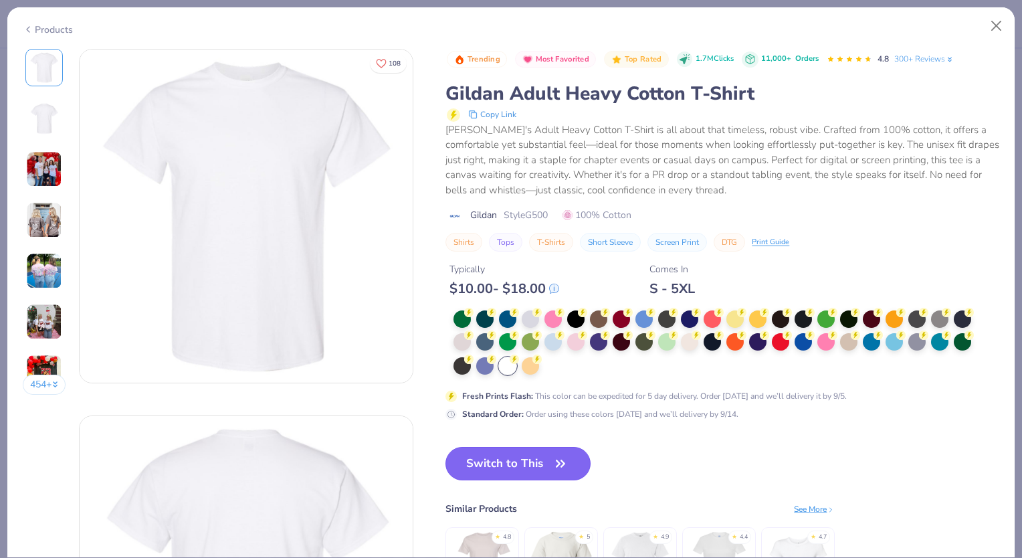
click at [523, 459] on button "Switch to This" at bounding box center [517, 463] width 145 height 33
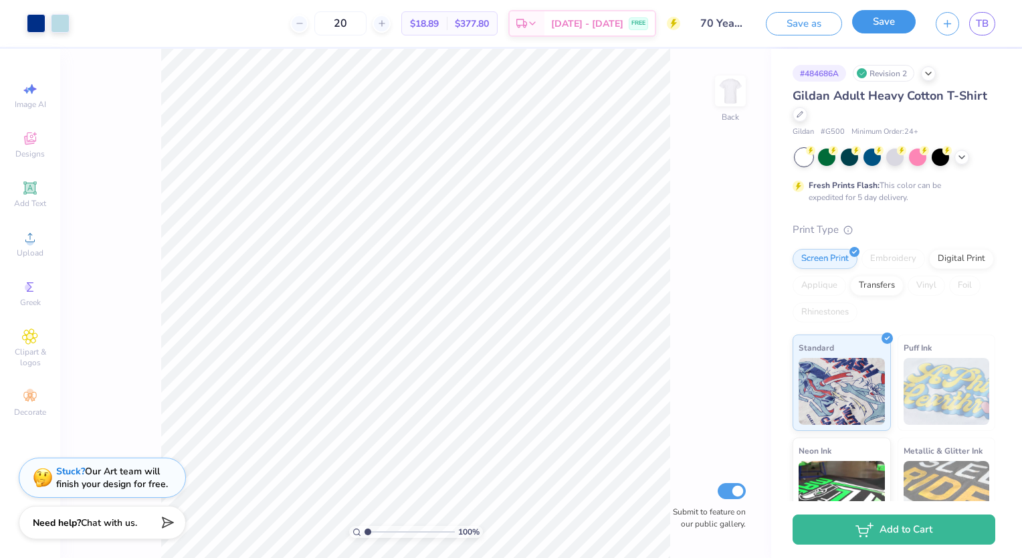
click at [893, 21] on button "Save" at bounding box center [884, 21] width 64 height 23
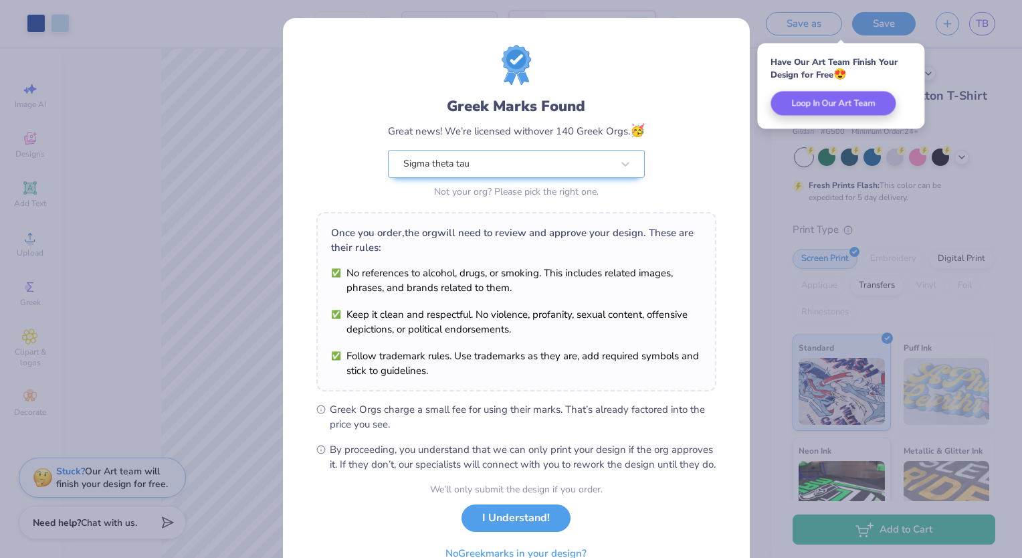
click at [541, 518] on div "We’ll only submit the design if you order. I Understand! No Greek marks in your…" at bounding box center [516, 524] width 173 height 84
click at [518, 528] on button "I Understand!" at bounding box center [515, 514] width 109 height 27
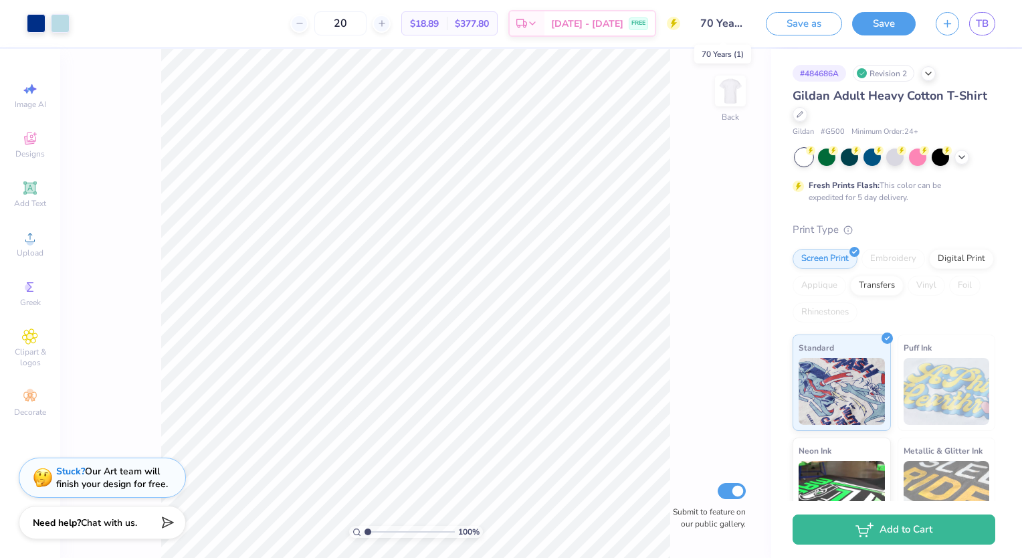
click at [736, 17] on input "70 Years (1)" at bounding box center [723, 23] width 66 height 27
click at [735, 17] on input "70 Years (1)" at bounding box center [723, 23] width 66 height 27
click at [976, 25] on span "TB" at bounding box center [982, 23] width 13 height 15
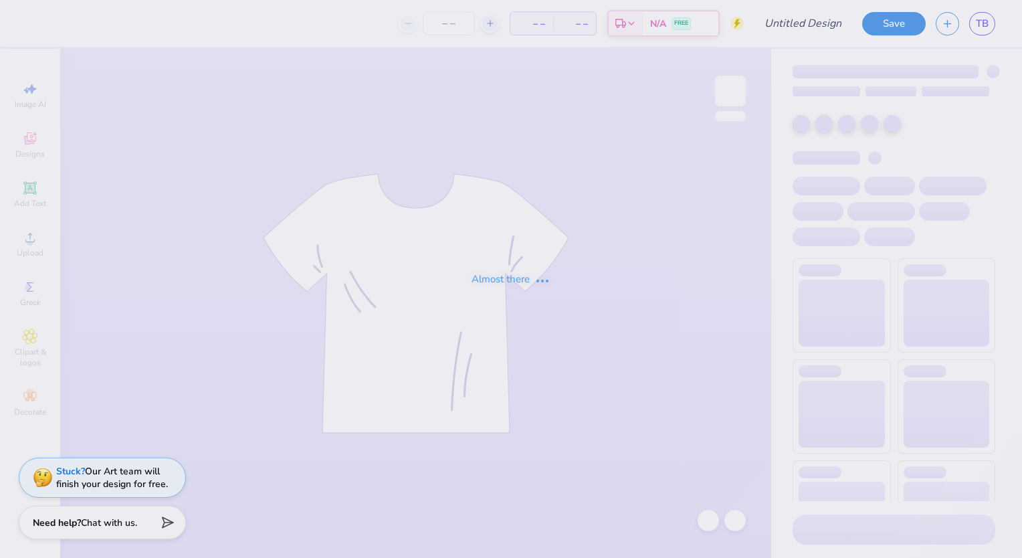
type input "Happy to be a Sigma"
type input "25"
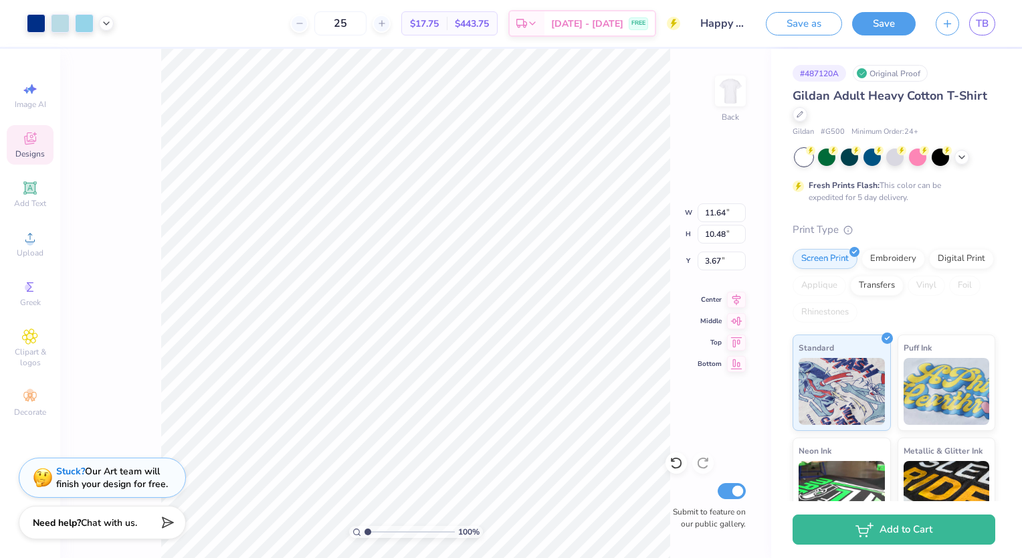
type input "11.64"
type input "10.48"
type input "3.74"
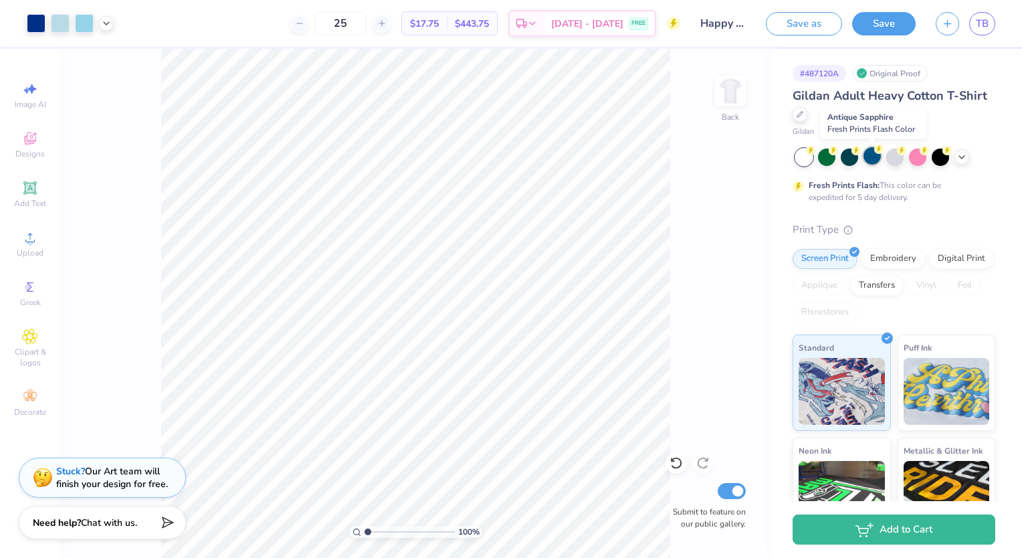
click at [869, 160] on div at bounding box center [871, 155] width 17 height 17
click at [881, 156] on div at bounding box center [871, 155] width 17 height 17
click at [960, 160] on icon at bounding box center [961, 155] width 11 height 11
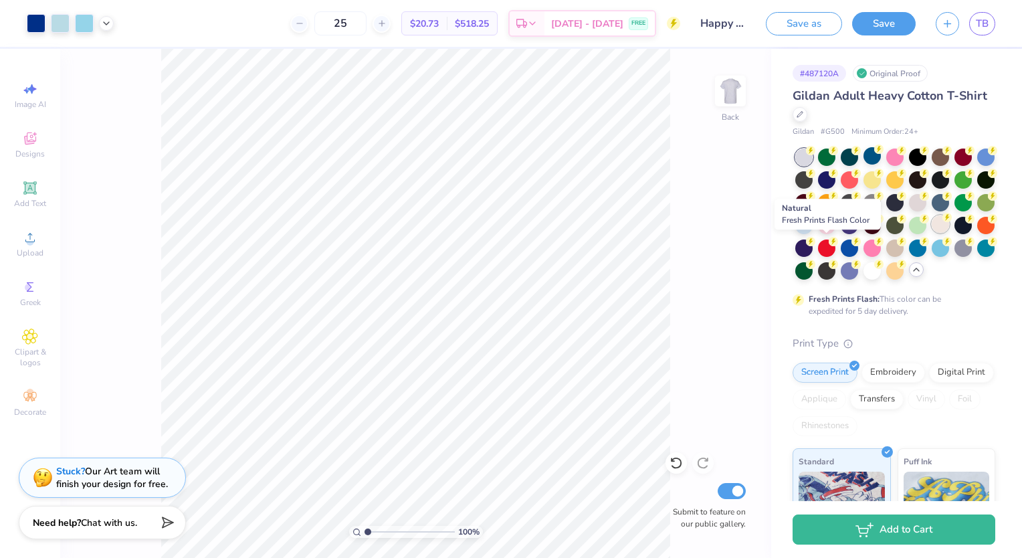
click at [932, 233] on div at bounding box center [940, 223] width 17 height 17
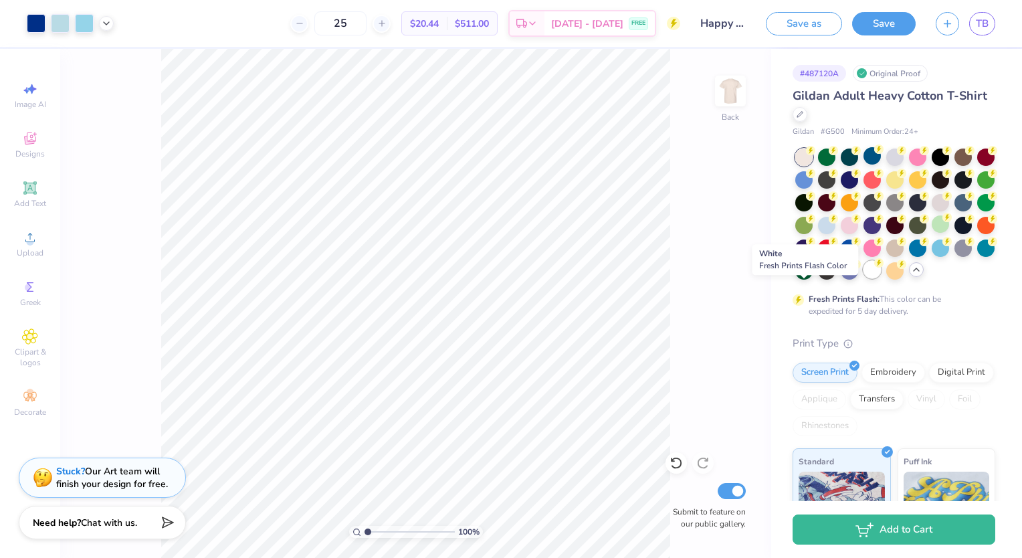
click at [863, 278] on div at bounding box center [871, 269] width 17 height 17
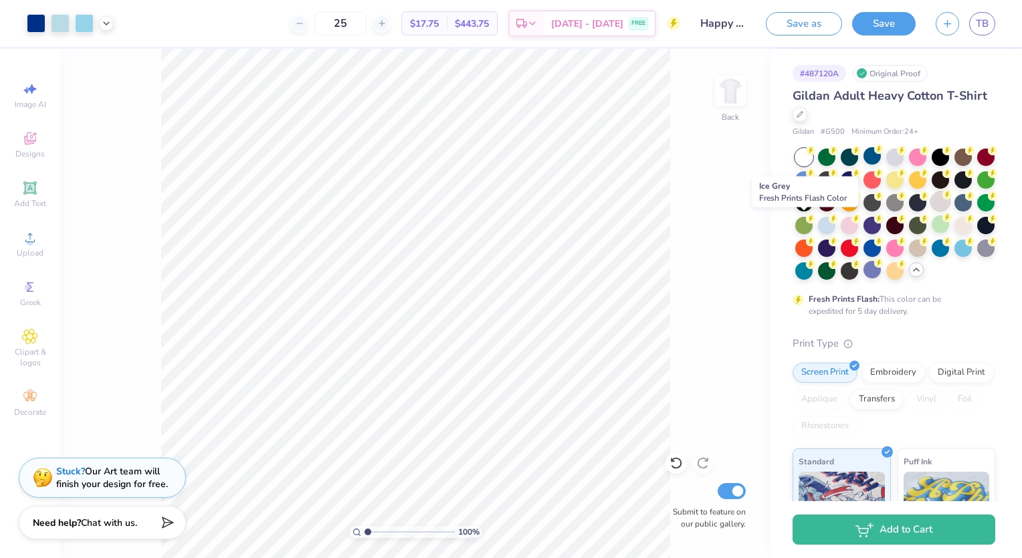
click at [932, 210] on div at bounding box center [940, 201] width 17 height 17
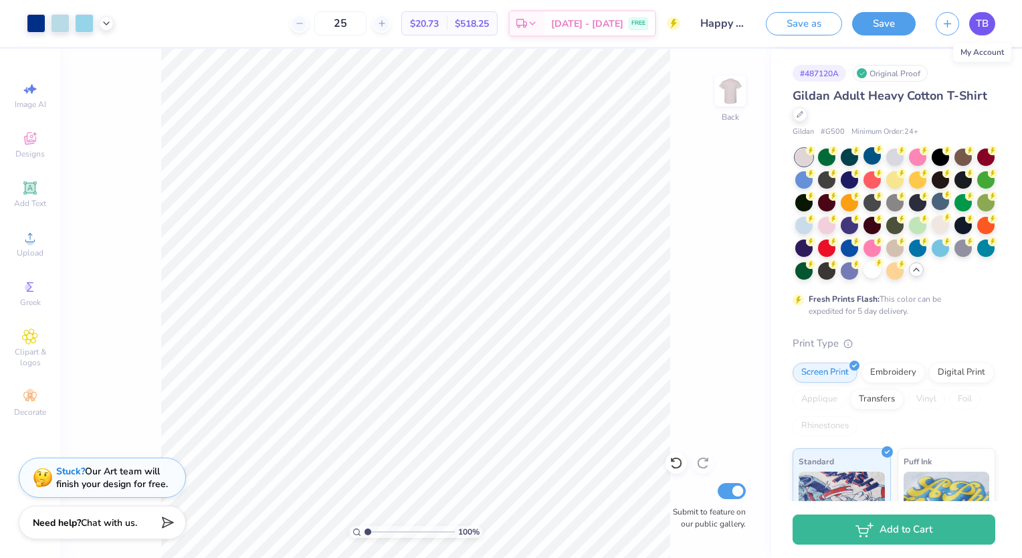
click at [977, 23] on span "TB" at bounding box center [982, 23] width 13 height 15
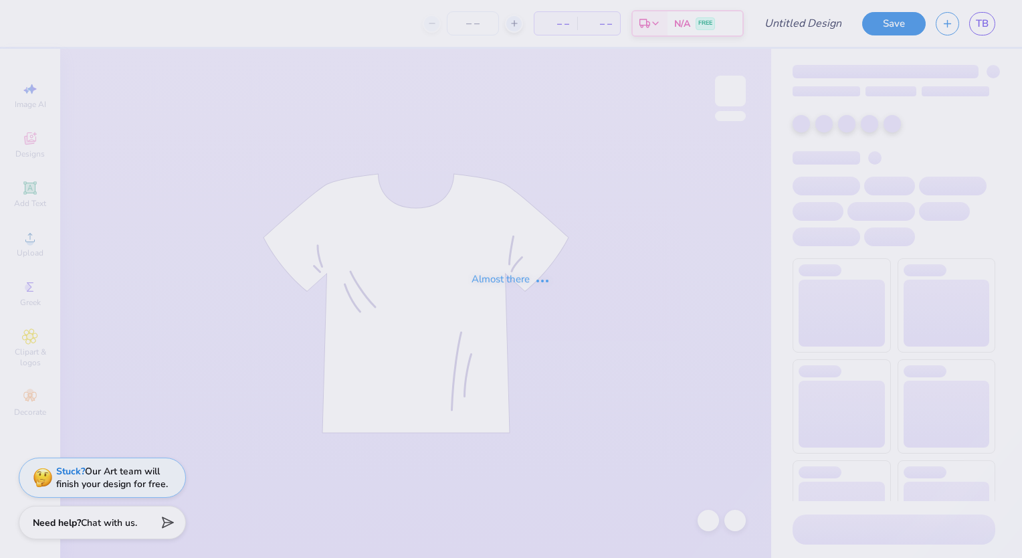
type input "Jersey Tank"
type input "25"
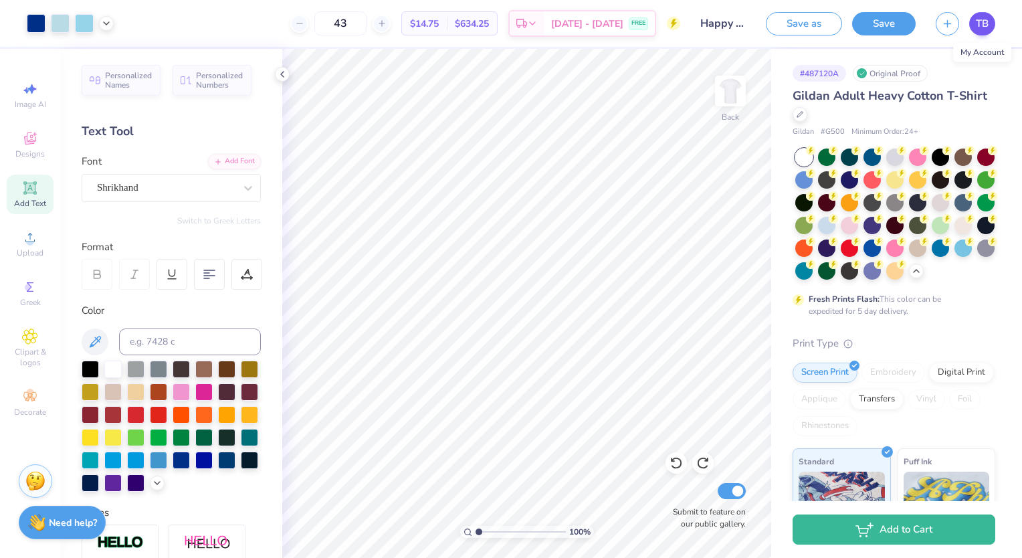
click at [973, 23] on link "TB" at bounding box center [982, 23] width 26 height 23
click at [981, 16] on span "TB" at bounding box center [982, 23] width 13 height 15
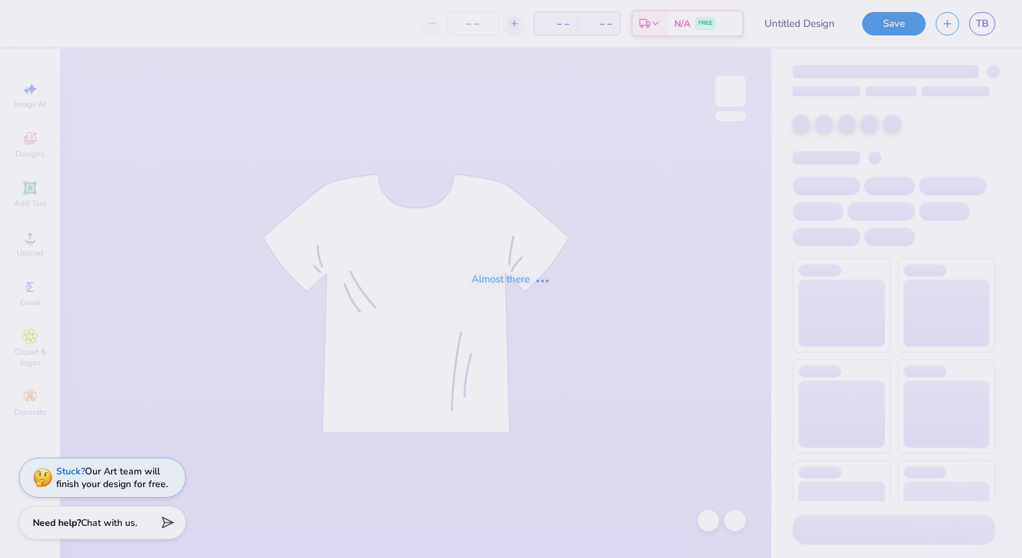
type input "Jersey Tank"
type input "25"
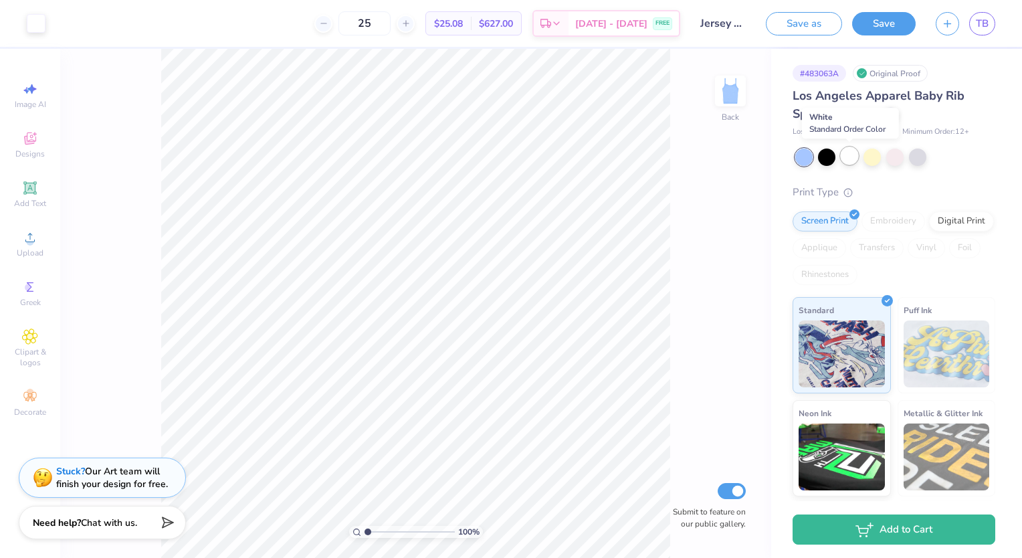
click at [852, 153] on div at bounding box center [849, 155] width 17 height 17
click at [855, 156] on div at bounding box center [849, 155] width 17 height 17
click at [896, 159] on div at bounding box center [894, 155] width 17 height 17
click at [915, 156] on div at bounding box center [917, 155] width 17 height 17
click at [921, 162] on div at bounding box center [917, 155] width 17 height 17
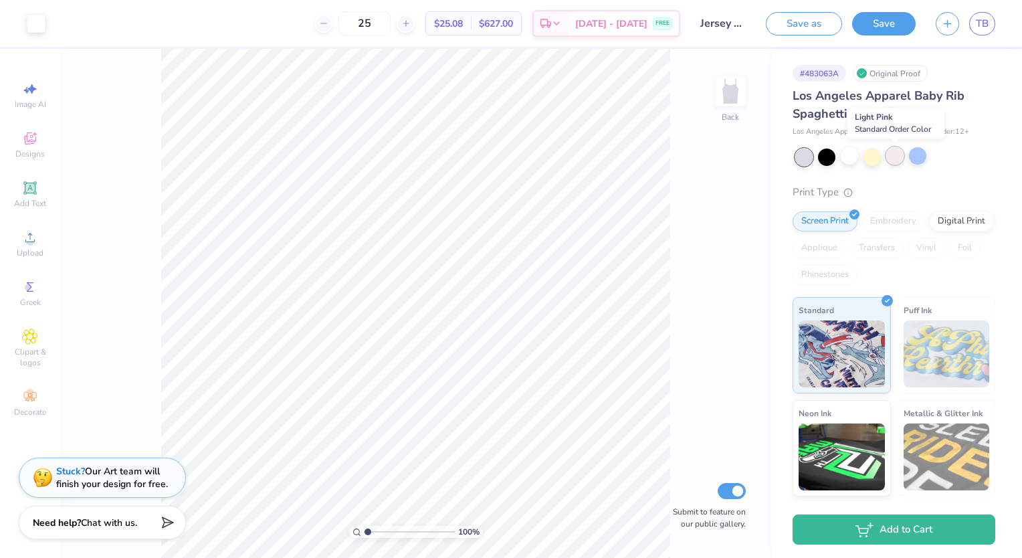
click at [899, 159] on div at bounding box center [894, 155] width 17 height 17
click at [835, 154] on div at bounding box center [826, 155] width 17 height 17
click at [829, 155] on div at bounding box center [826, 155] width 17 height 17
click at [921, 156] on div at bounding box center [917, 155] width 17 height 17
click at [929, 229] on div "Digital Print" at bounding box center [961, 219] width 65 height 20
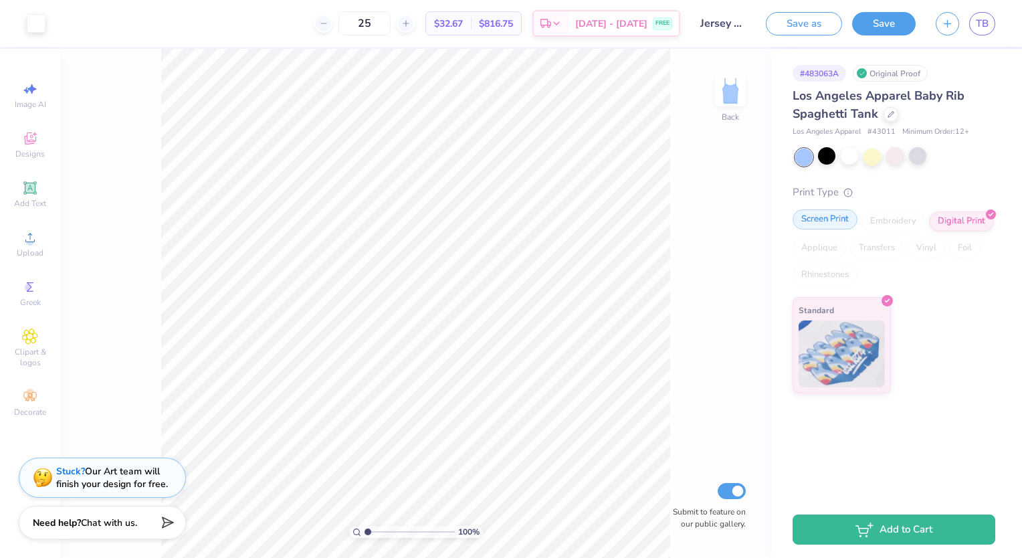
click at [835, 226] on div "Screen Print" at bounding box center [824, 219] width 65 height 20
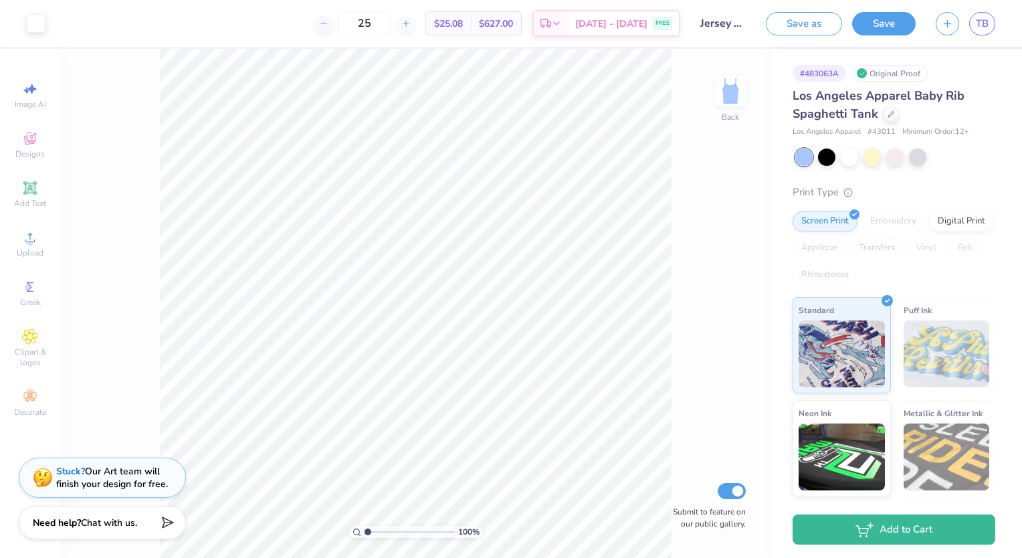
drag, startPoint x: 800, startPoint y: 160, endPoint x: 733, endPoint y: 173, distance: 68.2
click at [733, 173] on div "100 % Back Submit to feature on our public gallery." at bounding box center [415, 303] width 711 height 509
drag, startPoint x: 35, startPoint y: 94, endPoint x: 29, endPoint y: 301, distance: 206.7
click at [29, 301] on div "Image AI Designs Add Text Upload Greek Clipart & logos Decorate" at bounding box center [30, 249] width 47 height 347
click at [29, 301] on span "Greek" at bounding box center [30, 302] width 21 height 11
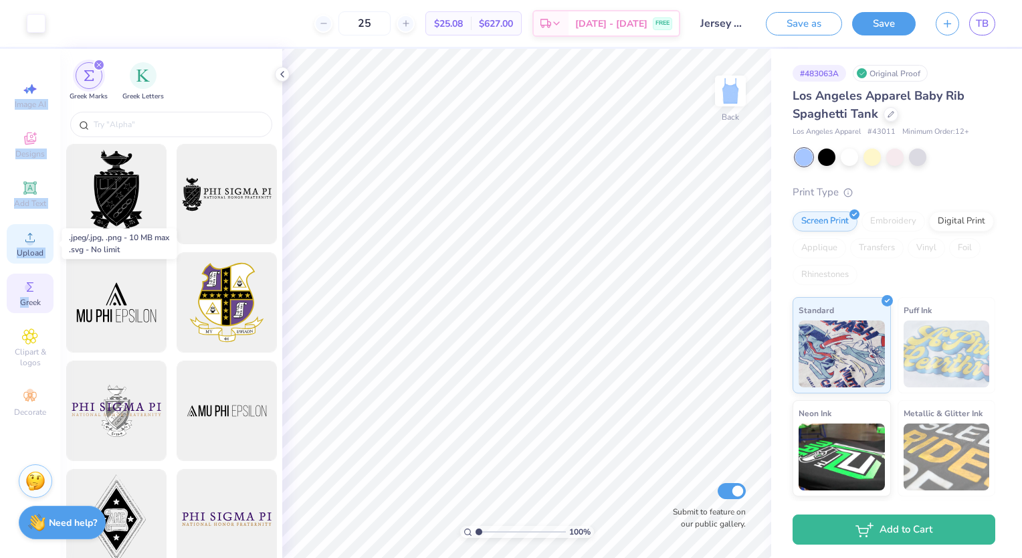
click at [39, 239] on div "Upload" at bounding box center [30, 243] width 47 height 39
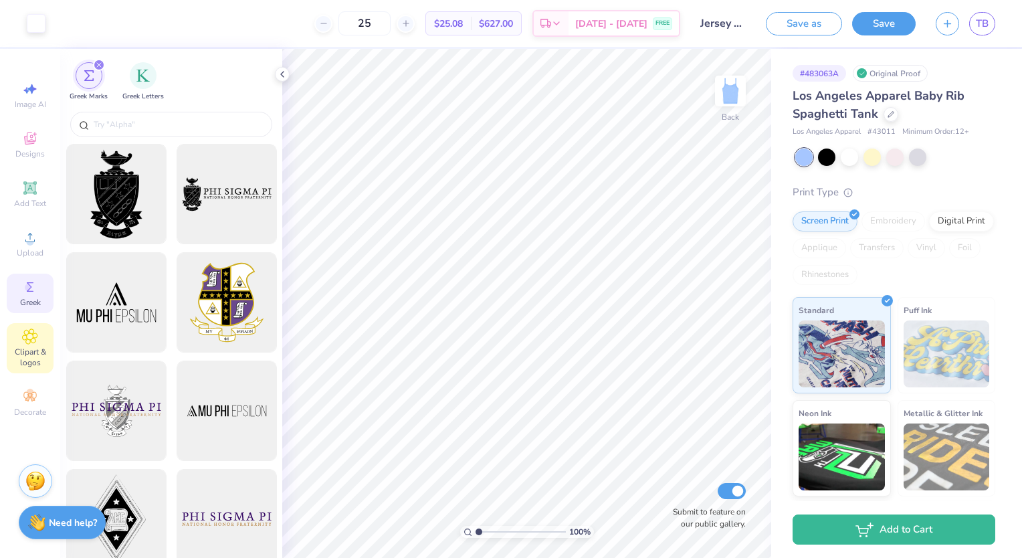
click at [29, 342] on icon at bounding box center [29, 336] width 15 height 16
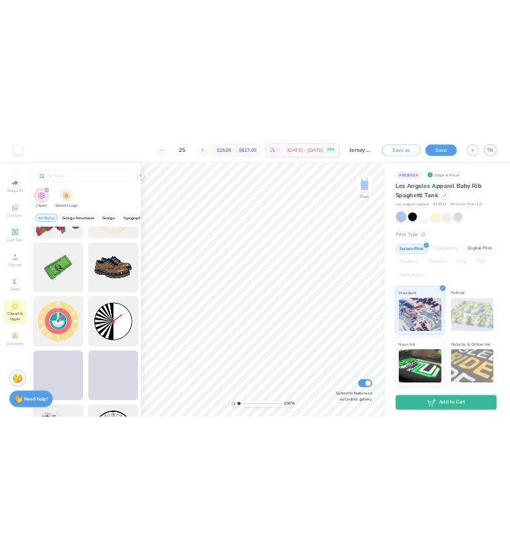
scroll to position [294, 0]
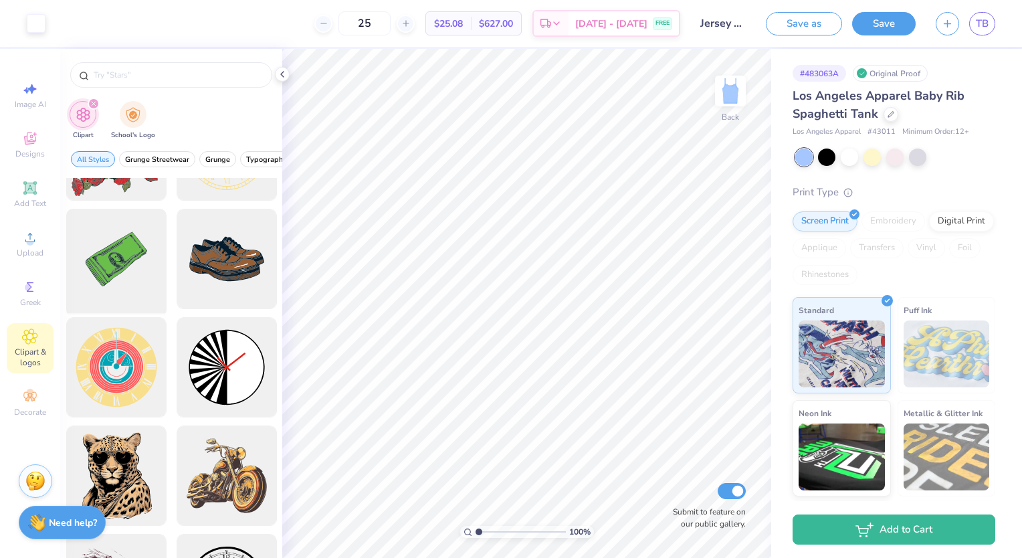
click at [130, 289] on div at bounding box center [116, 259] width 110 height 110
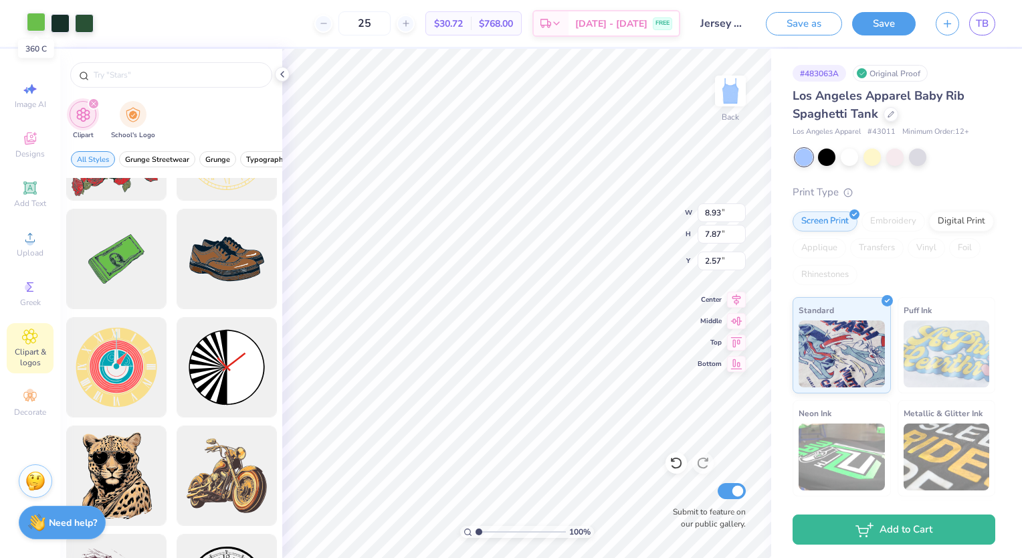
click at [33, 17] on div at bounding box center [36, 22] width 19 height 19
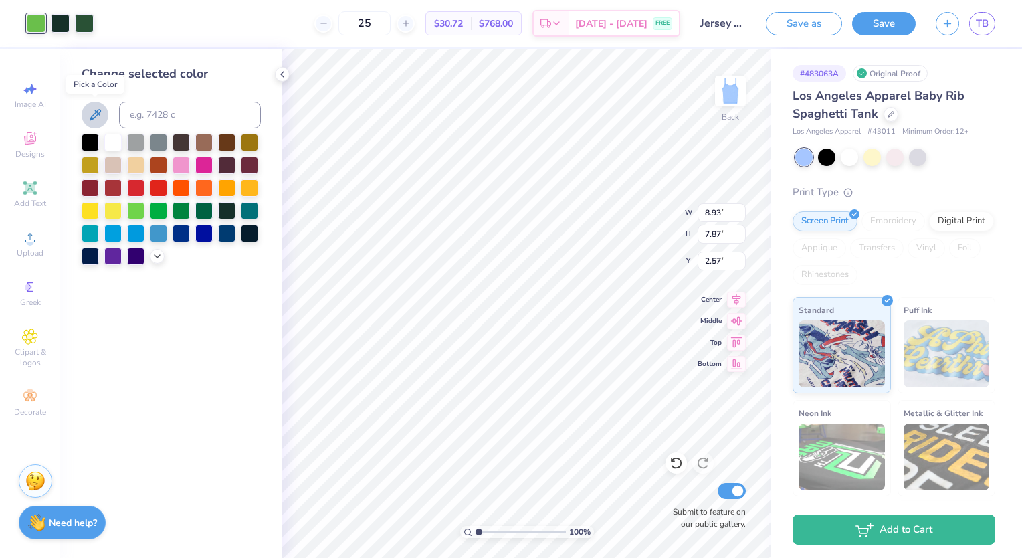
click at [97, 120] on icon at bounding box center [95, 115] width 16 height 16
click at [90, 120] on icon at bounding box center [95, 114] width 11 height 11
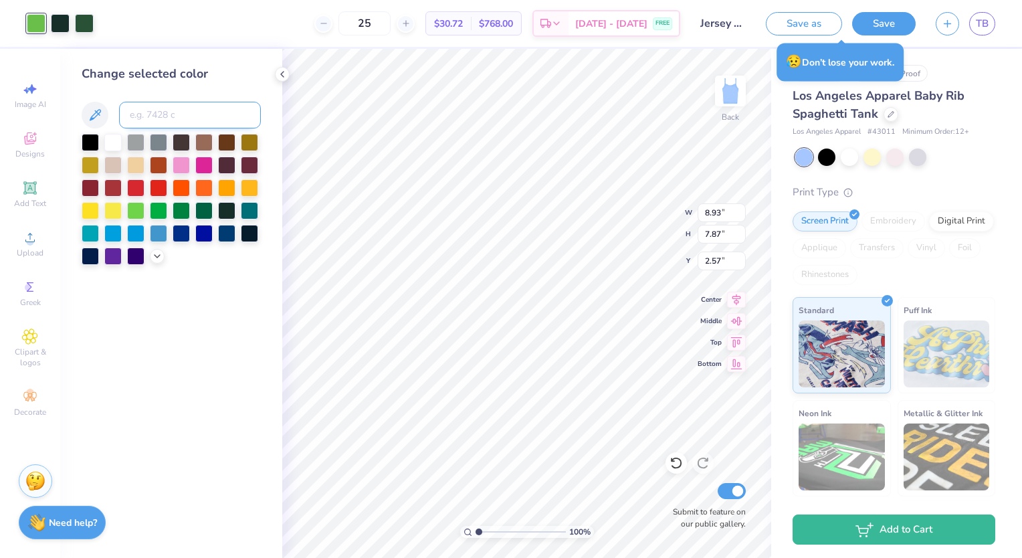
click at [136, 114] on input at bounding box center [190, 115] width 142 height 27
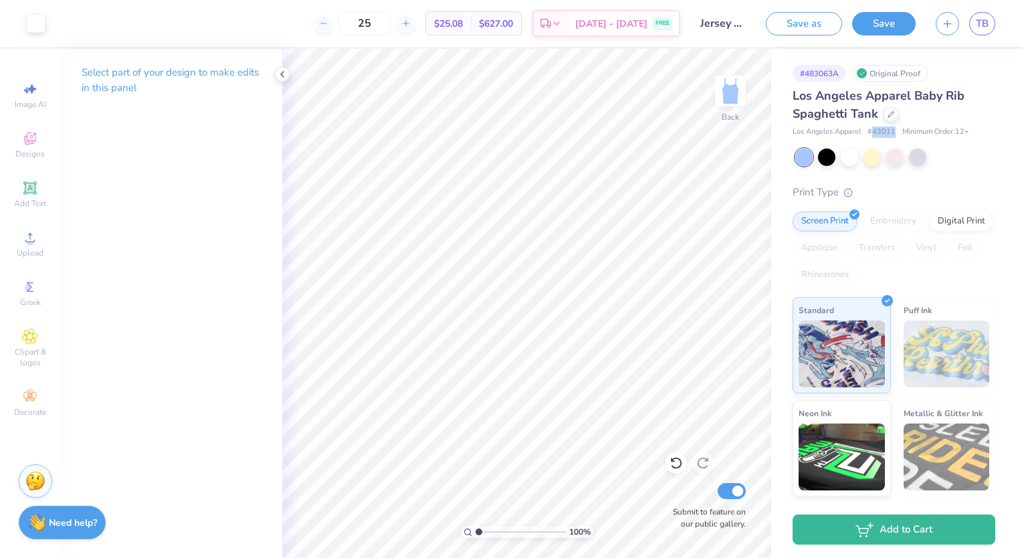
drag, startPoint x: 872, startPoint y: 132, endPoint x: 895, endPoint y: 132, distance: 22.7
click at [895, 132] on div "Los Angeles Apparel # 43011 Minimum Order: 12 +" at bounding box center [893, 131] width 203 height 11
copy span "43011"
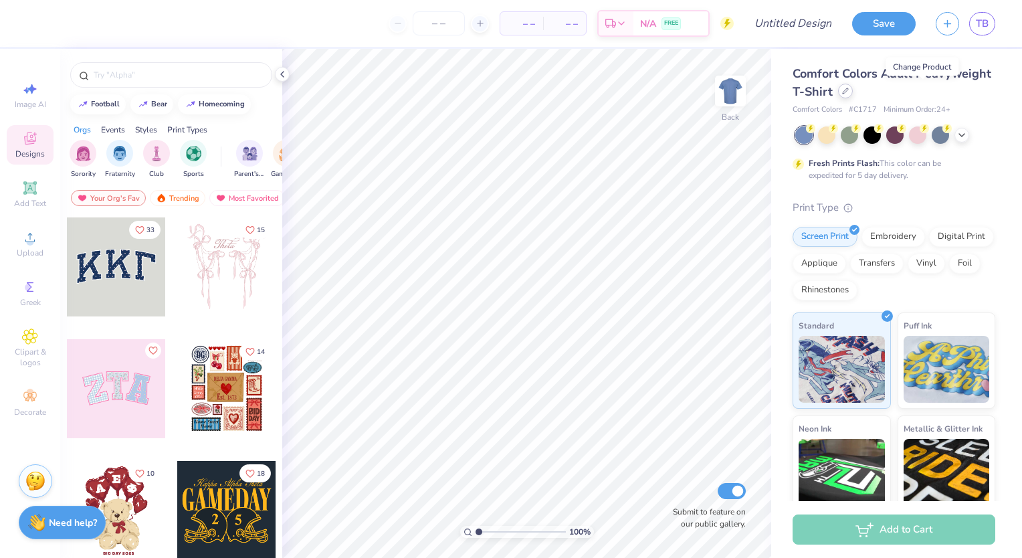
click at [853, 95] on div at bounding box center [845, 91] width 15 height 15
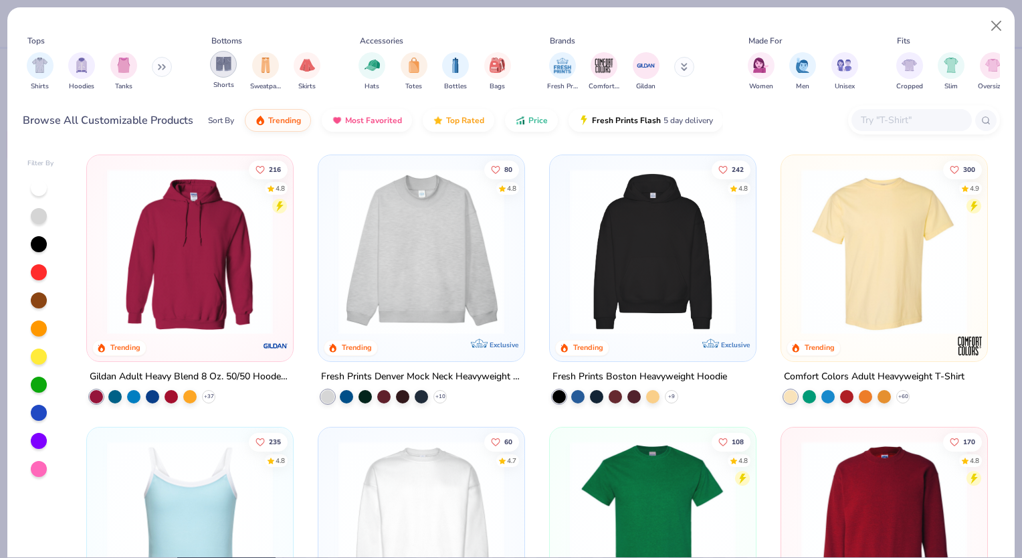
click at [216, 66] on img "filter for Shorts" at bounding box center [223, 63] width 15 height 15
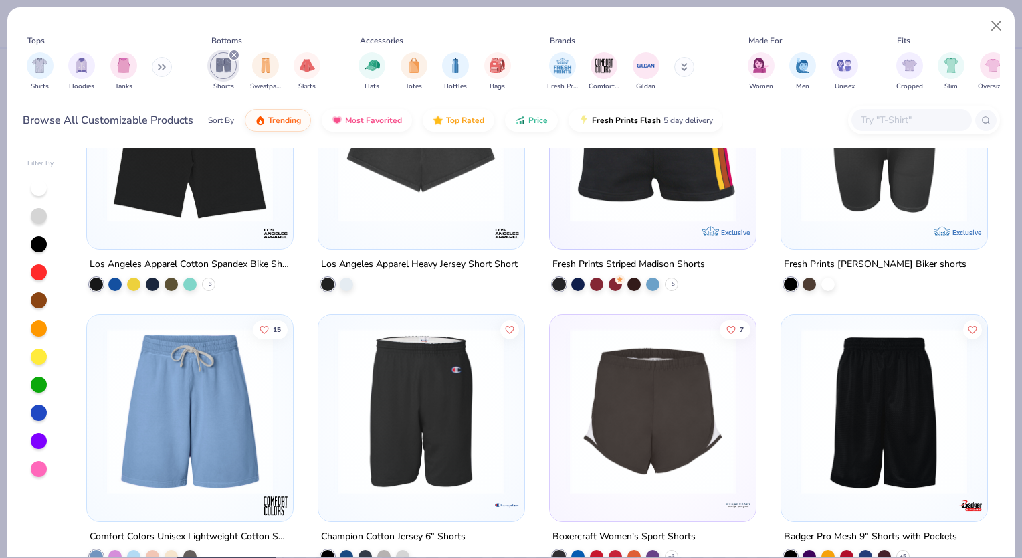
scroll to position [1925, 0]
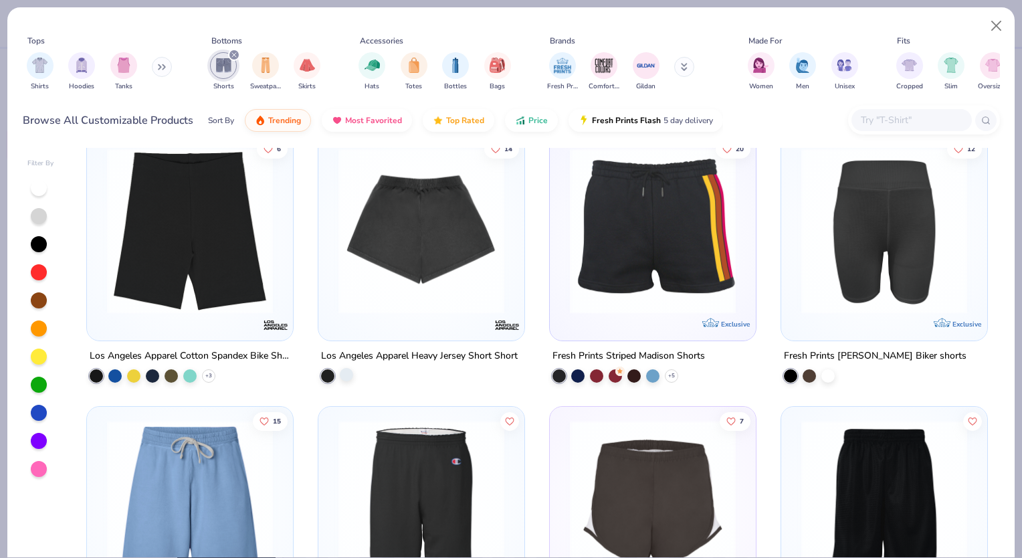
click at [342, 379] on div at bounding box center [346, 374] width 13 height 13
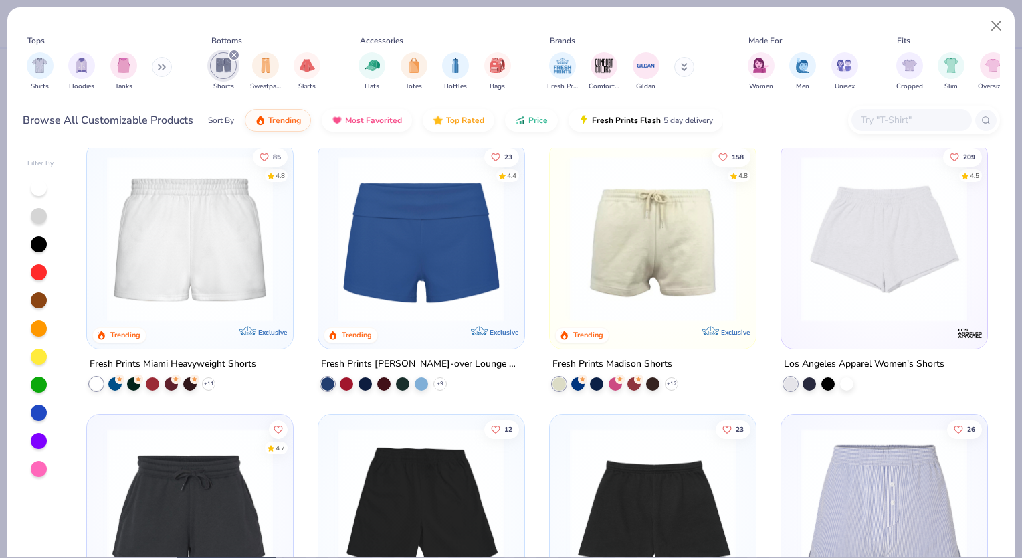
scroll to position [0, 0]
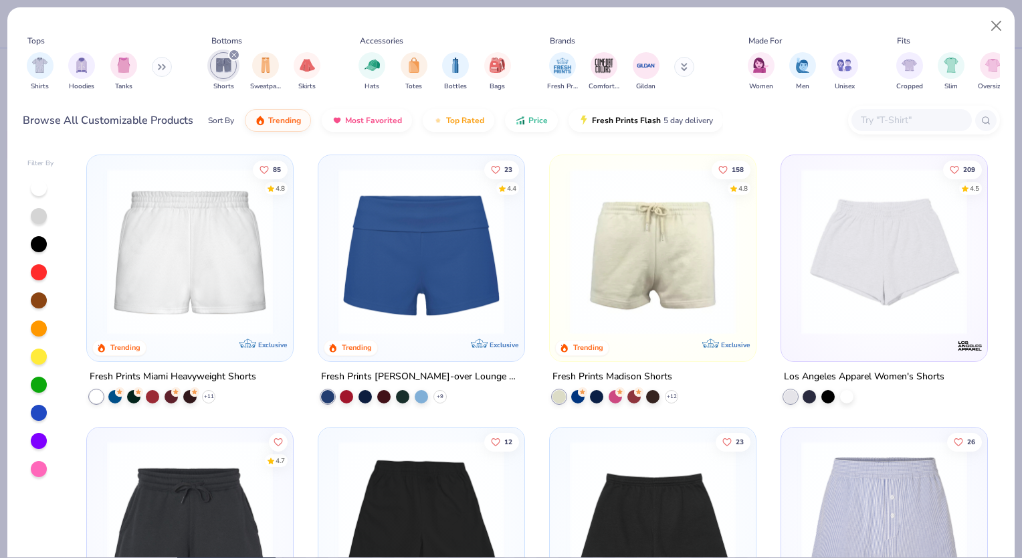
click at [207, 218] on img at bounding box center [189, 252] width 179 height 166
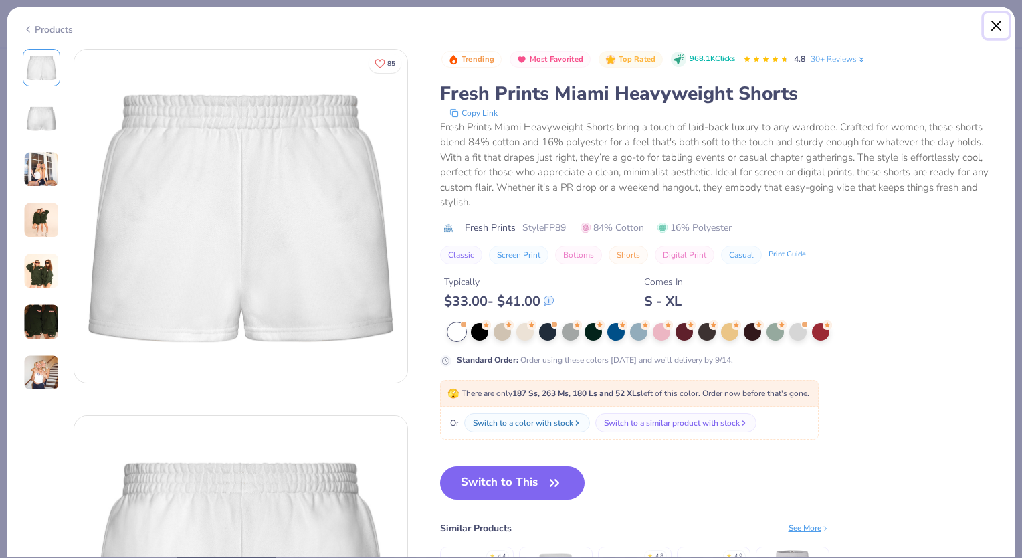
click at [995, 17] on button "Close" at bounding box center [996, 25] width 25 height 25
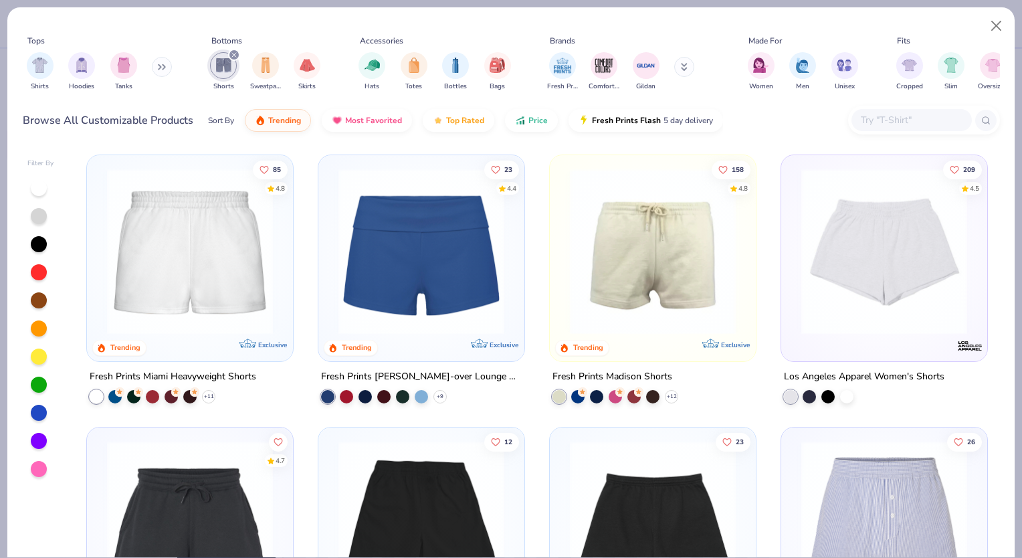
click at [849, 282] on img at bounding box center [883, 252] width 179 height 166
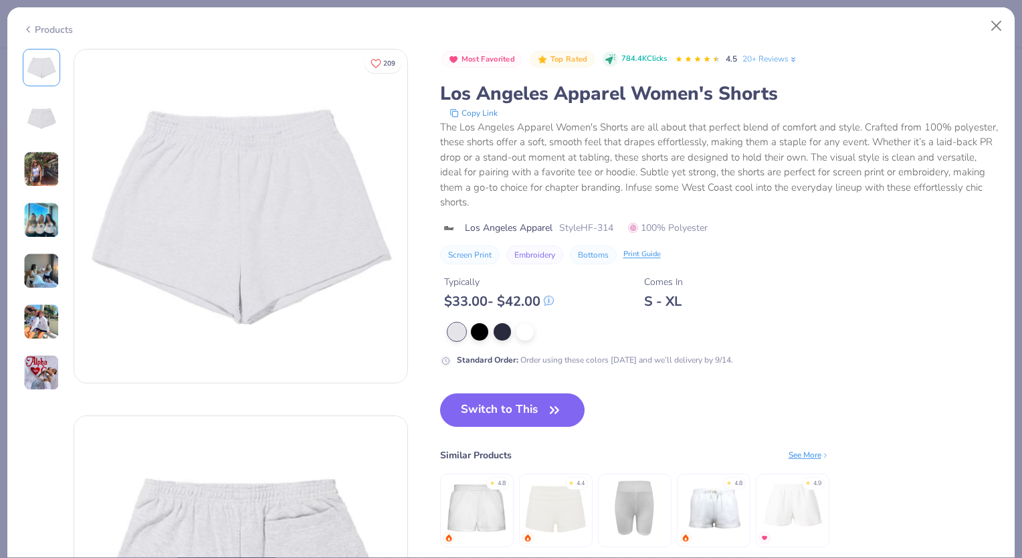
click at [1000, 41] on div "Products" at bounding box center [510, 24] width 1007 height 35
click at [994, 25] on button "Close" at bounding box center [996, 25] width 25 height 25
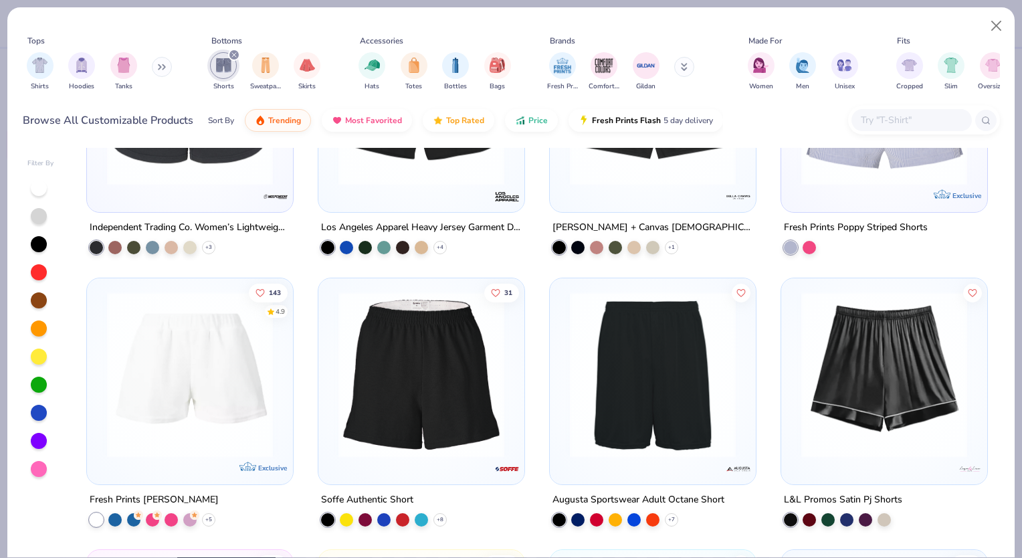
scroll to position [451, 0]
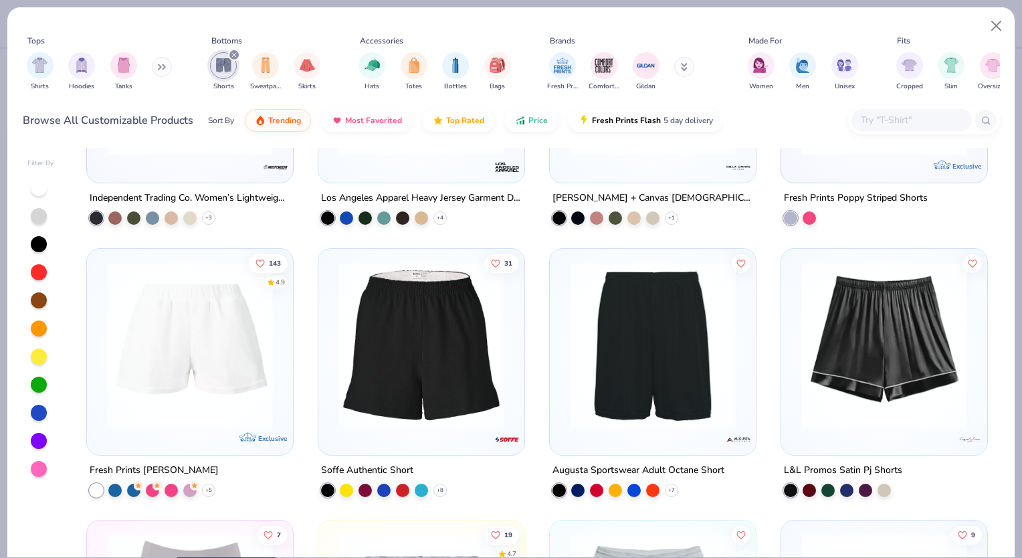
click at [173, 397] on img at bounding box center [189, 344] width 179 height 166
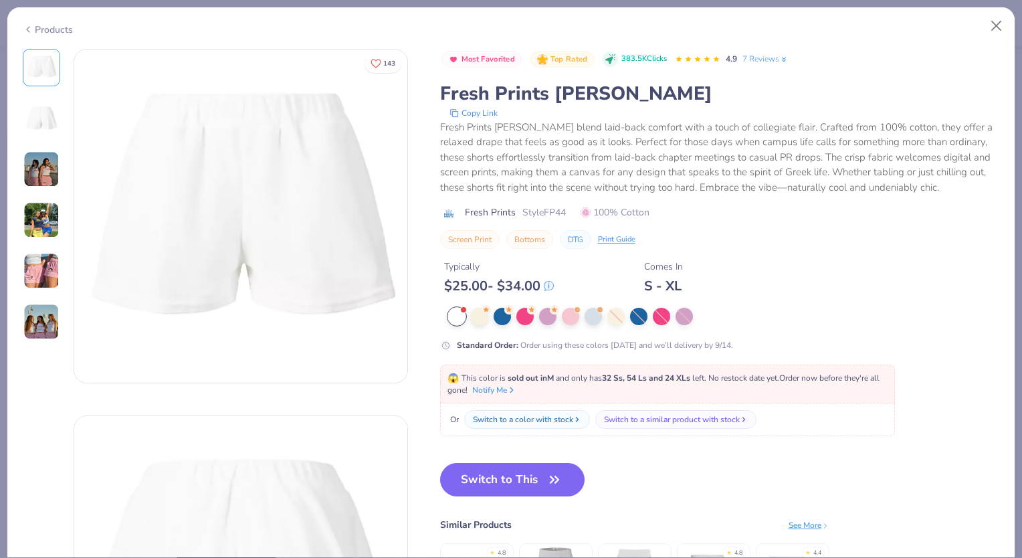
click at [43, 166] on img at bounding box center [41, 169] width 36 height 36
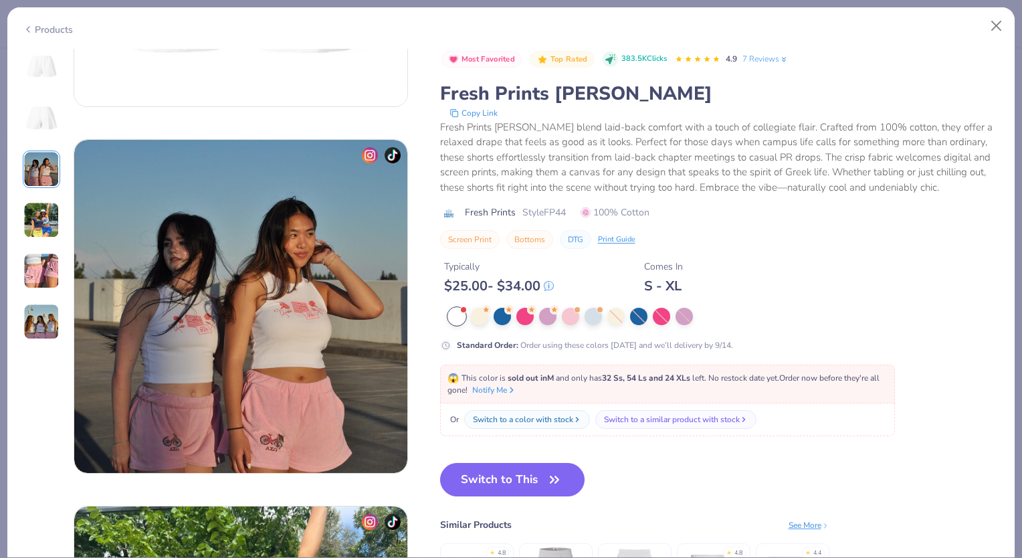
scroll to position [733, 0]
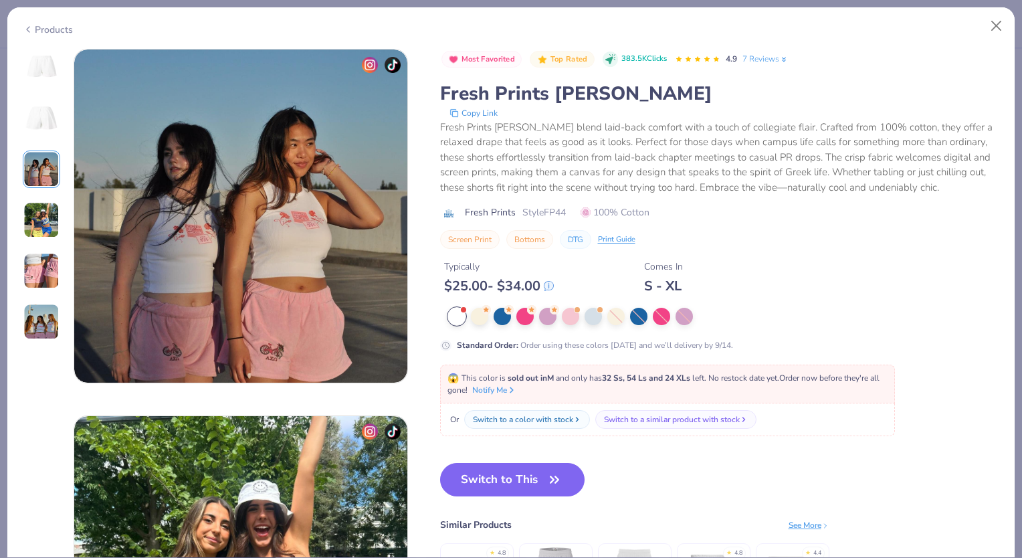
click at [43, 211] on img at bounding box center [41, 220] width 36 height 36
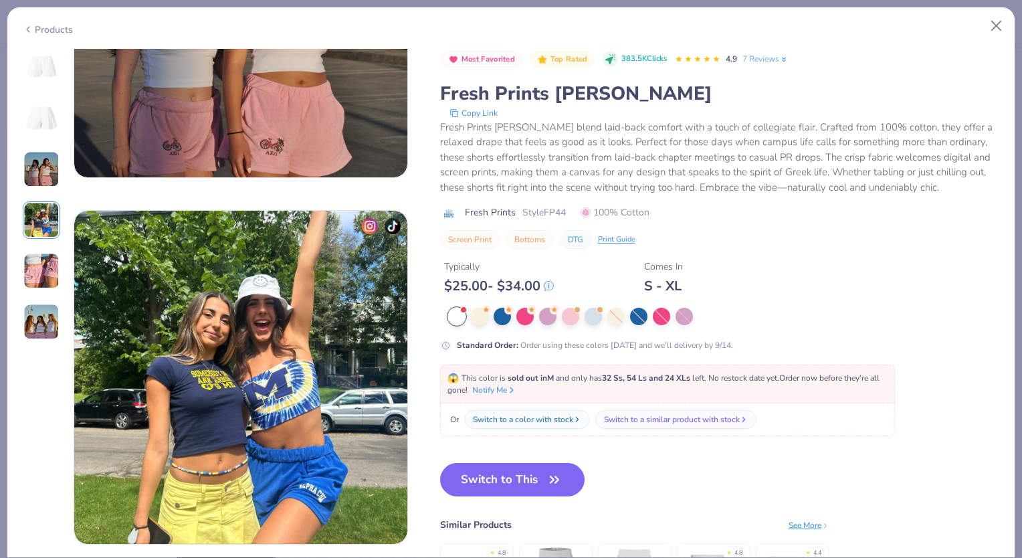
scroll to position [1099, 0]
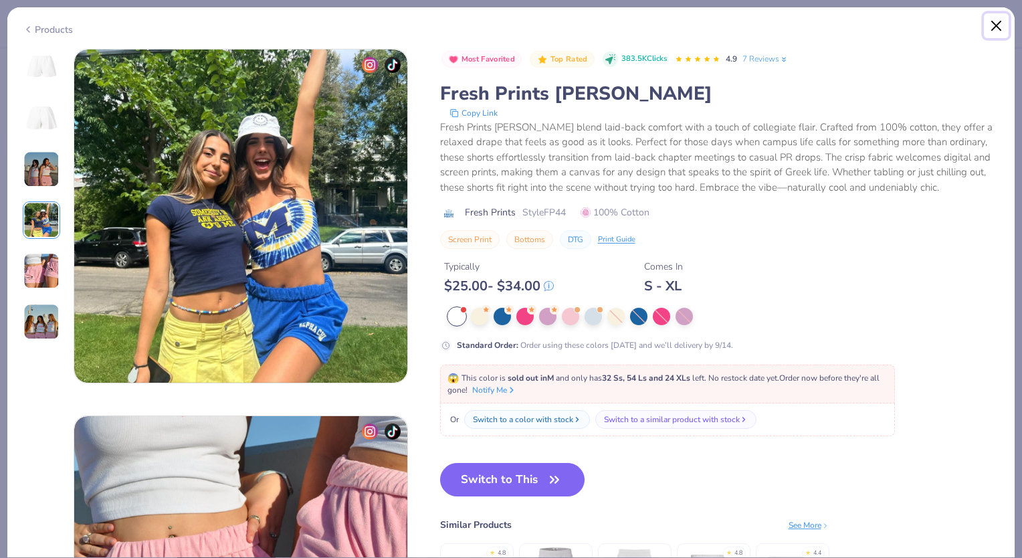
click at [996, 26] on button "Close" at bounding box center [996, 25] width 25 height 25
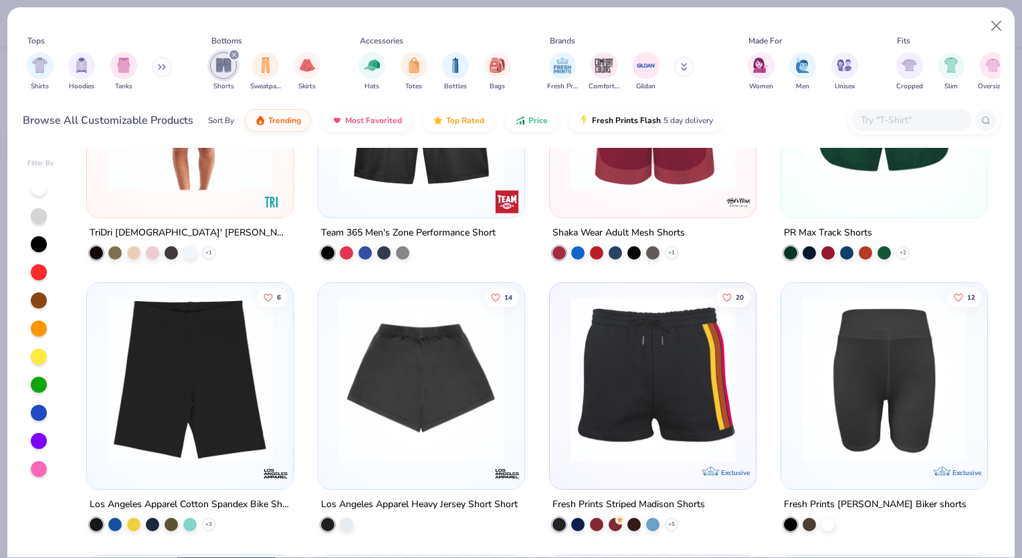
scroll to position [1776, 0]
click at [346, 518] on div at bounding box center [346, 522] width 13 height 13
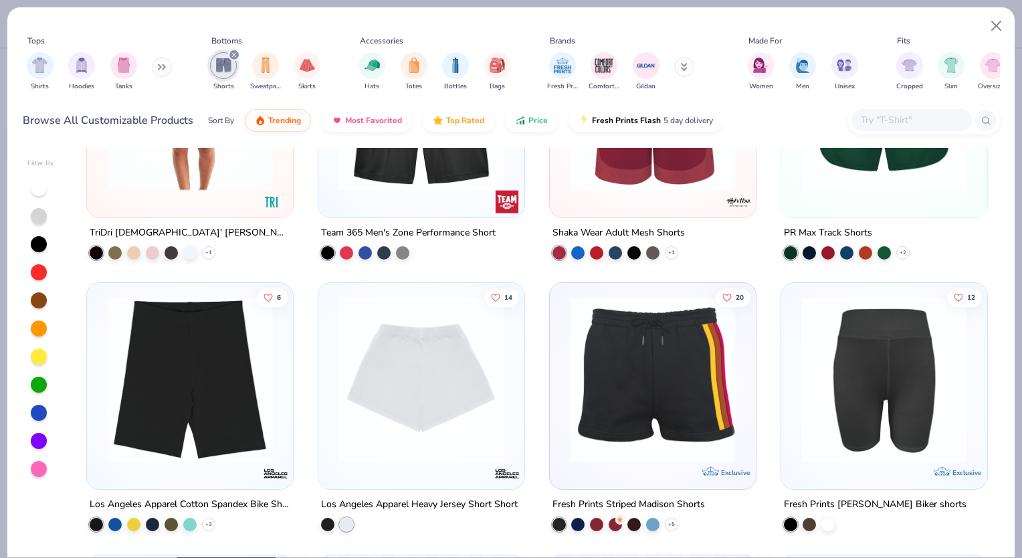
click at [394, 407] on img at bounding box center [421, 379] width 179 height 166
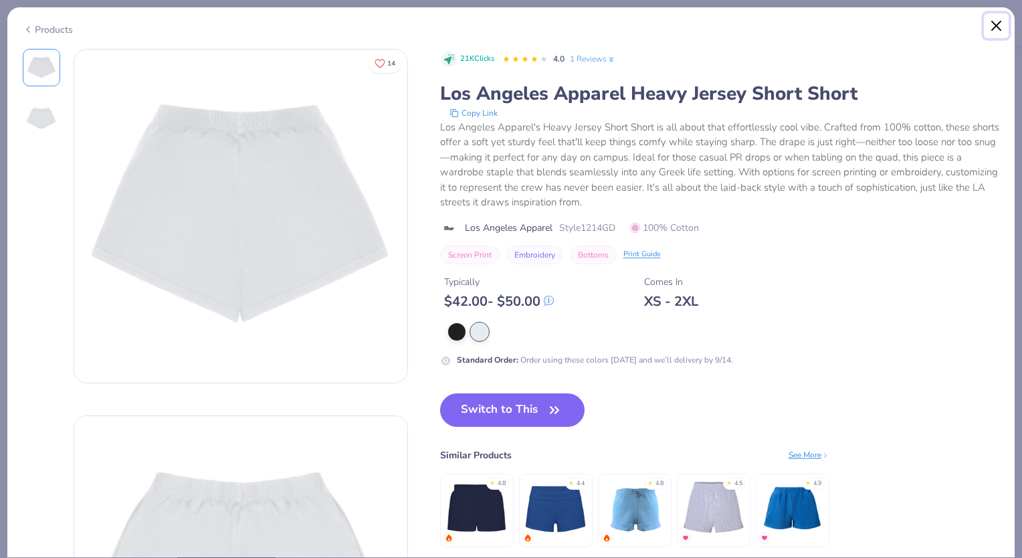
click at [984, 23] on button "Close" at bounding box center [996, 25] width 25 height 25
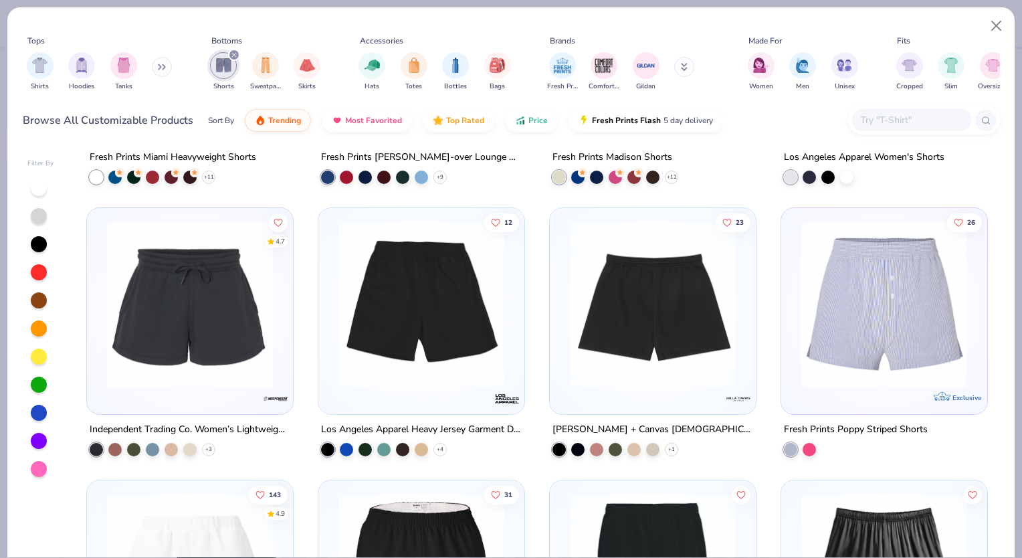
scroll to position [221, 0]
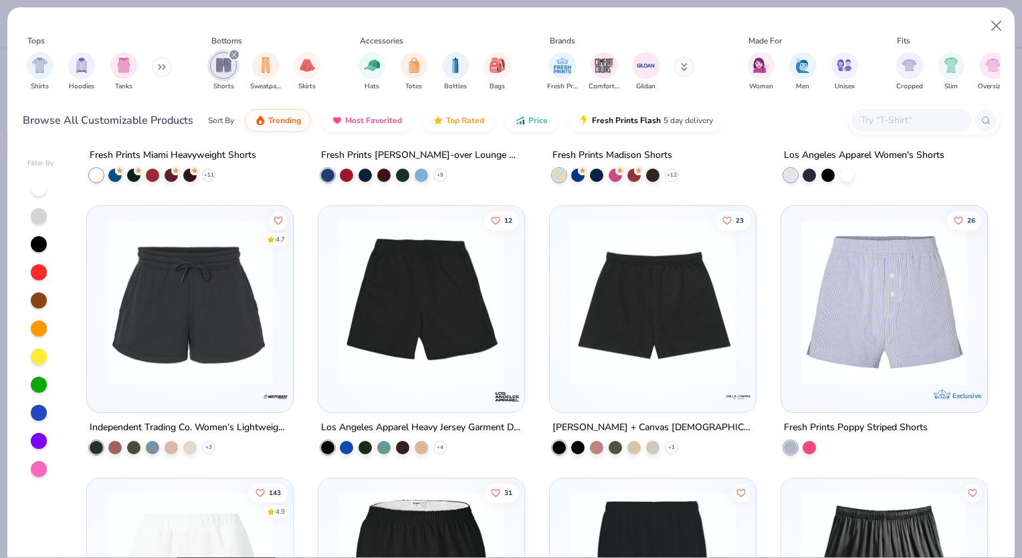
click at [599, 326] on img at bounding box center [652, 302] width 179 height 166
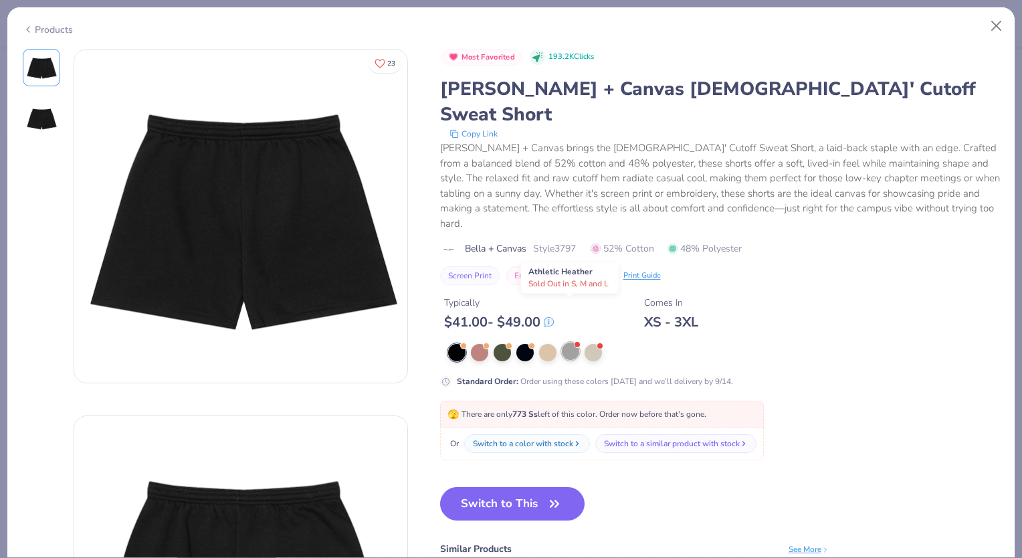
click at [563, 342] on div at bounding box center [570, 350] width 17 height 17
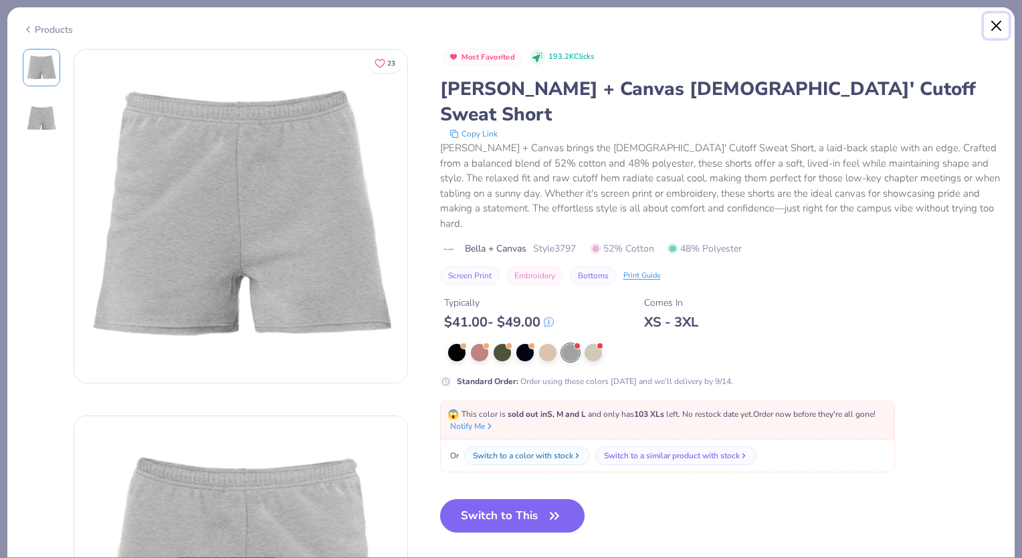
click at [997, 29] on button "Close" at bounding box center [996, 25] width 25 height 25
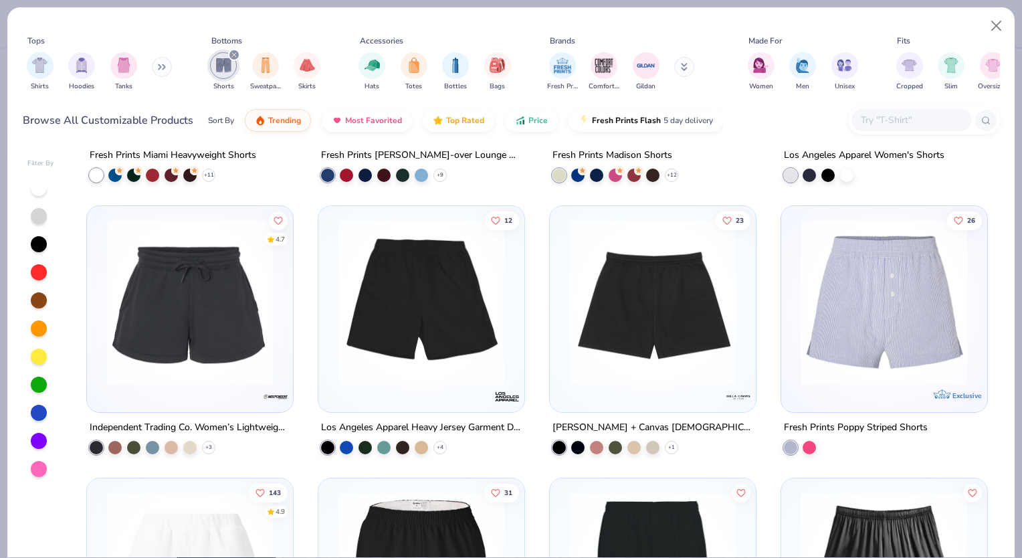
click at [388, 340] on img at bounding box center [421, 302] width 179 height 166
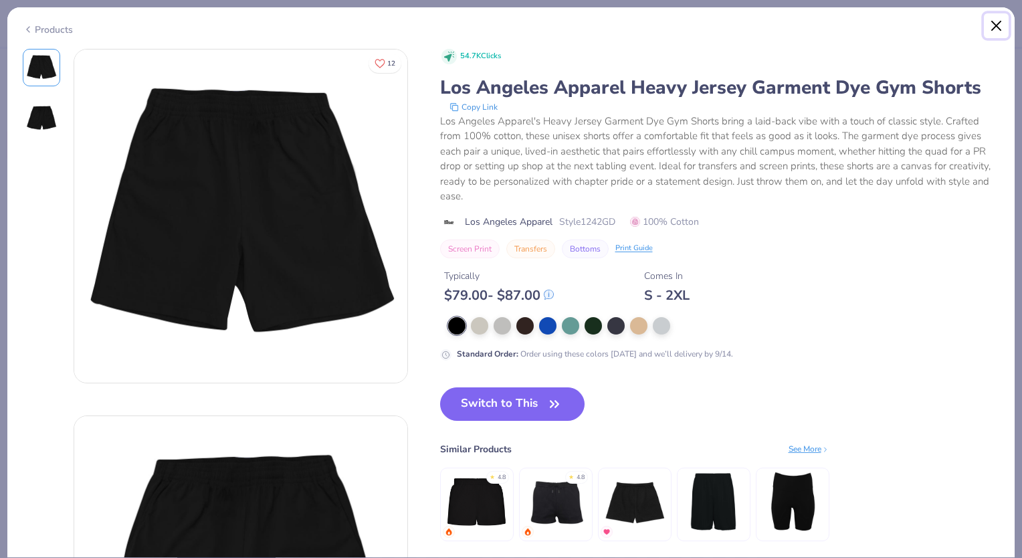
click at [1000, 33] on button "Close" at bounding box center [996, 25] width 25 height 25
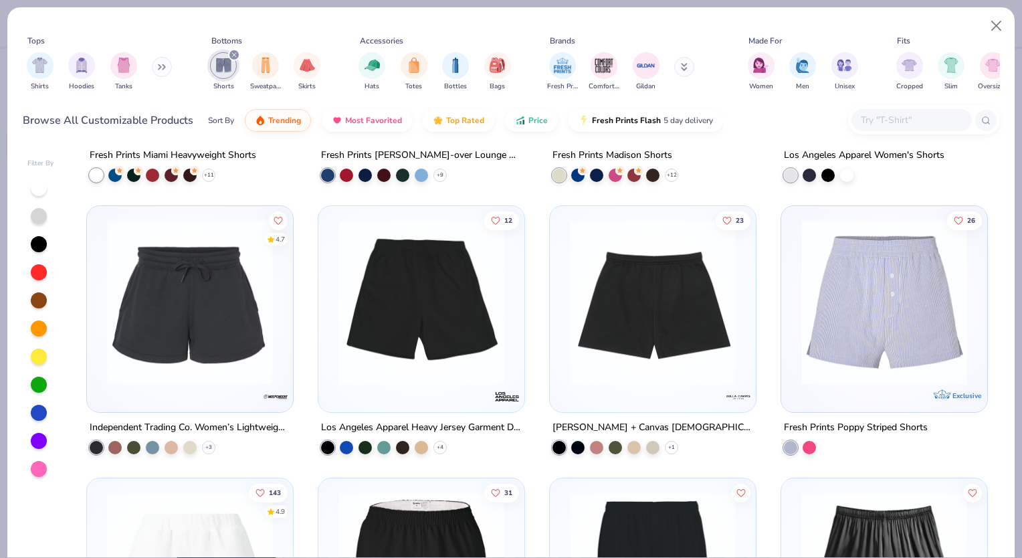
click at [115, 355] on img at bounding box center [189, 302] width 179 height 166
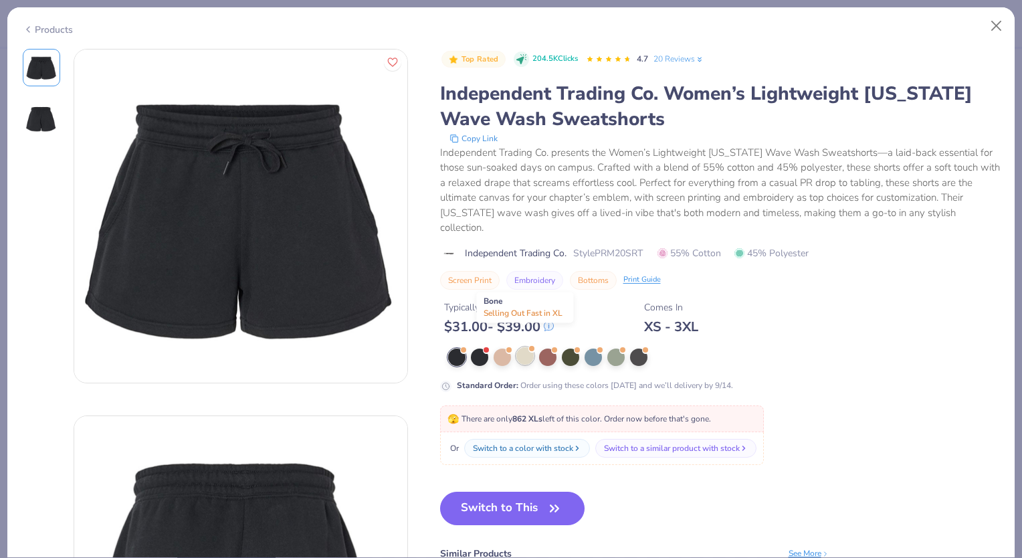
click at [525, 347] on div at bounding box center [524, 355] width 17 height 17
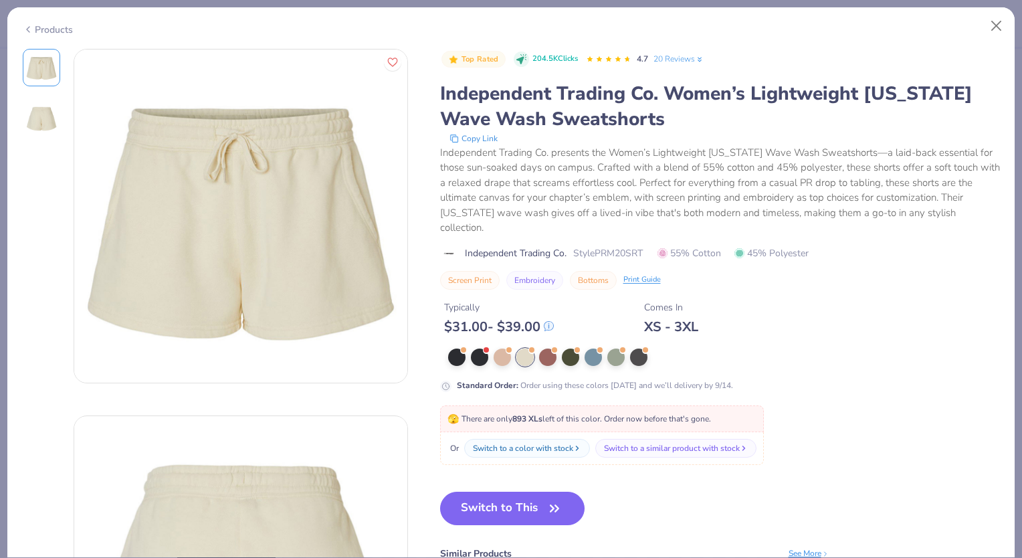
click at [992, 42] on div "Products Top Rated 204.5K Clicks 4.7 20 Reviews Independent Trading Co. Women’s…" at bounding box center [511, 282] width 1008 height 551
click at [1000, 13] on button "Close" at bounding box center [996, 25] width 25 height 25
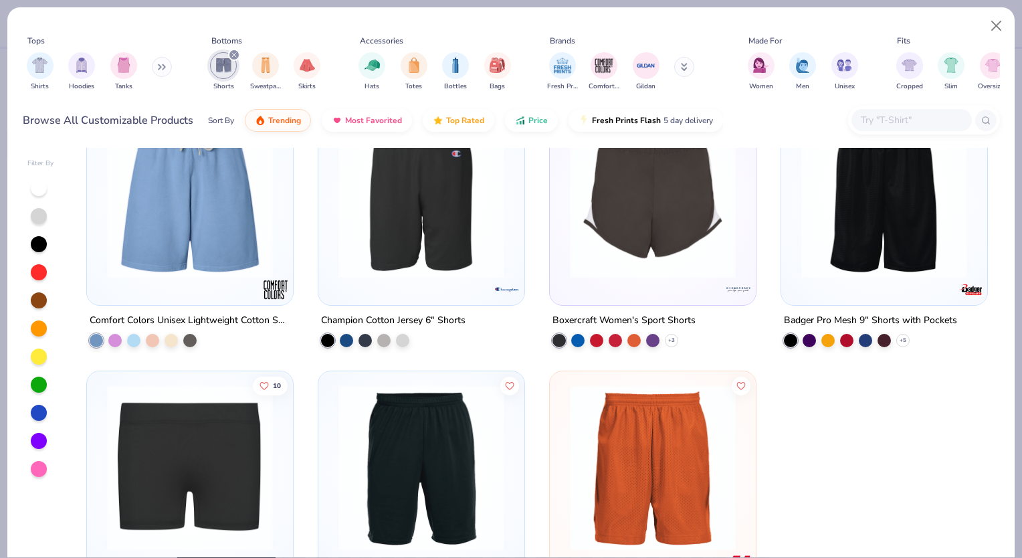
scroll to position [2212, 0]
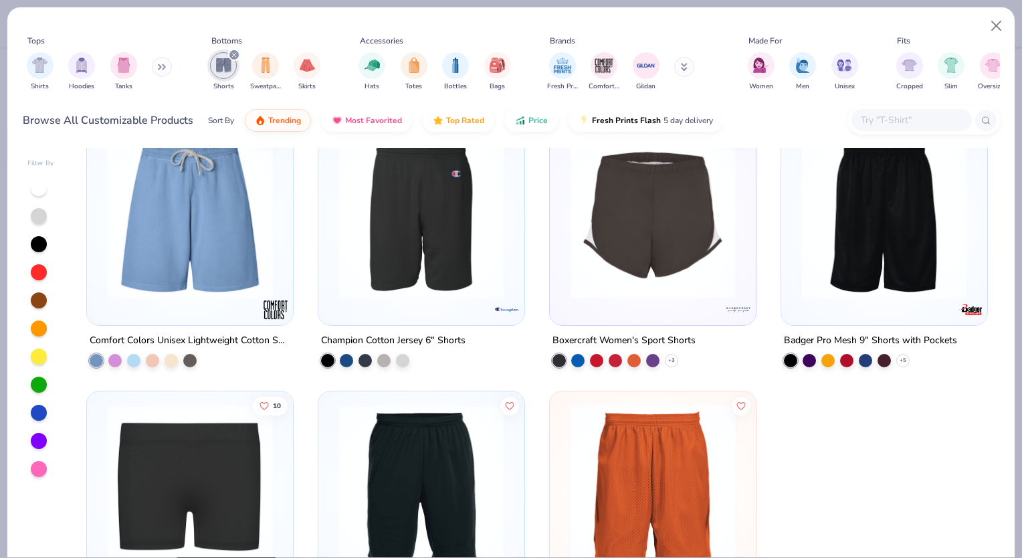
click at [197, 218] on img at bounding box center [189, 215] width 179 height 166
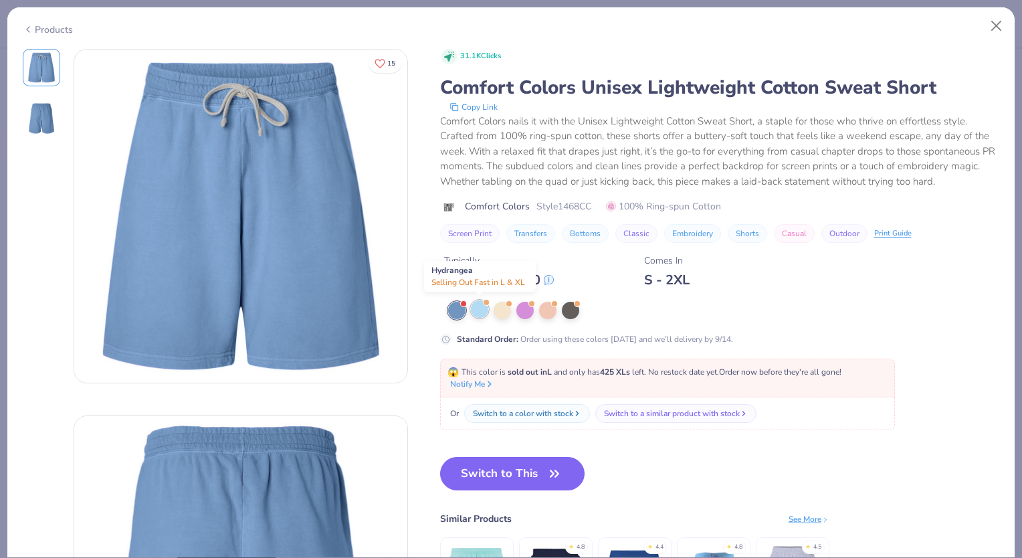
click at [473, 310] on div at bounding box center [479, 308] width 17 height 17
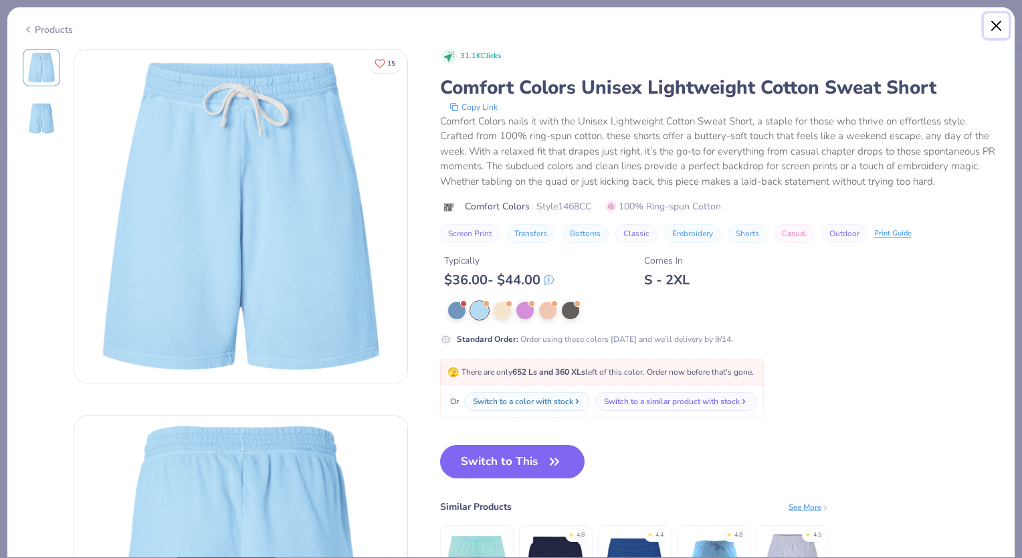
click at [999, 23] on button "Close" at bounding box center [996, 25] width 25 height 25
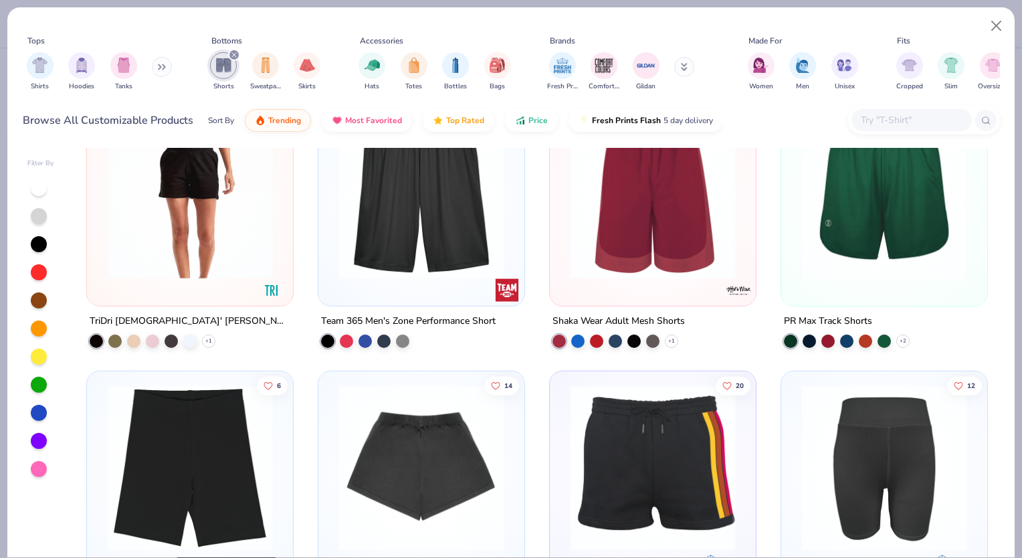
scroll to position [1606, 0]
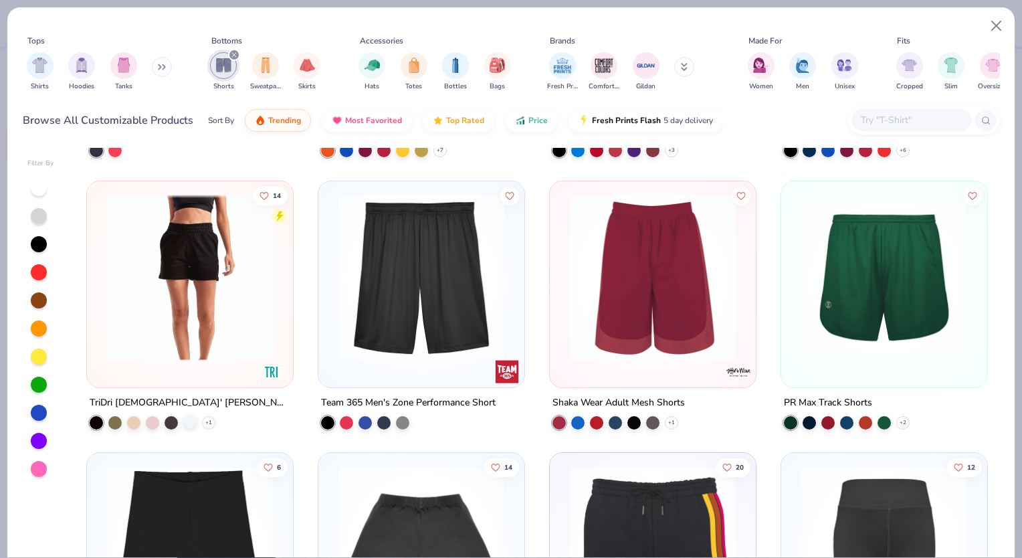
click at [183, 421] on div at bounding box center [189, 420] width 13 height 13
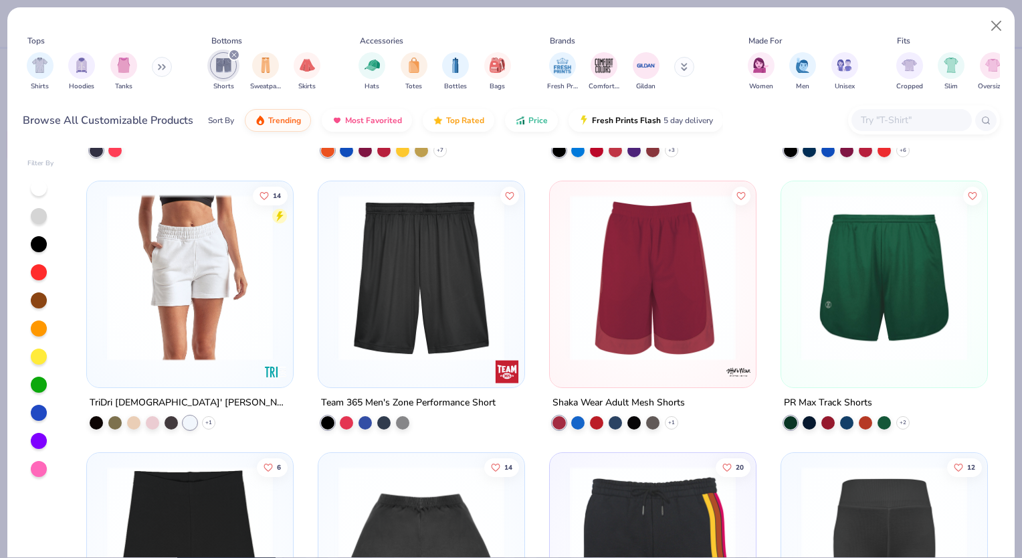
click at [237, 314] on img at bounding box center [189, 277] width 179 height 166
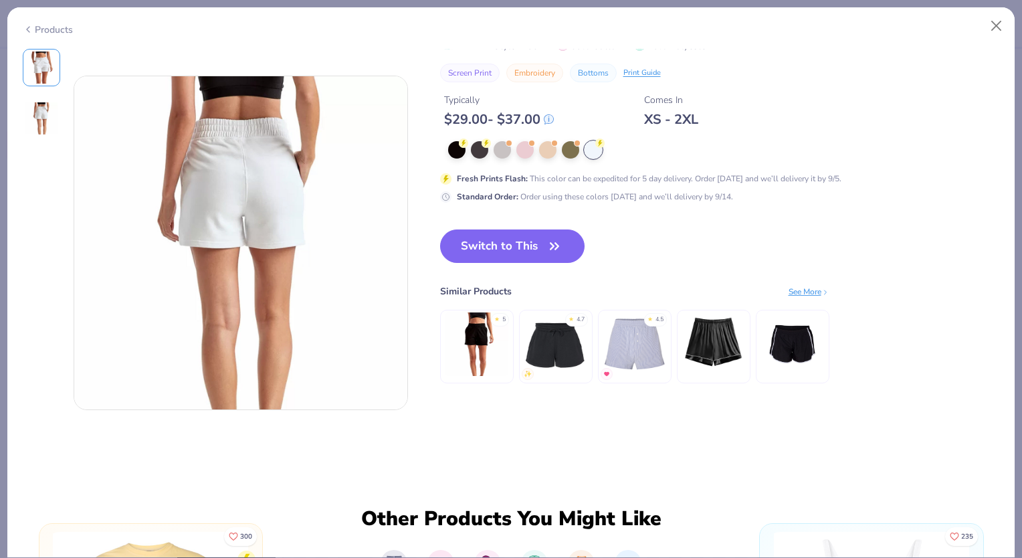
scroll to position [86, 0]
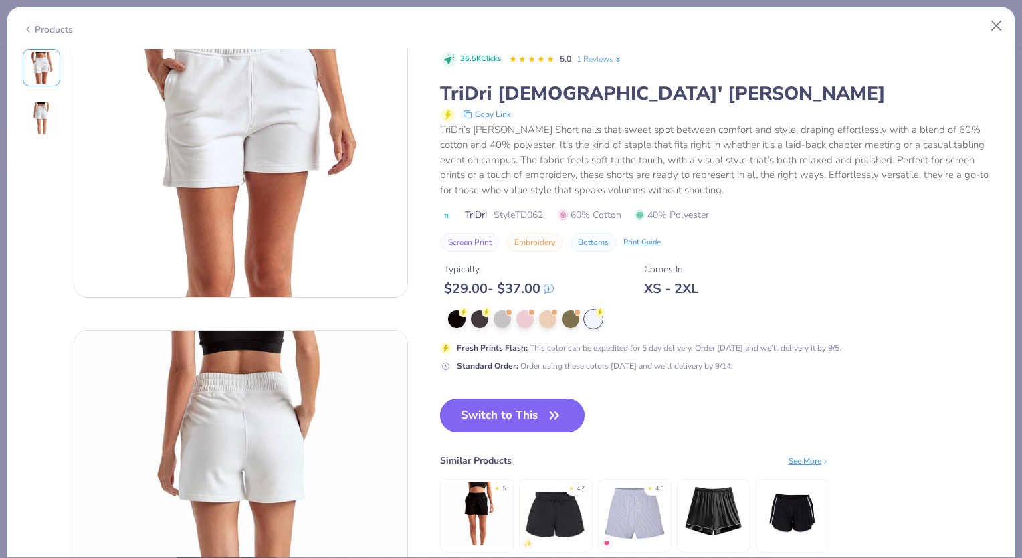
click at [481, 419] on button "Switch to This" at bounding box center [512, 415] width 145 height 33
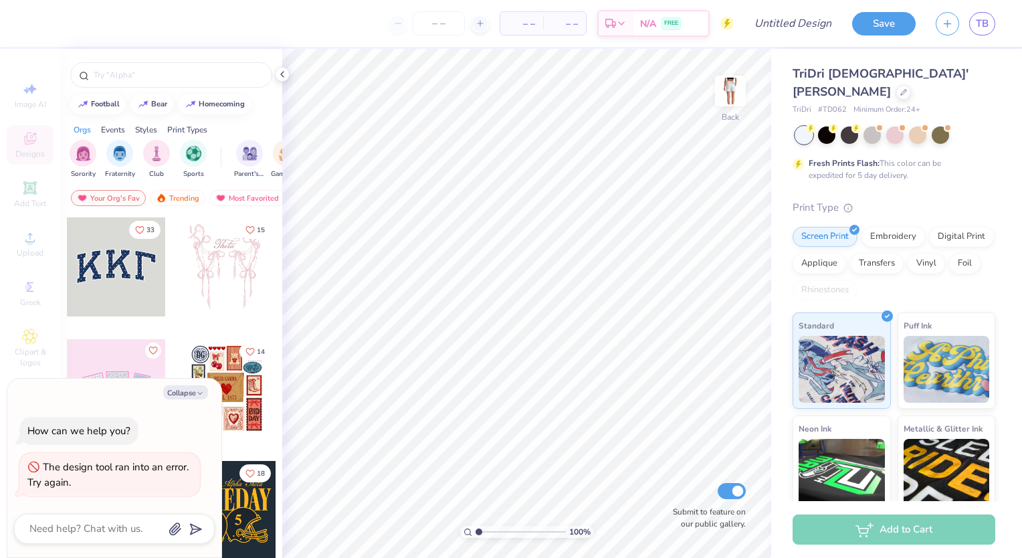
type textarea "x"
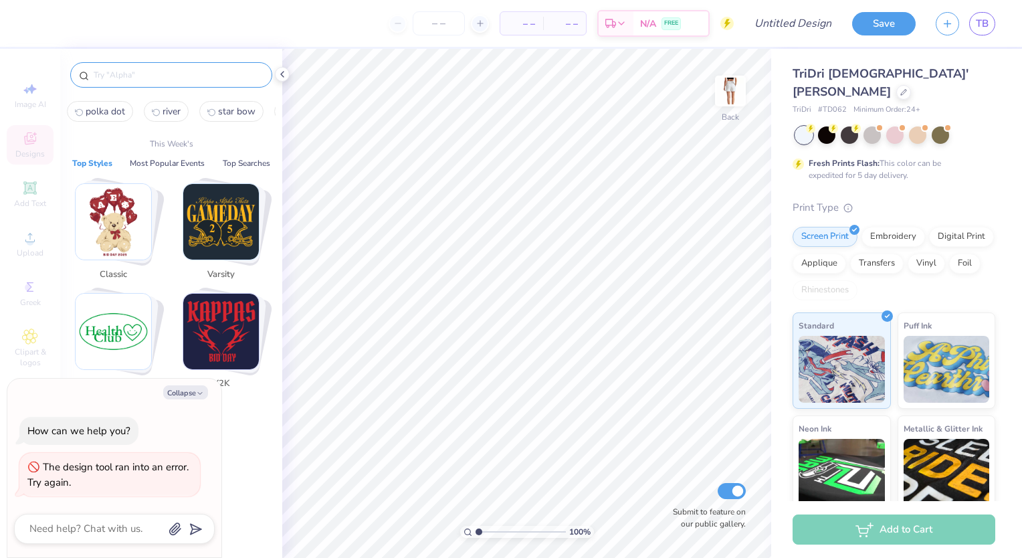
click at [135, 76] on input "text" at bounding box center [177, 74] width 171 height 13
type input "h"
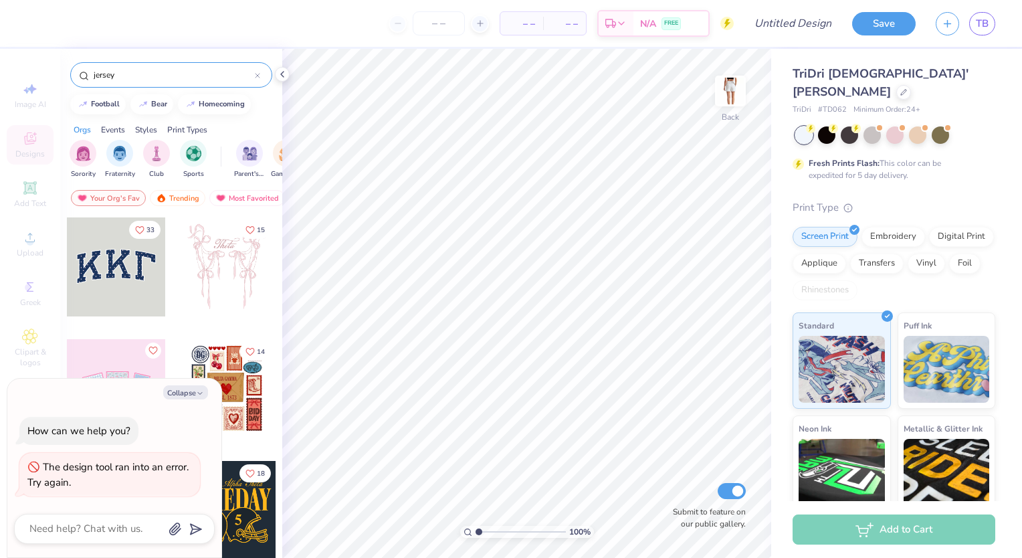
type input "jersey"
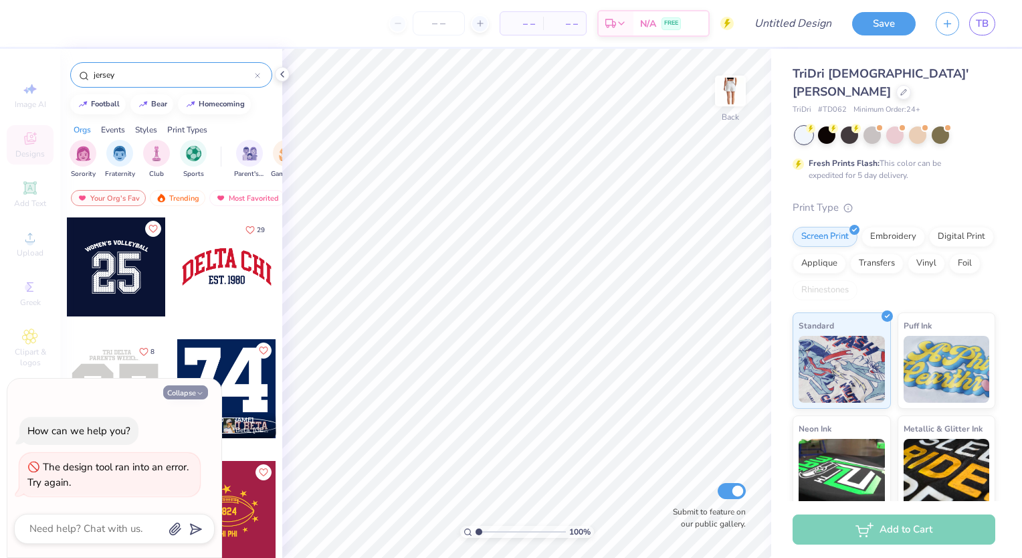
click at [183, 399] on button "Collapse" at bounding box center [185, 392] width 45 height 14
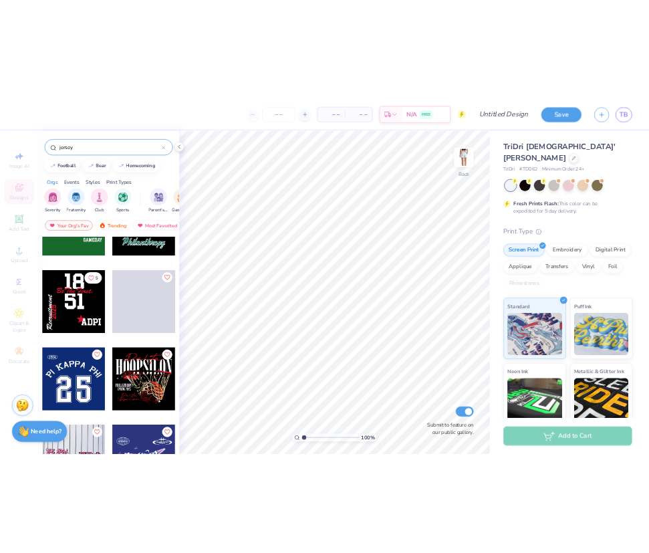
scroll to position [1287, 0]
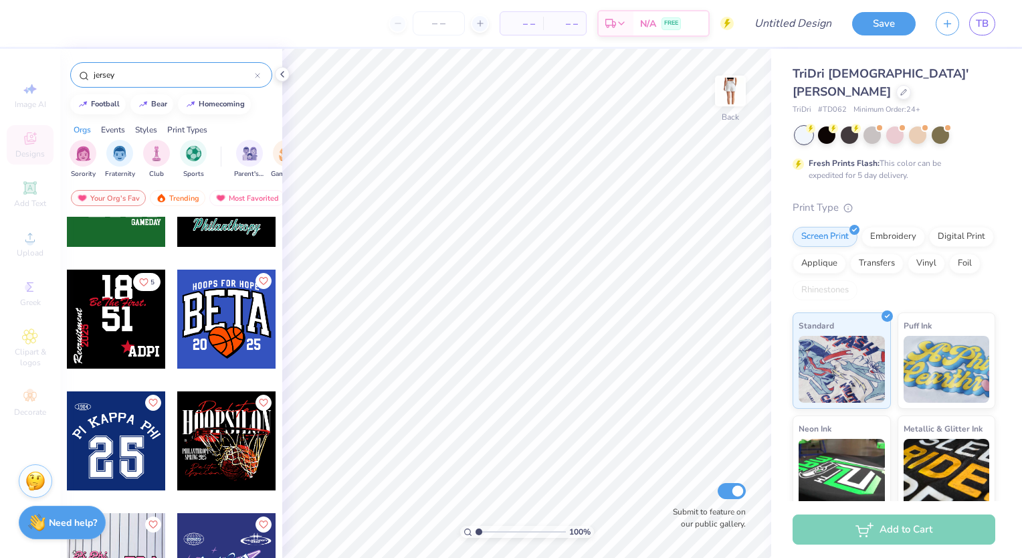
click at [118, 419] on div at bounding box center [116, 440] width 99 height 99
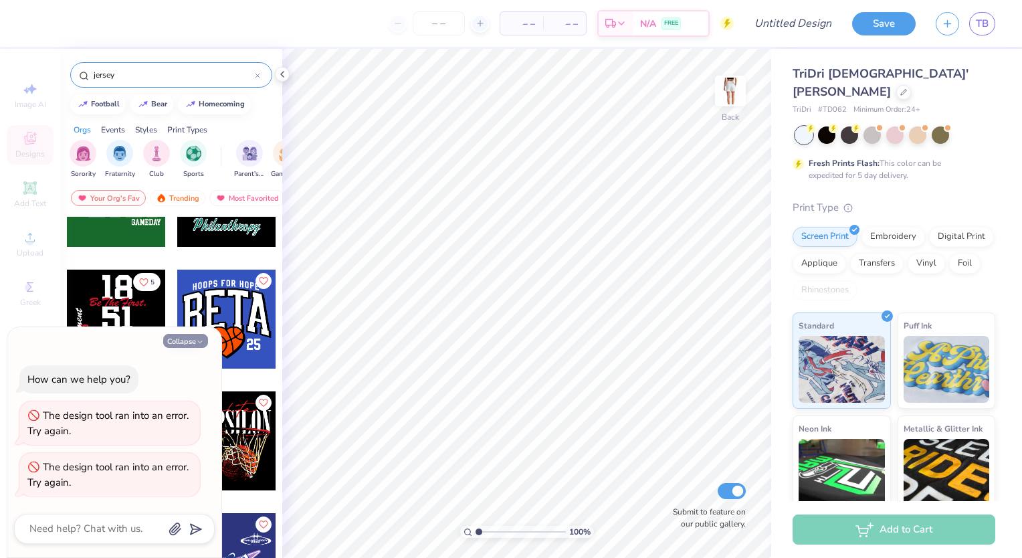
click at [182, 340] on button "Collapse" at bounding box center [185, 341] width 45 height 14
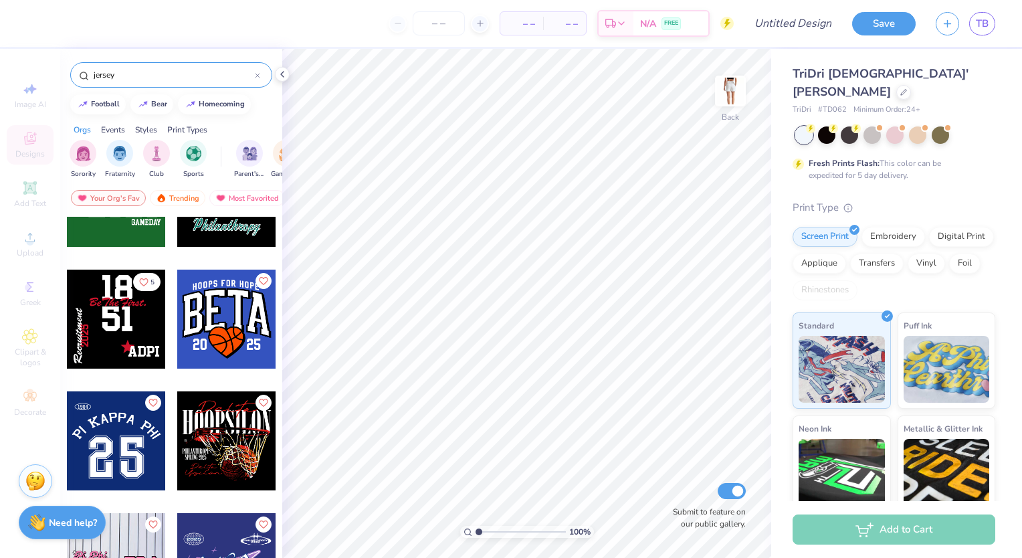
click at [114, 420] on div at bounding box center [116, 440] width 99 height 99
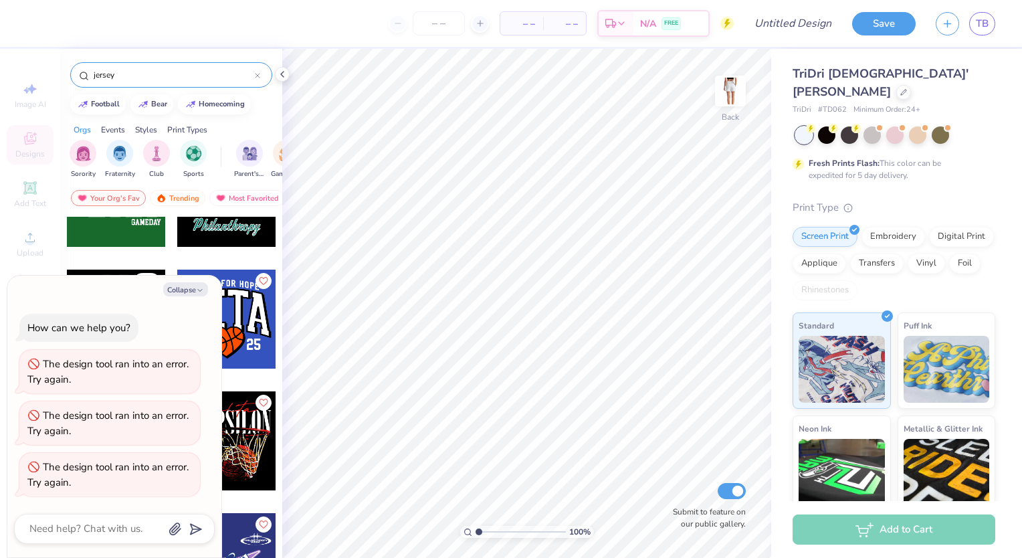
click at [198, 299] on div "Collapse How can we help you? The design tool ran into an error. Try again. The…" at bounding box center [114, 417] width 214 height 282
click at [190, 282] on button "Collapse" at bounding box center [185, 289] width 45 height 14
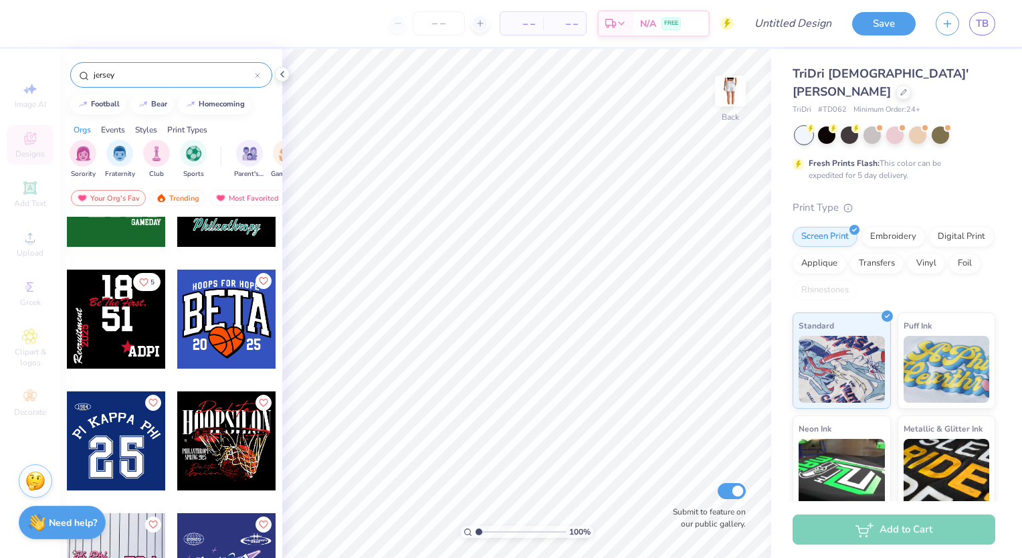
click at [116, 328] on div at bounding box center [116, 319] width 99 height 99
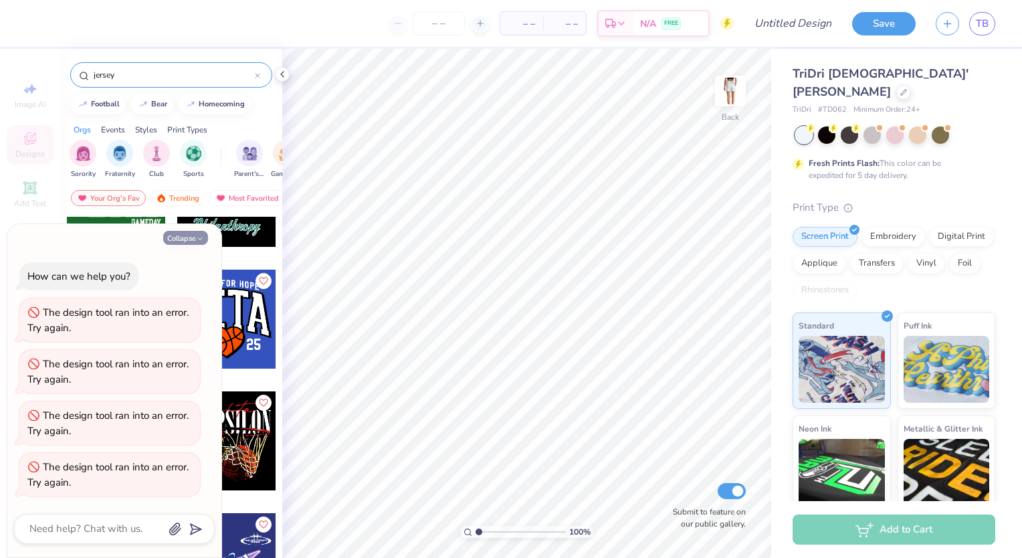
click at [193, 243] on button "Collapse" at bounding box center [185, 238] width 45 height 14
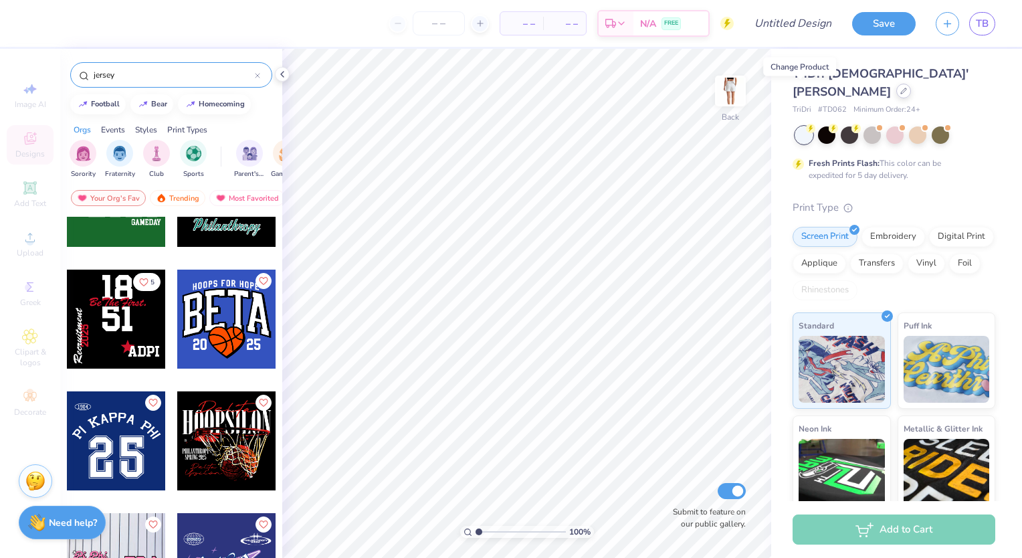
click at [896, 92] on div at bounding box center [903, 91] width 15 height 15
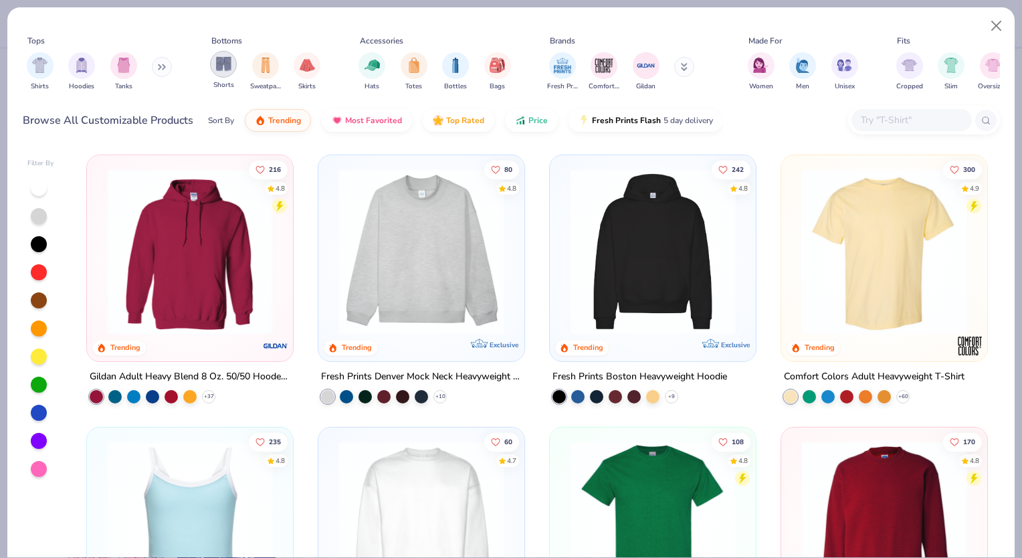
click at [231, 68] on div "filter for Shorts" at bounding box center [223, 64] width 27 height 27
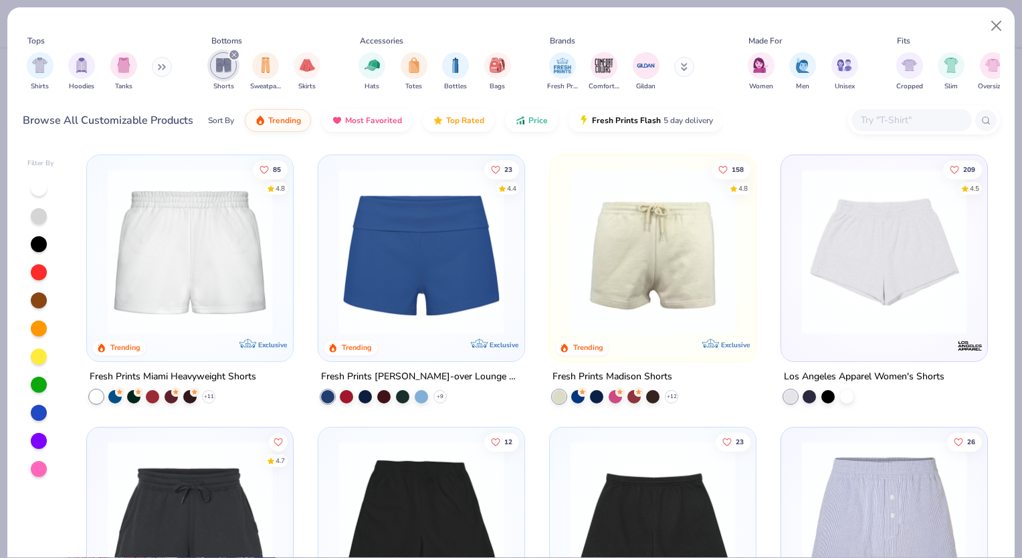
click at [665, 269] on img at bounding box center [652, 252] width 179 height 166
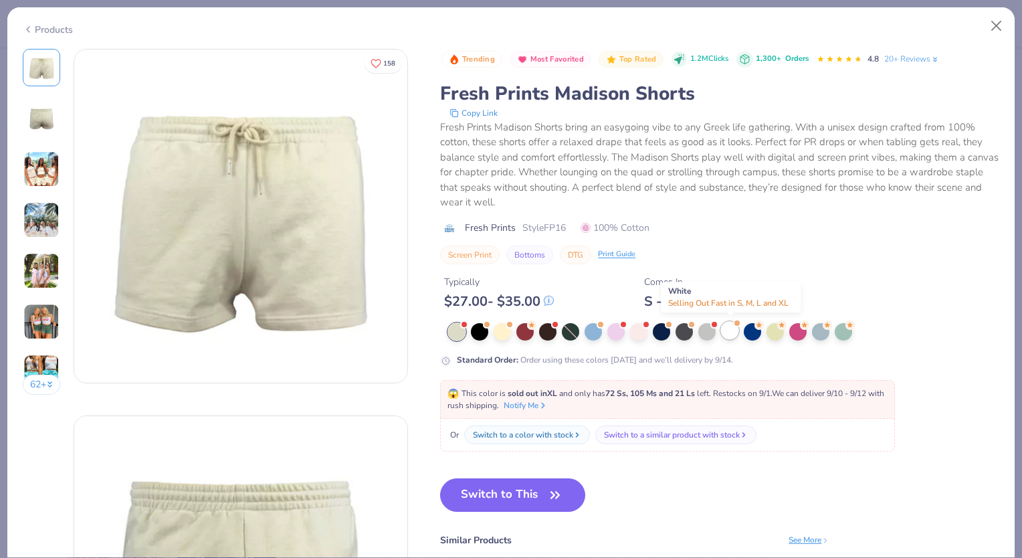
click at [727, 328] on div at bounding box center [729, 330] width 17 height 17
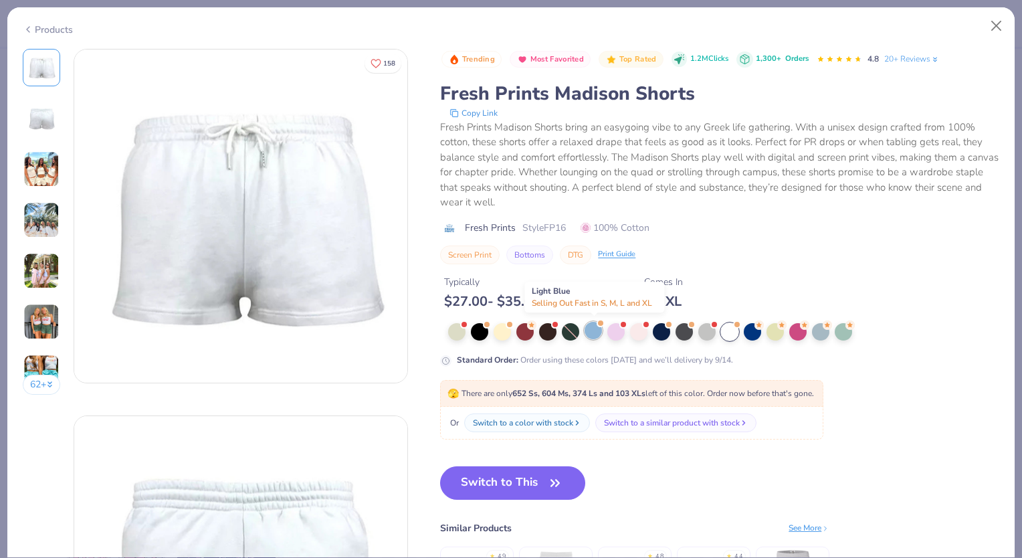
click at [597, 328] on div at bounding box center [592, 330] width 17 height 17
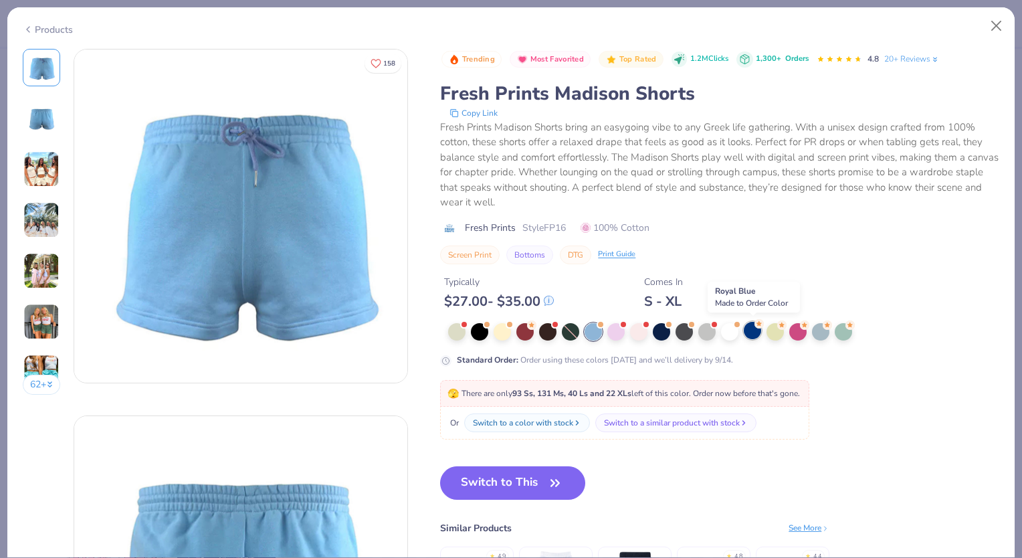
click at [756, 337] on div at bounding box center [752, 330] width 17 height 17
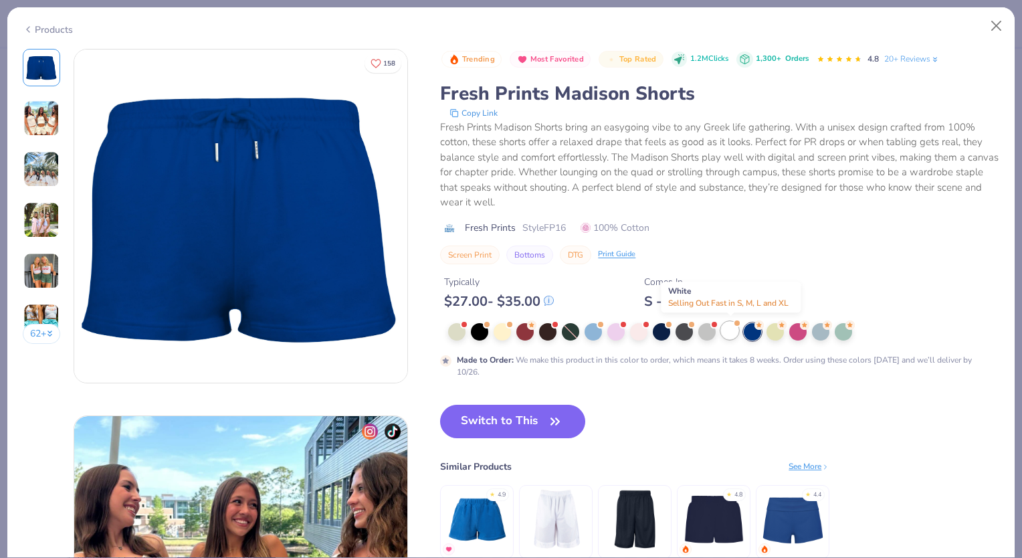
click at [732, 332] on div at bounding box center [729, 330] width 17 height 17
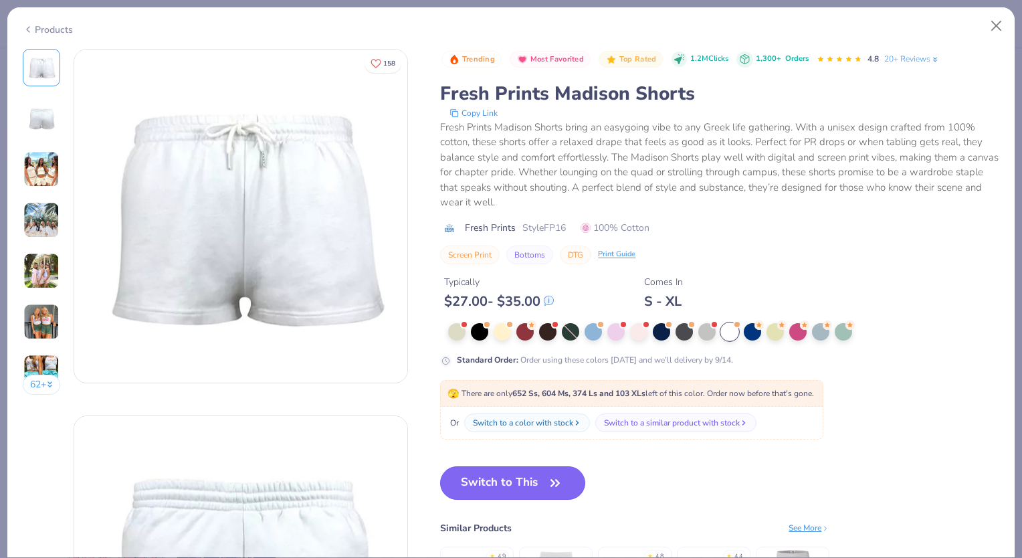
click at [546, 483] on button "Switch to This" at bounding box center [512, 482] width 145 height 33
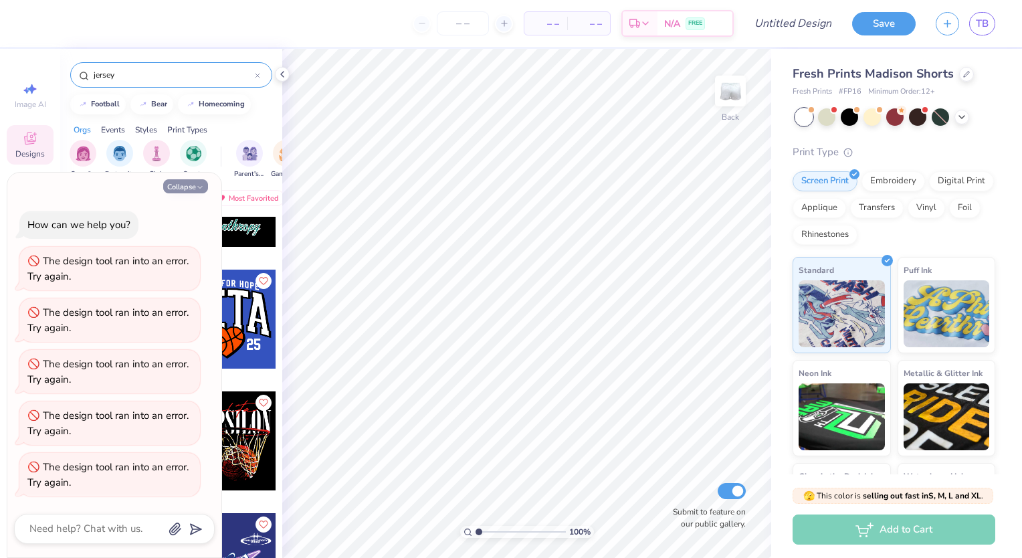
click at [191, 189] on button "Collapse" at bounding box center [185, 186] width 45 height 14
type textarea "x"
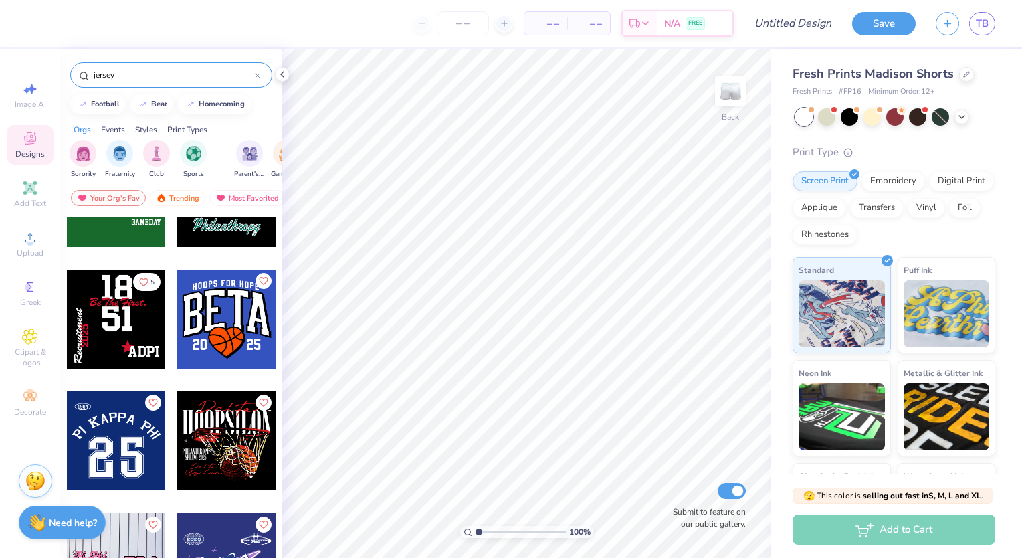
click at [112, 432] on div at bounding box center [116, 440] width 99 height 99
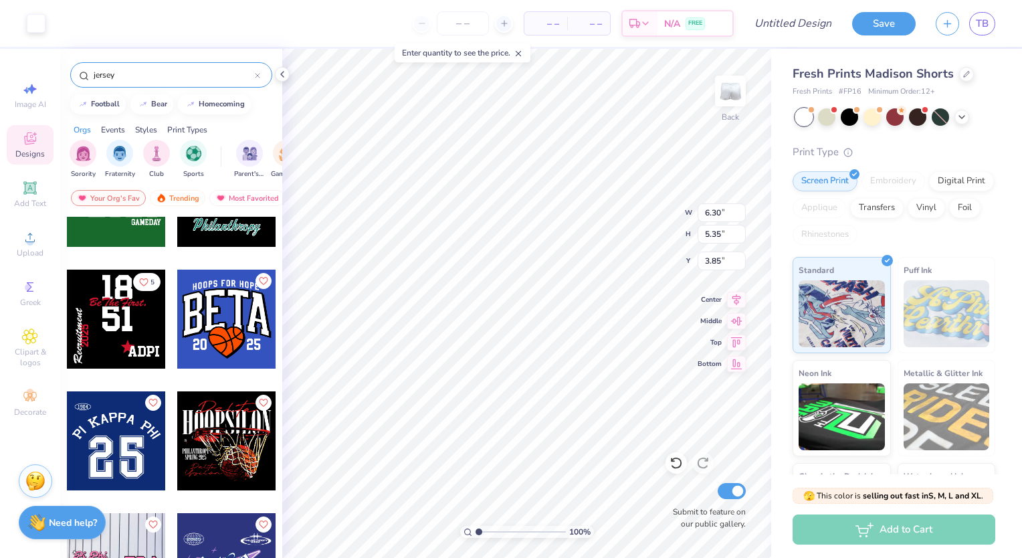
type input "3.85"
type input "3.93"
type input "3.33"
type input "5.75"
click at [45, 17] on div at bounding box center [36, 22] width 19 height 19
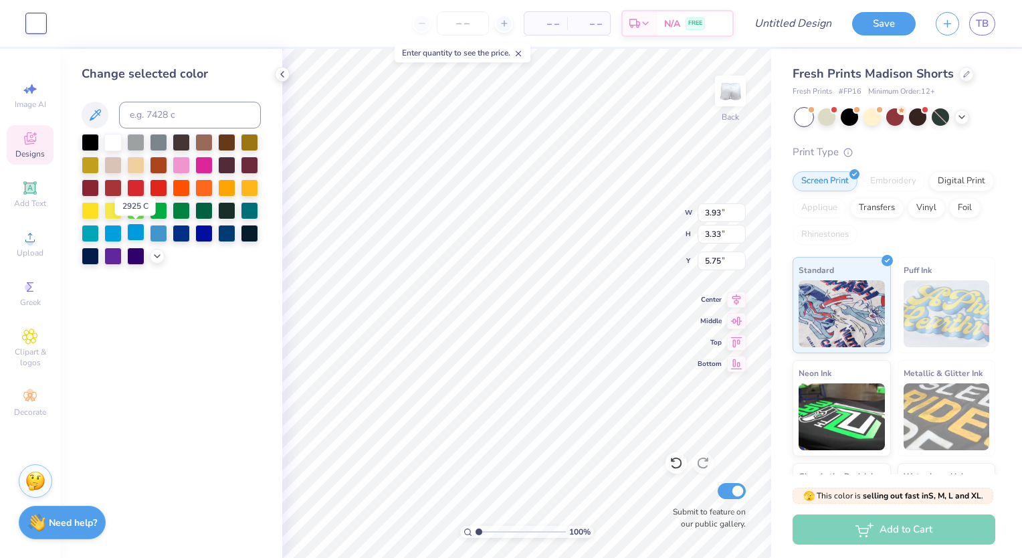
click at [138, 231] on div at bounding box center [135, 231] width 17 height 17
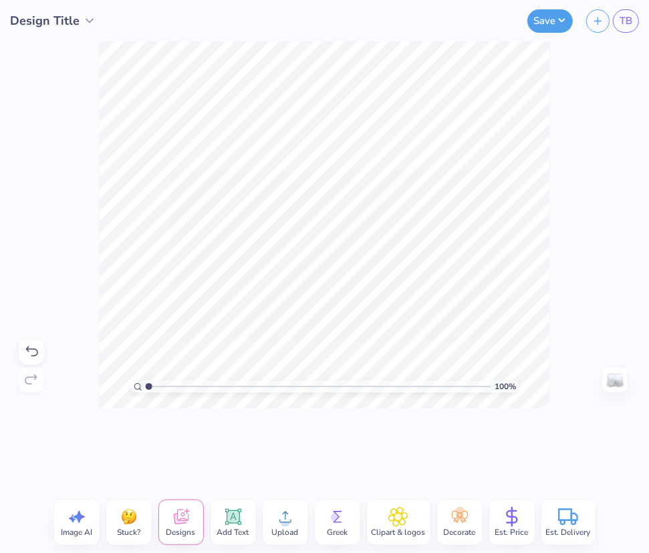
click at [78, 22] on div "Design Title" at bounding box center [53, 21] width 86 height 18
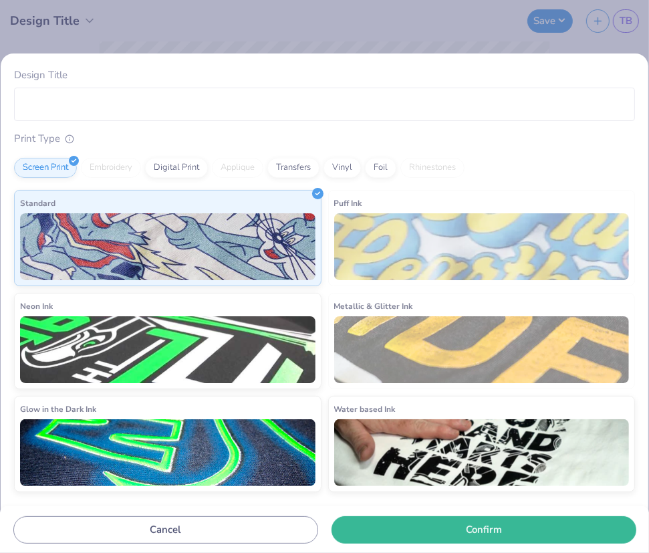
click at [181, 33] on div "Design Title Print Type Screen Print Embroidery Digital Print Applique Transfer…" at bounding box center [324, 276] width 649 height 553
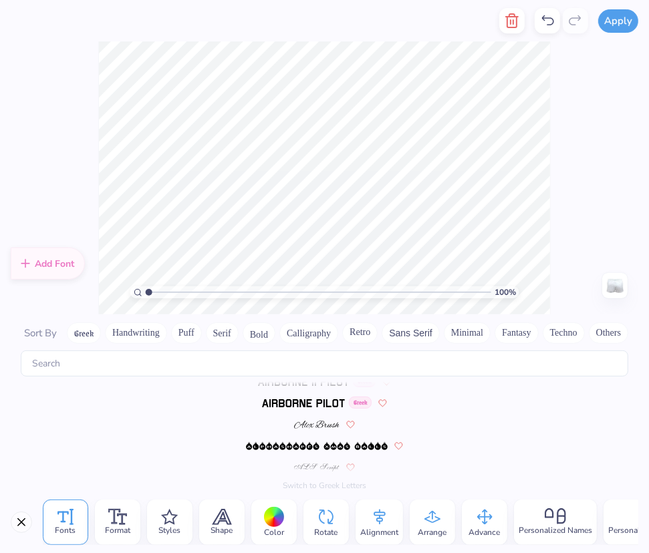
scroll to position [4330, 0]
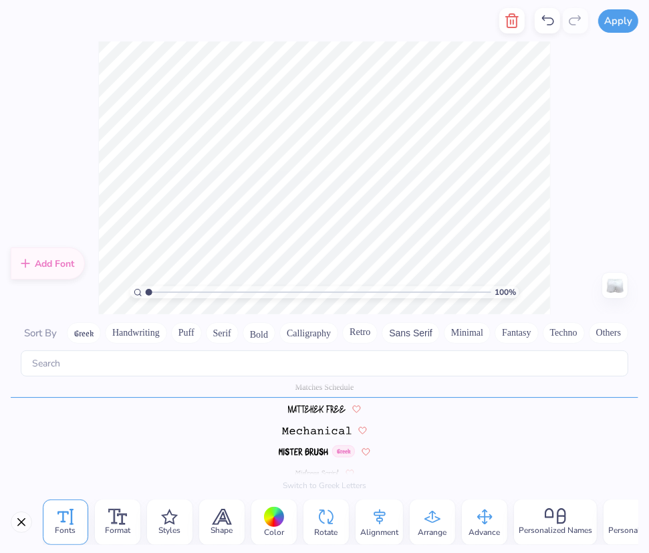
click at [283, 527] on span "Color" at bounding box center [274, 532] width 20 height 11
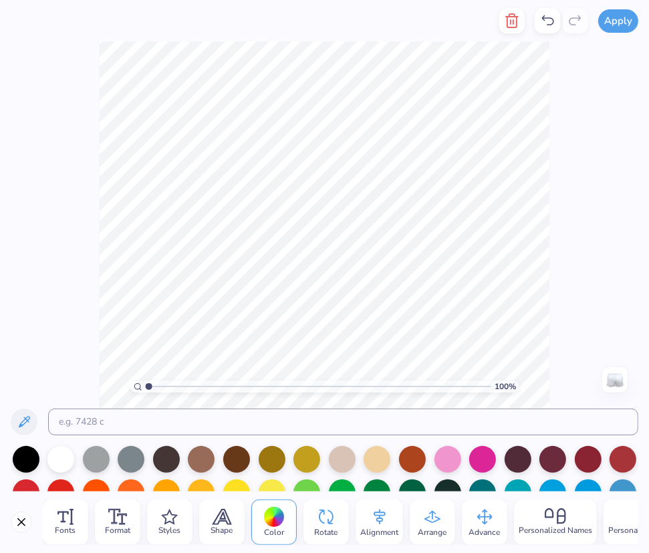
click at [558, 298] on div "100 % Need help? Chat with us. Back" at bounding box center [324, 224] width 649 height 367
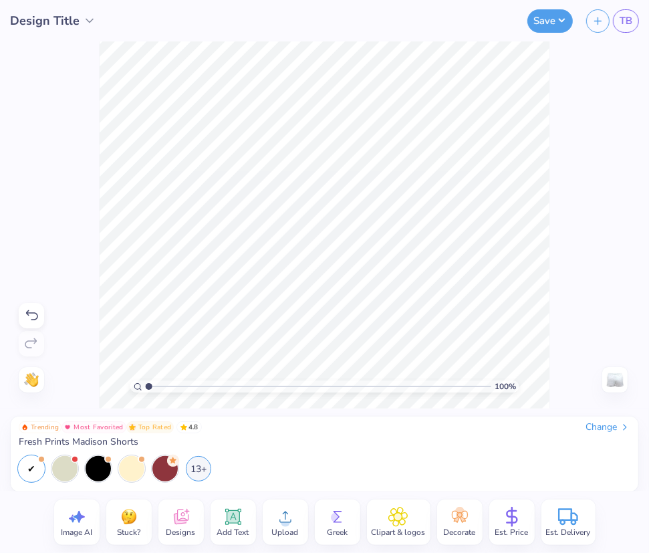
click at [470, 347] on div "100 % Need help? Chat with us. Back" at bounding box center [324, 224] width 649 height 367
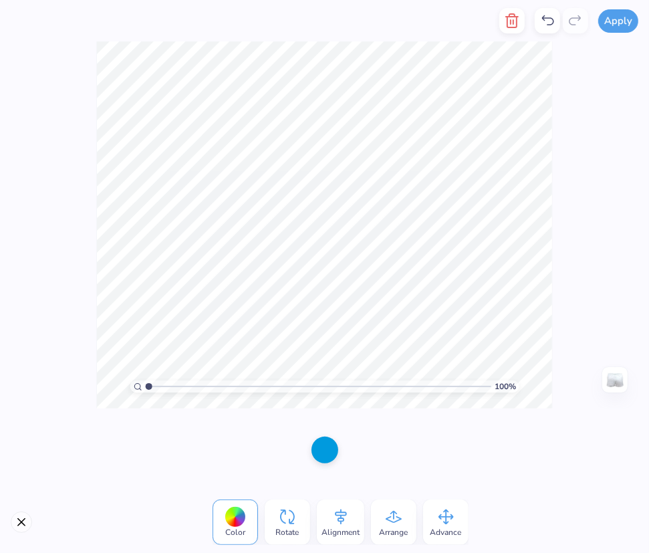
click at [254, 489] on div at bounding box center [324, 450] width 649 height 83
click at [332, 455] on div at bounding box center [325, 448] width 27 height 27
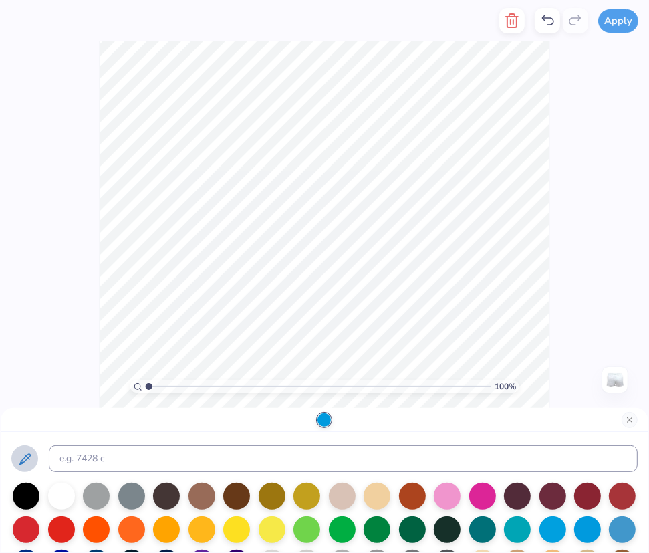
click at [23, 449] on button at bounding box center [24, 458] width 27 height 27
click at [609, 522] on div at bounding box center [622, 528] width 27 height 27
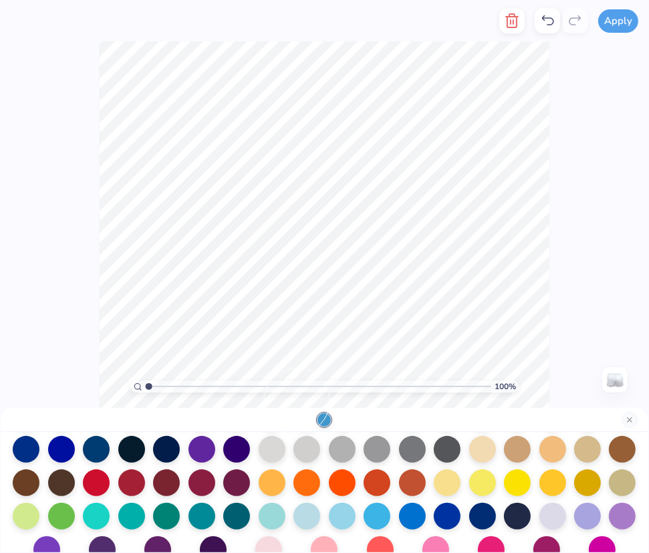
scroll to position [138, 0]
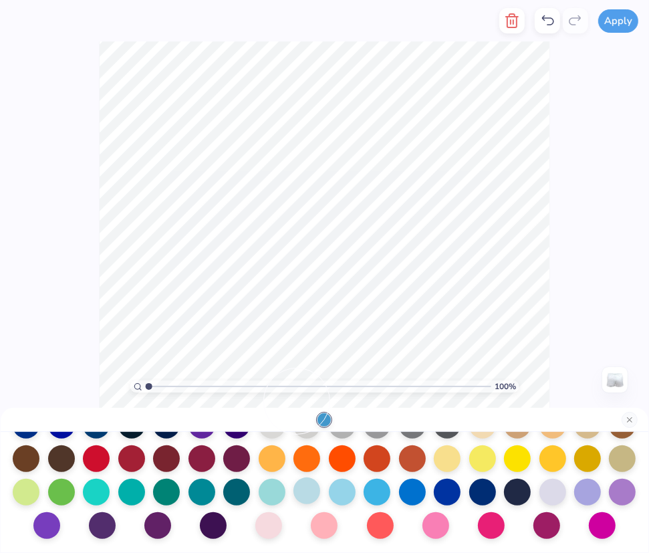
click at [294, 498] on div at bounding box center [307, 490] width 27 height 27
click at [380, 489] on div at bounding box center [377, 490] width 27 height 27
click at [336, 483] on div at bounding box center [342, 490] width 27 height 27
click at [475, 490] on div at bounding box center [482, 490] width 27 height 27
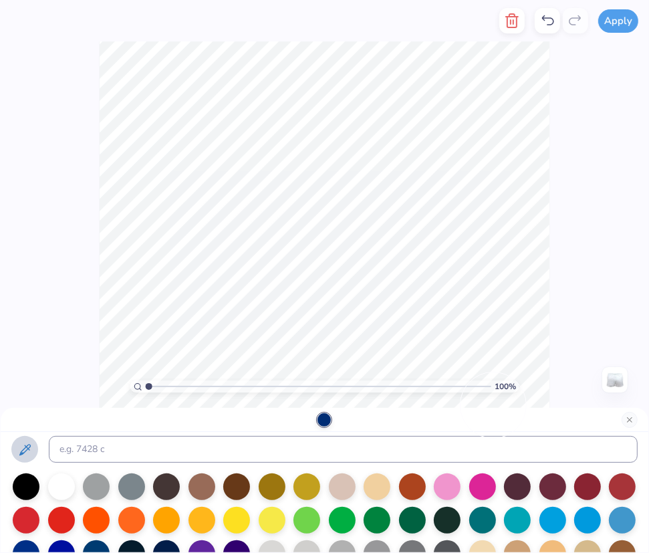
scroll to position [8, 0]
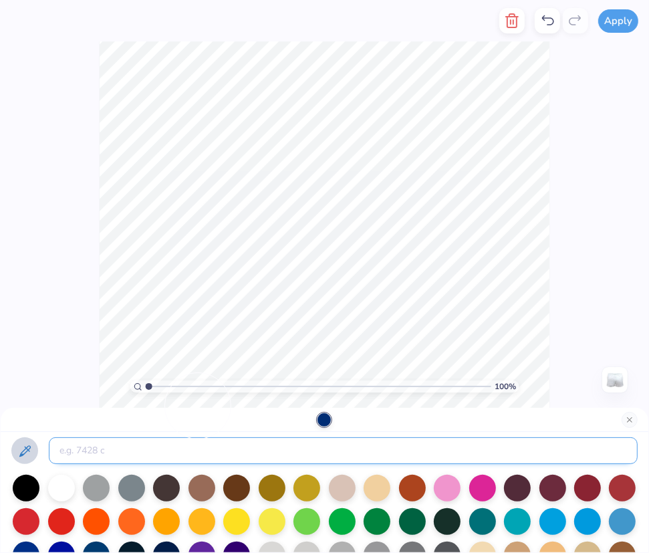
click at [112, 442] on input at bounding box center [343, 450] width 589 height 27
paste input "43011"
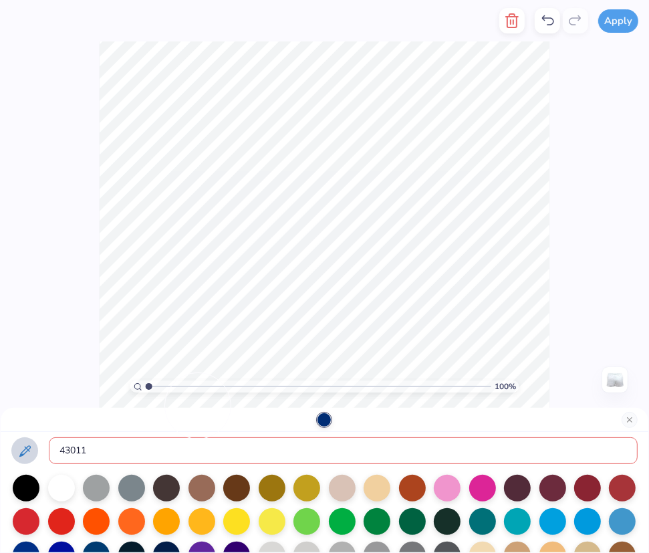
type input "43011"
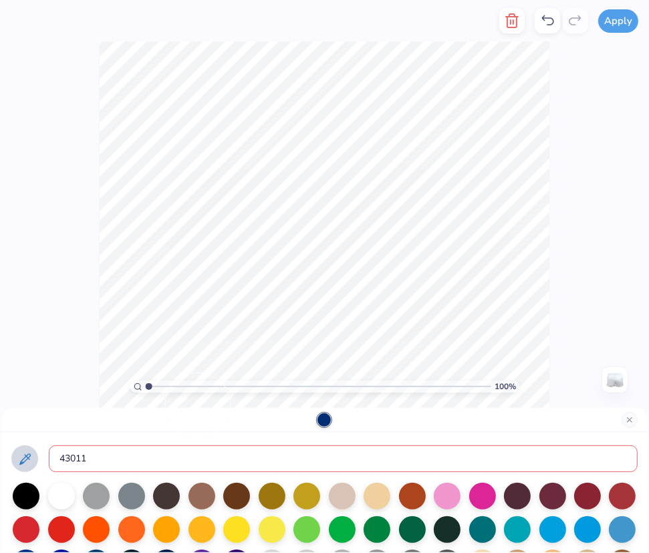
drag, startPoint x: 99, startPoint y: 451, endPoint x: -3, endPoint y: 427, distance: 105.1
click at [0, 427] on html "Apply Color Rotate Alignment Arrange Advance 100 % Need help? Chat with us. Bac…" at bounding box center [324, 276] width 649 height 553
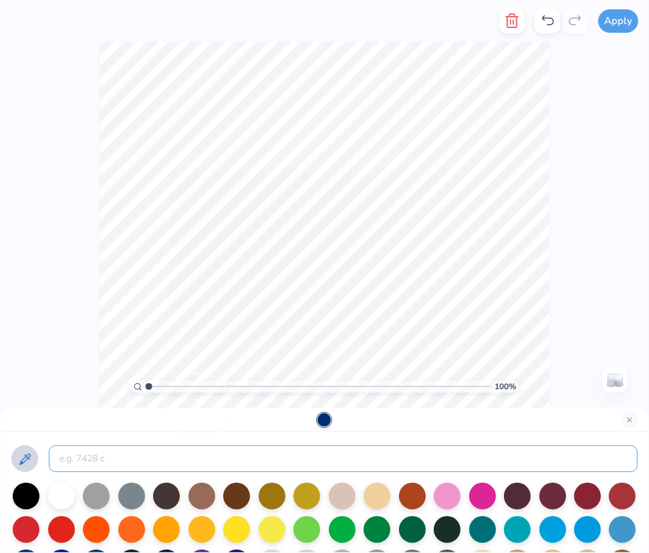
scroll to position [0, 0]
